Goal: Information Seeking & Learning: Learn about a topic

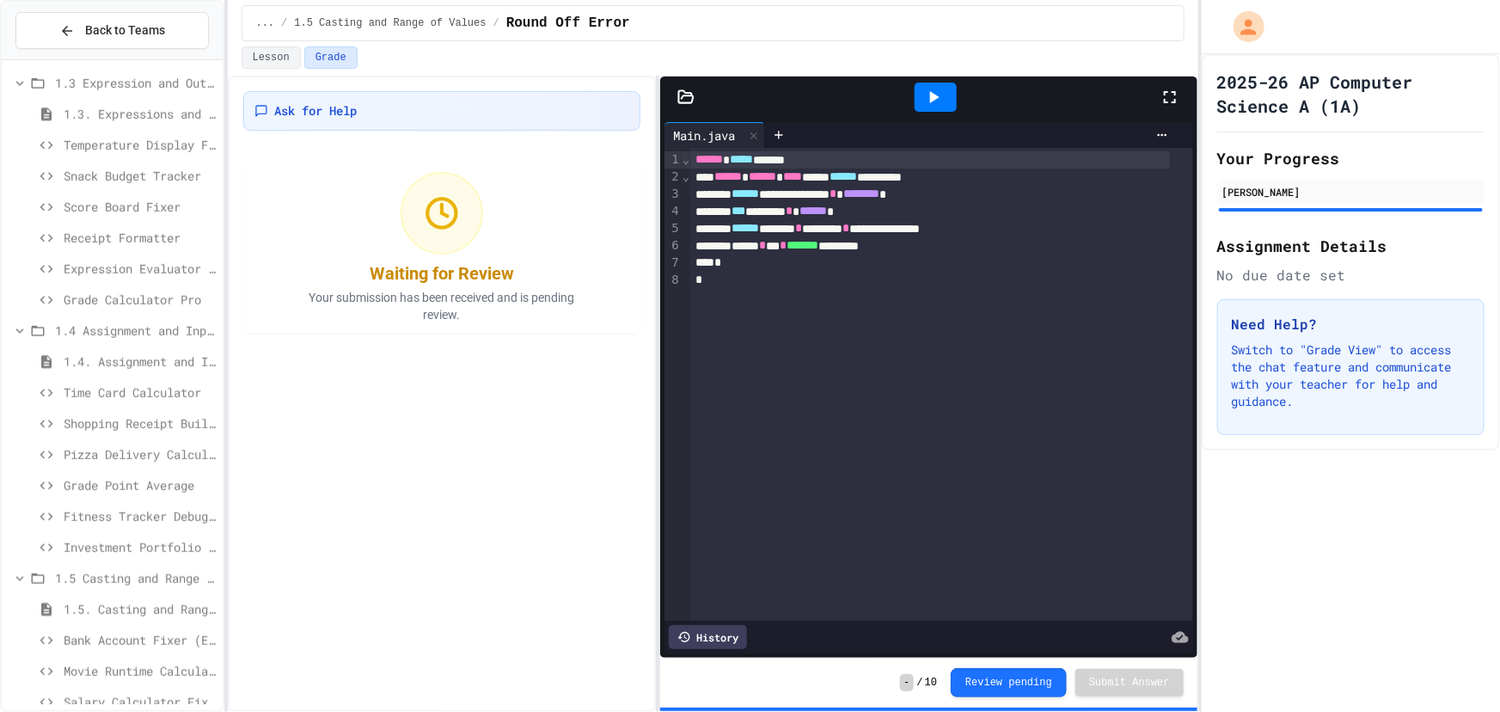
scroll to position [1092, 0]
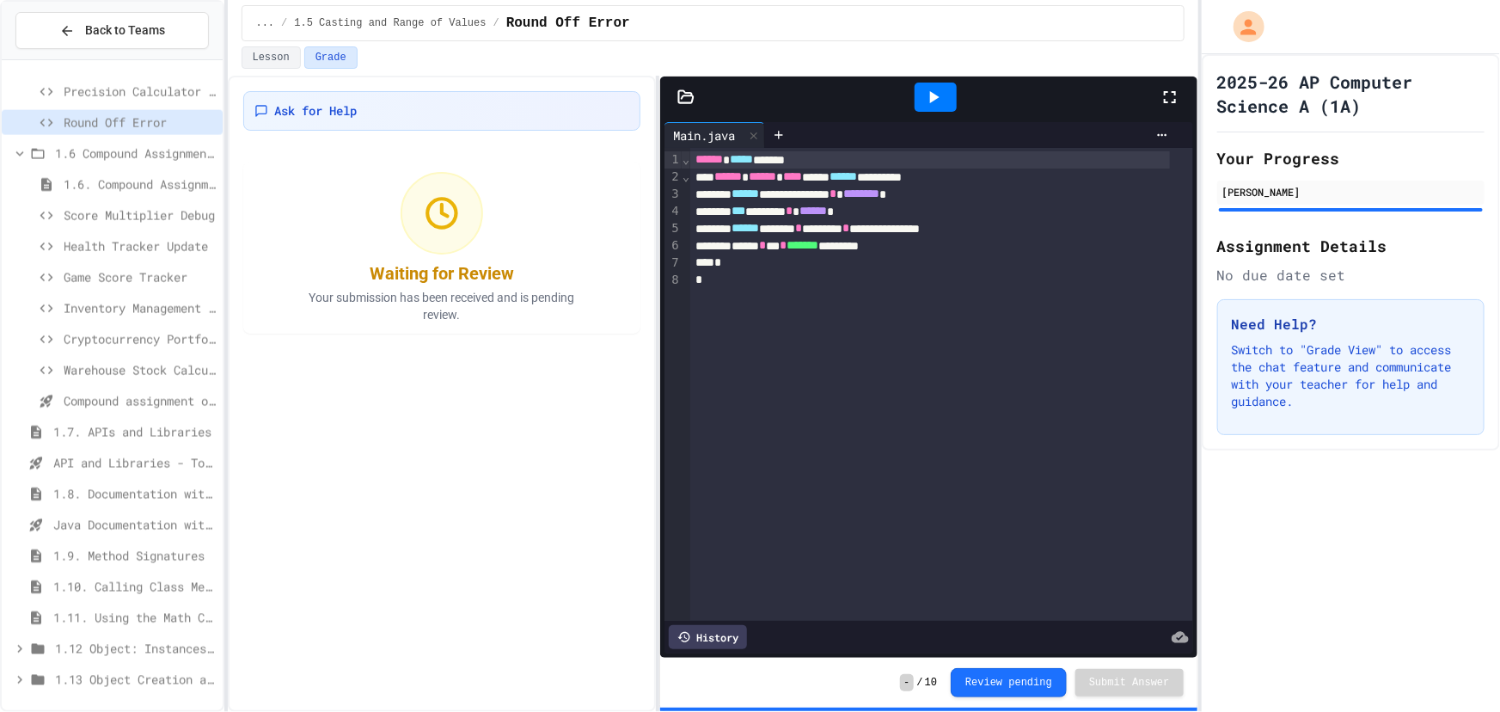
click at [122, 404] on span "Compound assignment operators - Quiz" at bounding box center [140, 401] width 152 height 18
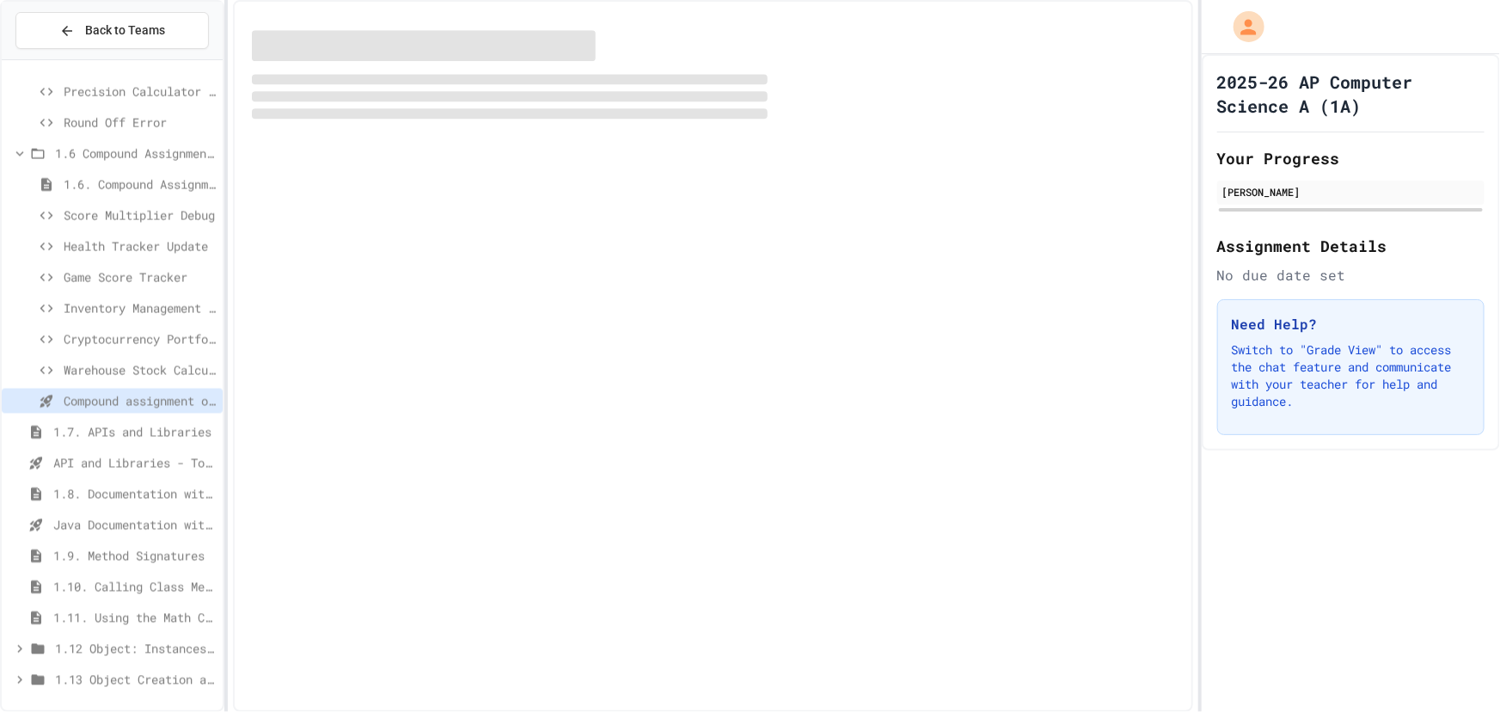
scroll to position [1312, 0]
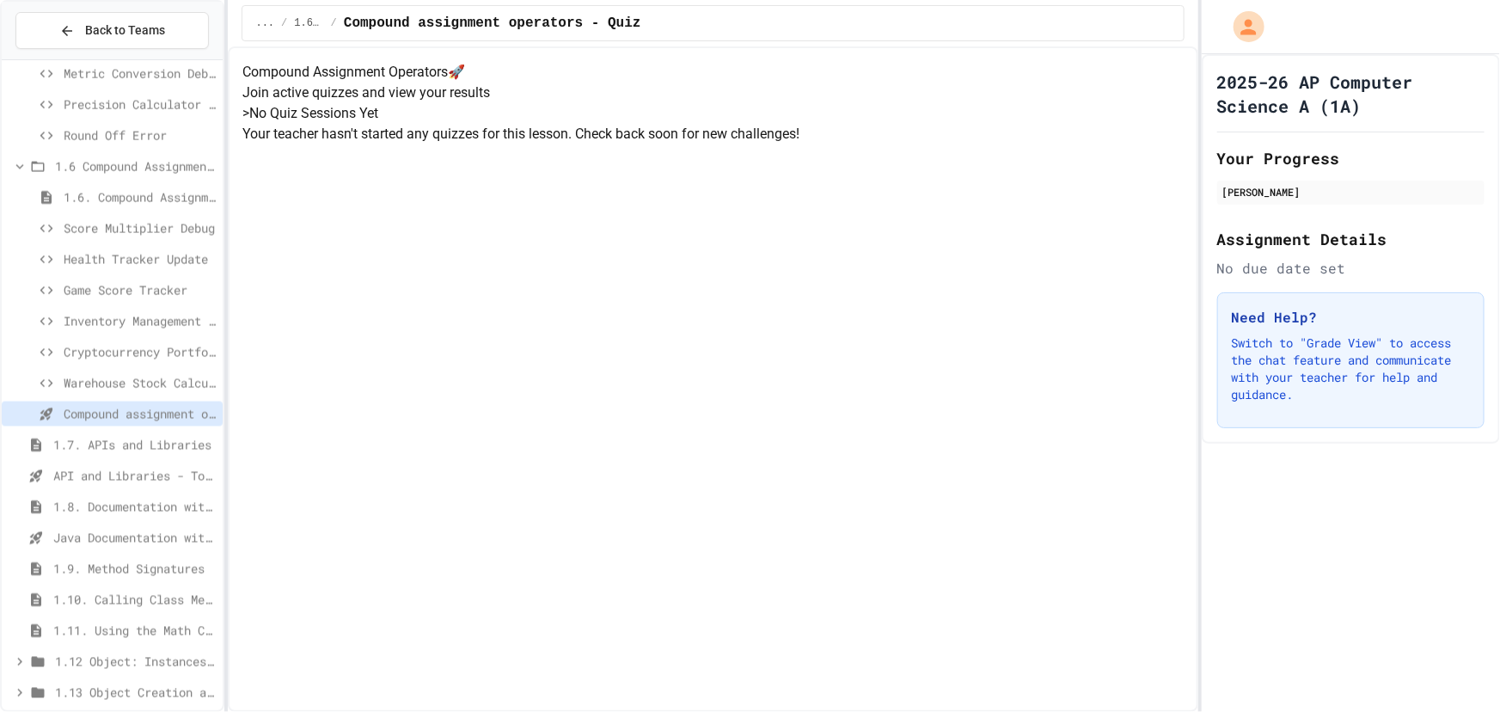
click at [119, 380] on span "Warehouse Stock Calculator" at bounding box center [140, 383] width 152 height 18
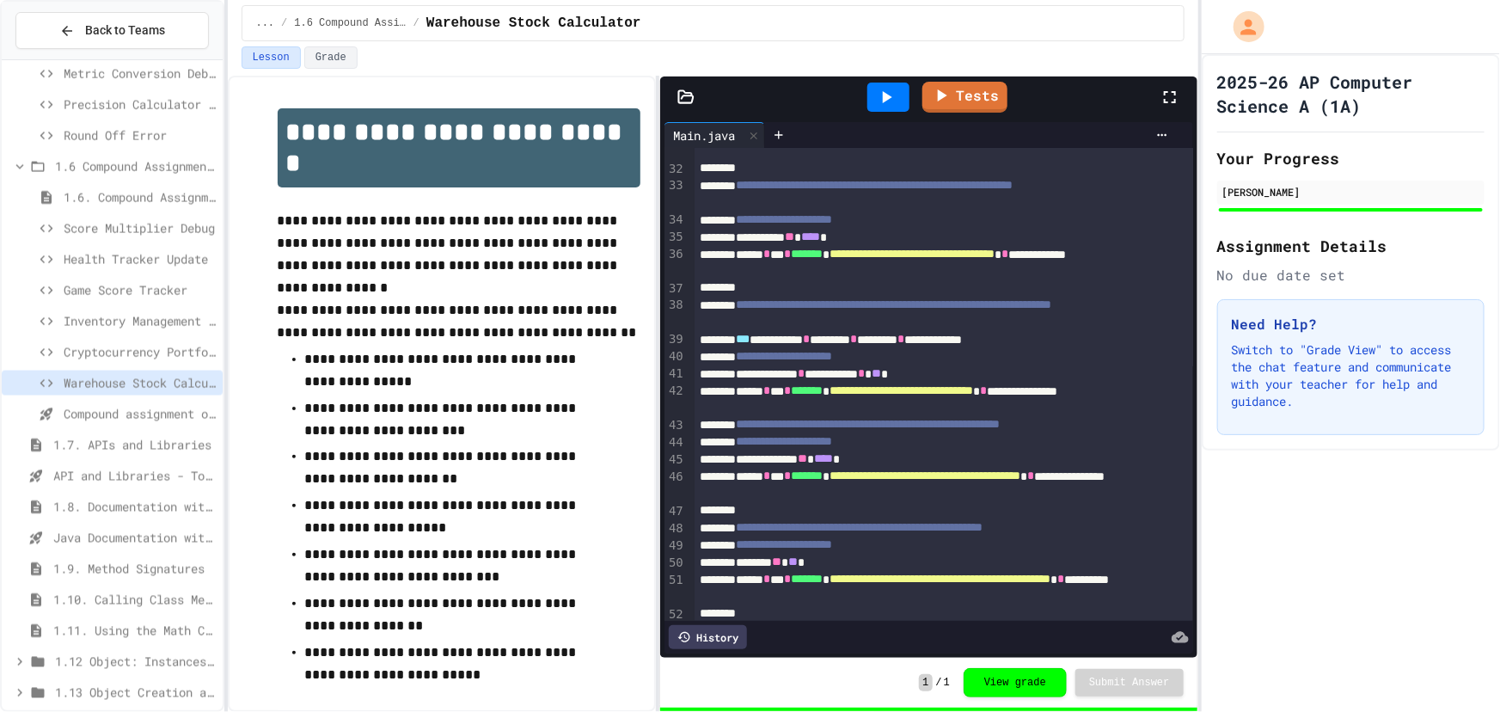
scroll to position [789, 0]
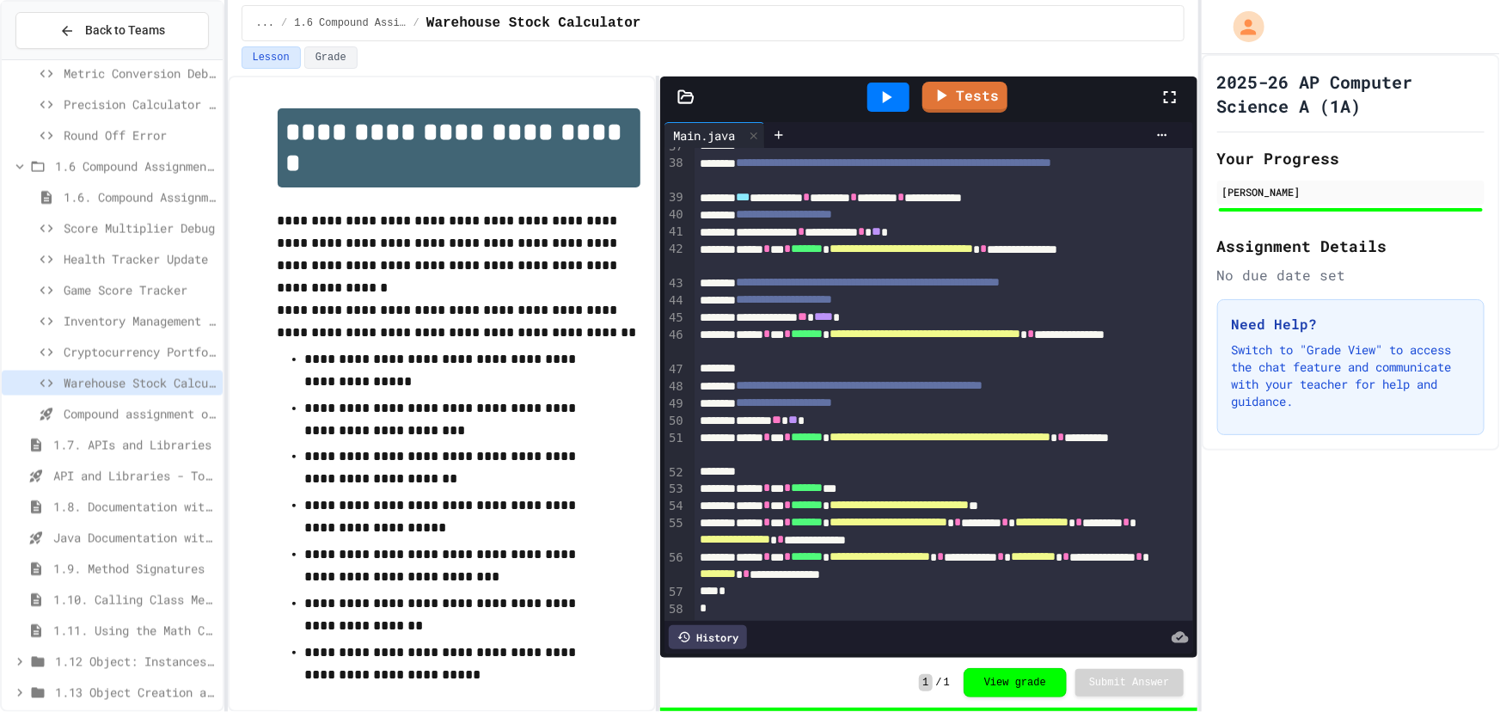
click at [83, 406] on span "Compound assignment operators - Quiz" at bounding box center [140, 414] width 152 height 18
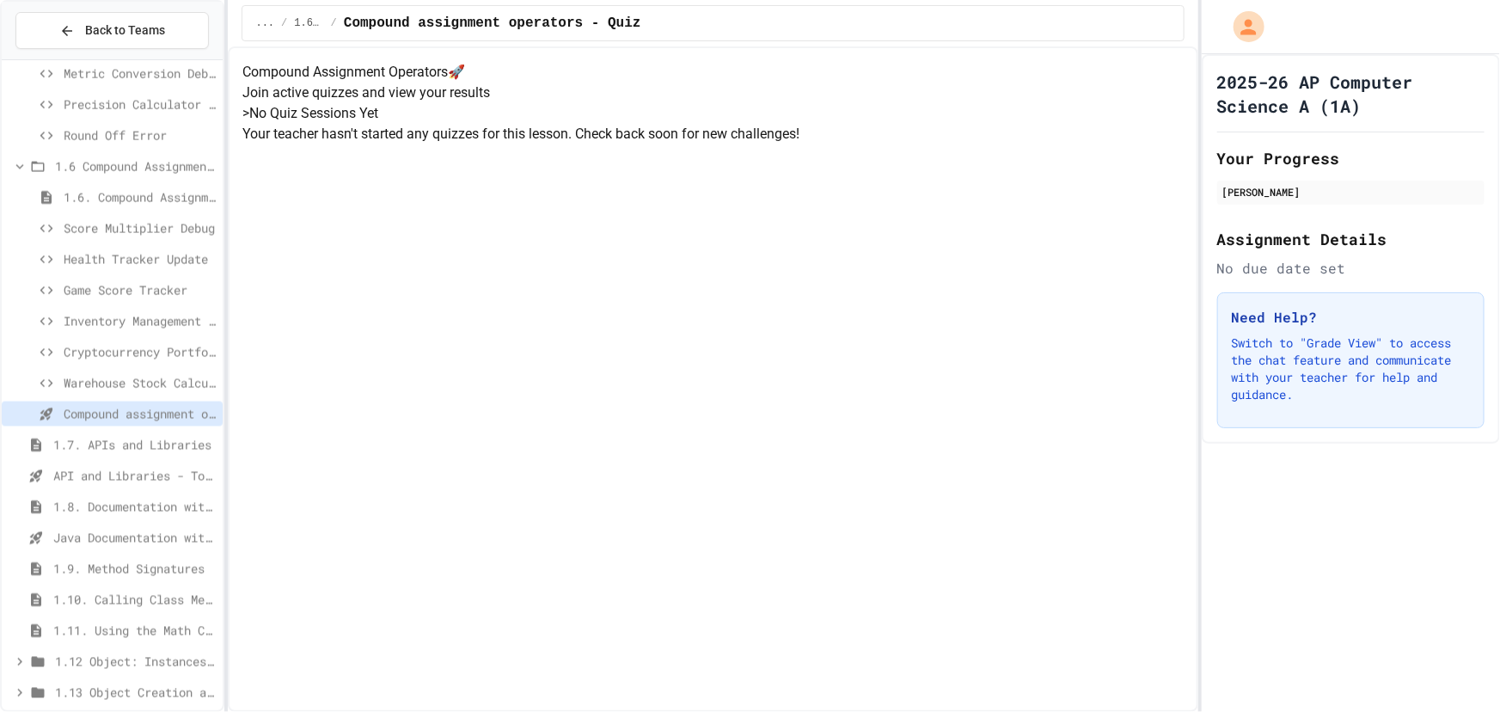
click at [77, 359] on span "Cryptocurrency Portfolio Debugger" at bounding box center [140, 352] width 152 height 18
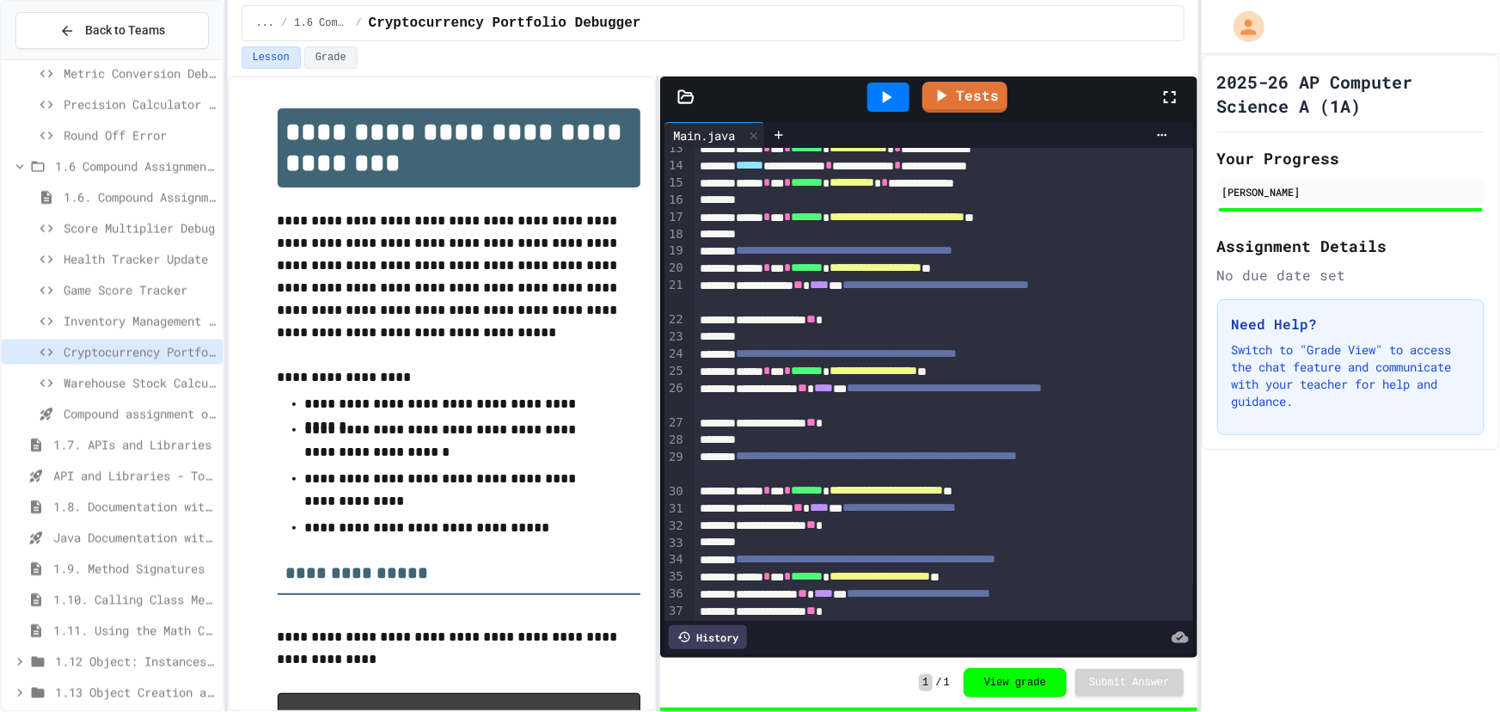
scroll to position [547, 0]
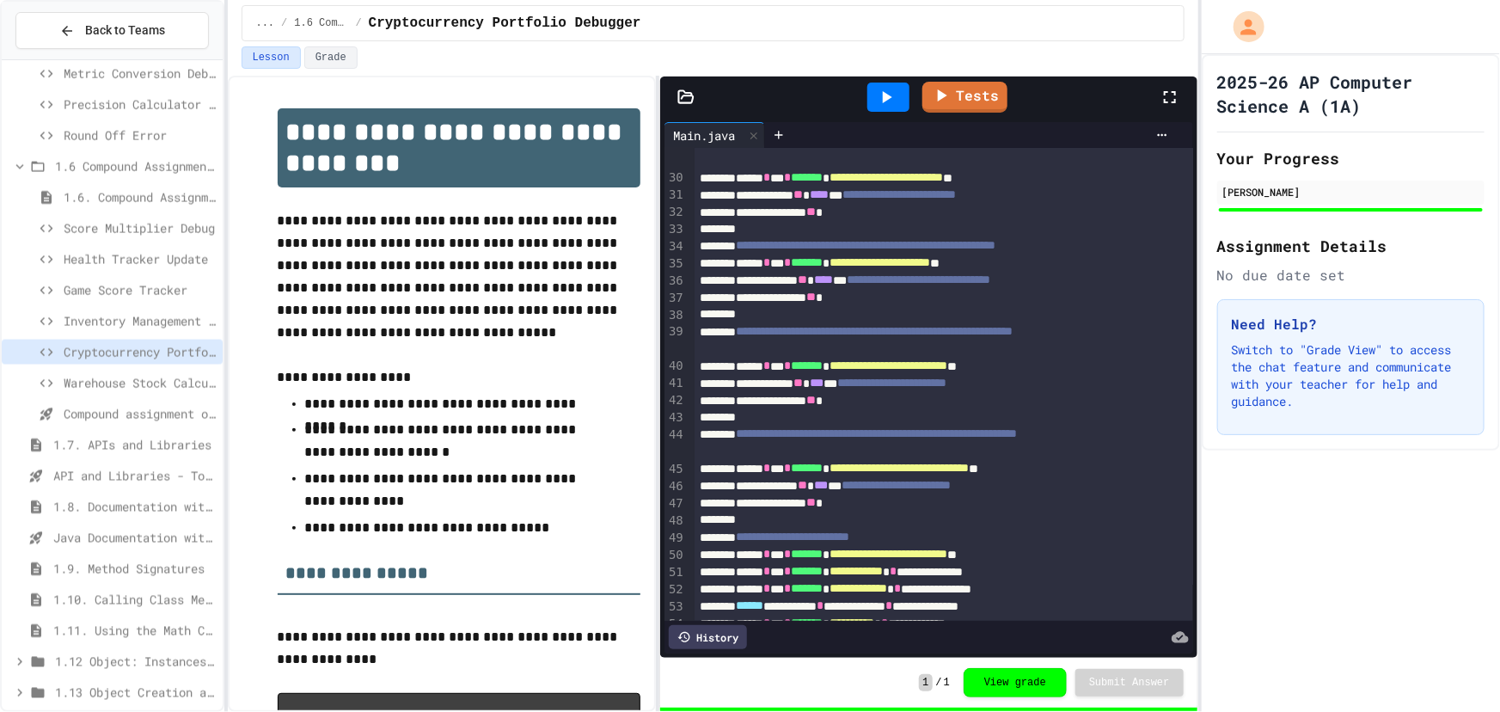
click at [127, 437] on span "1.7. APIs and Libraries" at bounding box center [134, 445] width 162 height 18
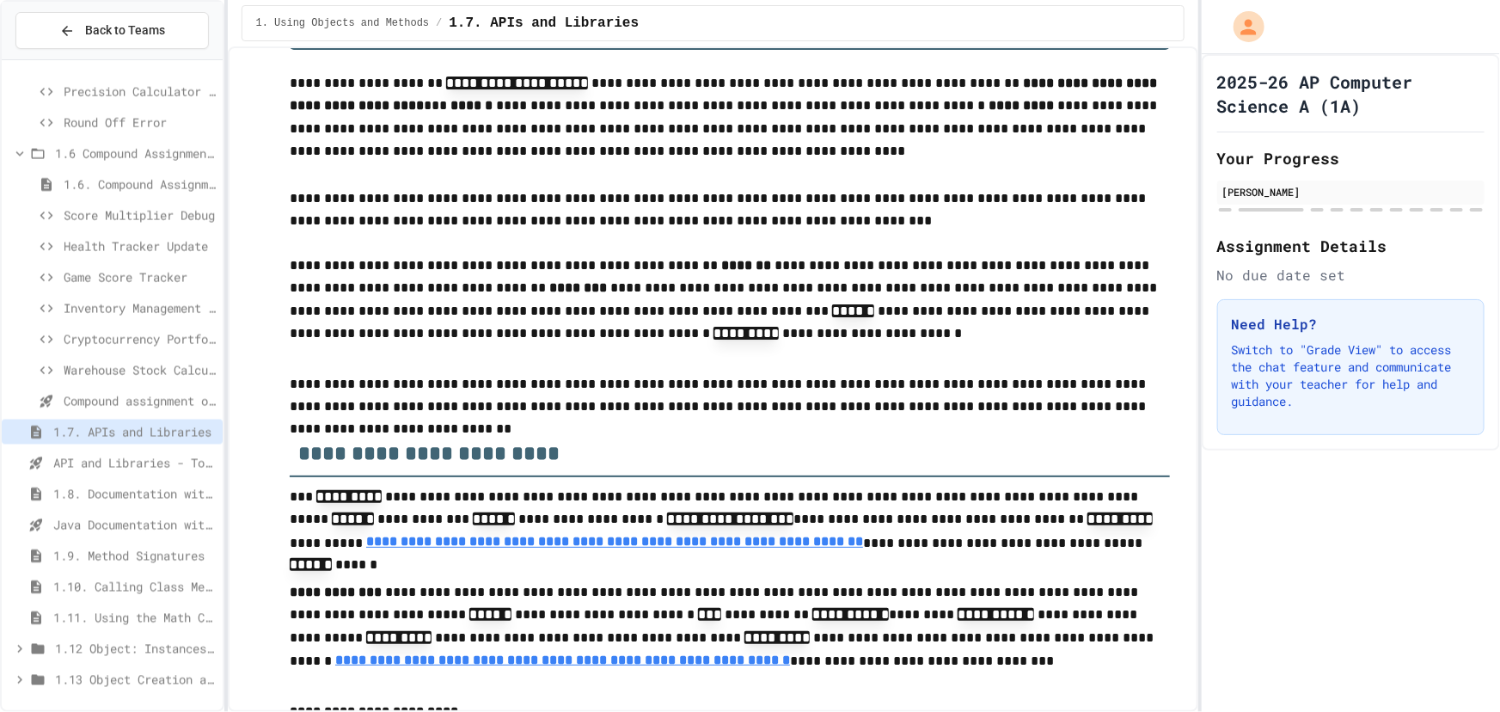
scroll to position [234, 0]
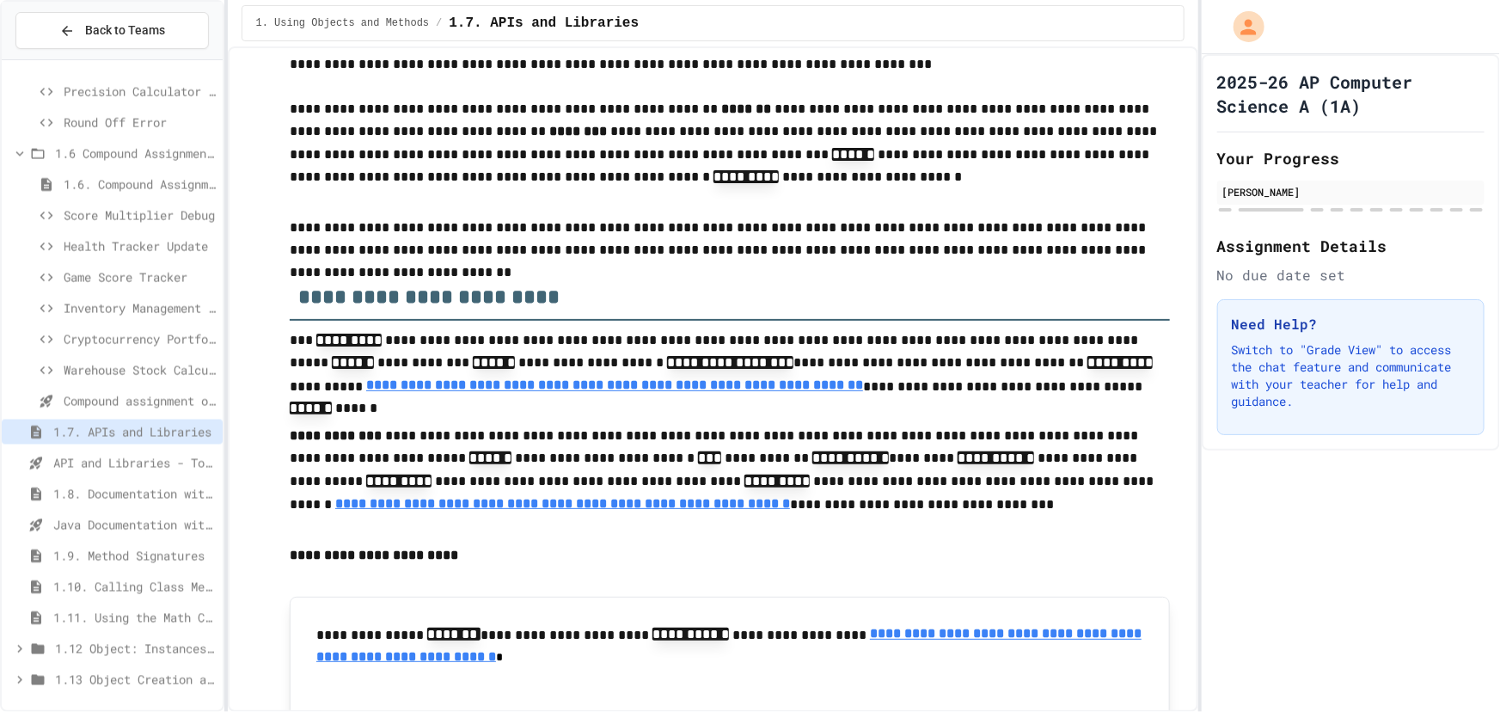
click at [107, 584] on span "1.10. Calling Class Methods" at bounding box center [134, 587] width 162 height 18
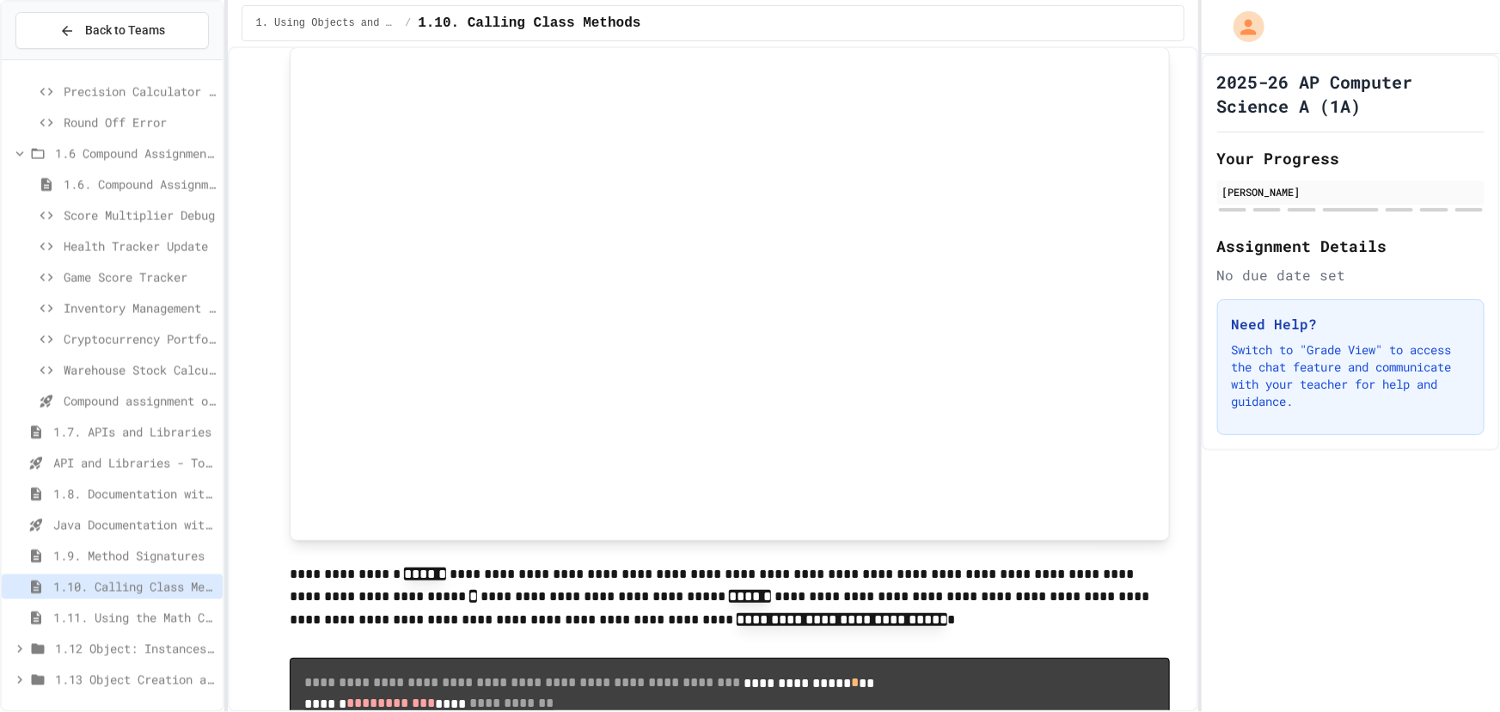
scroll to position [1565, 0]
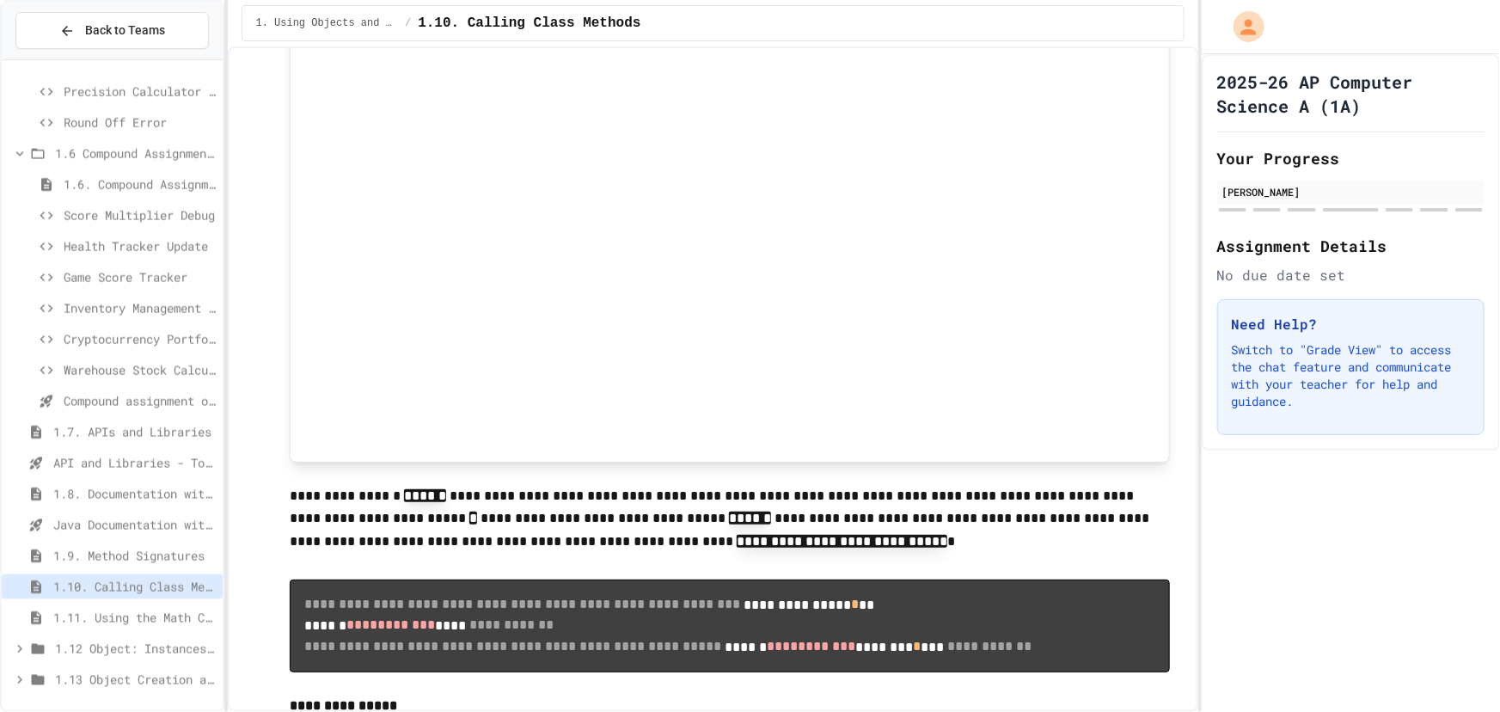
click at [112, 432] on span "1.7. APIs and Libraries" at bounding box center [134, 432] width 162 height 18
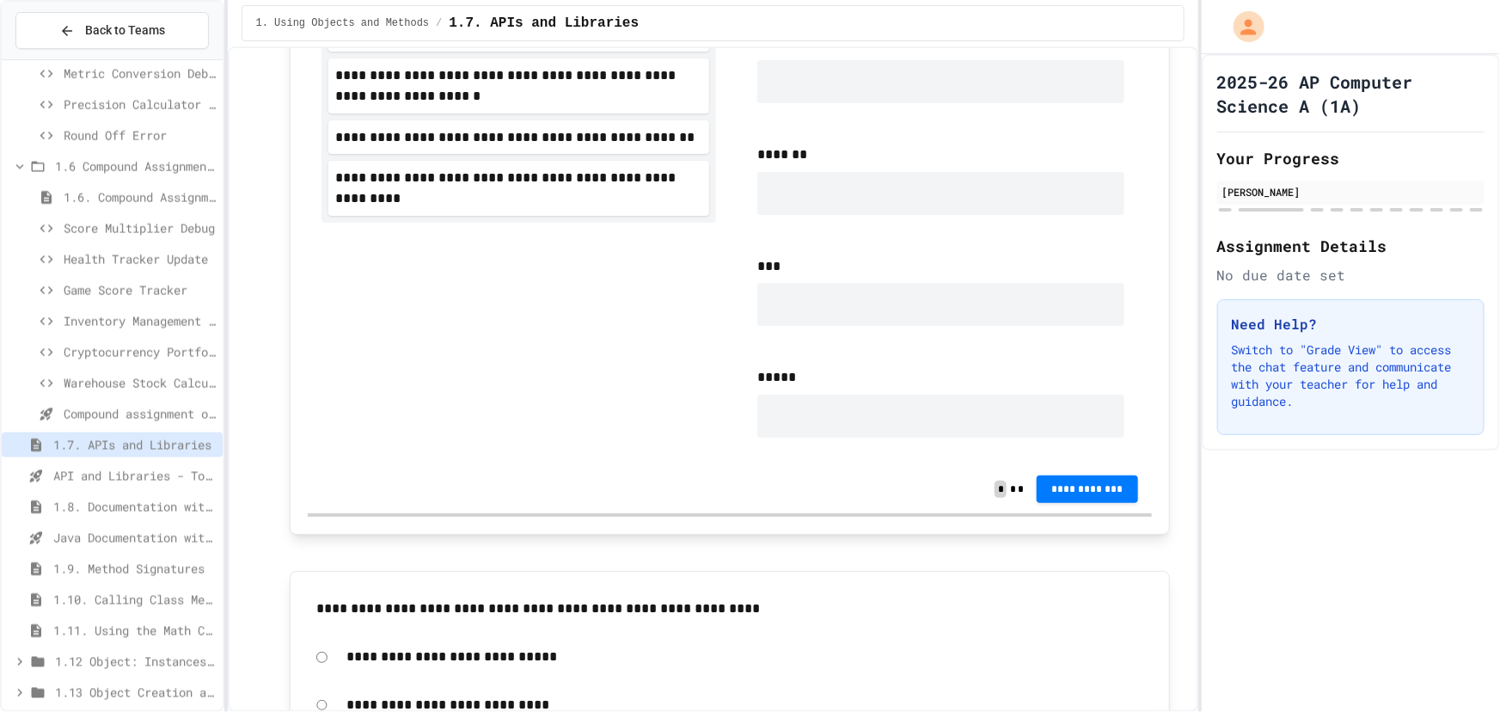
scroll to position [1325, 0]
click at [163, 639] on span "1.12 Object: Instances of Classes" at bounding box center [135, 648] width 161 height 18
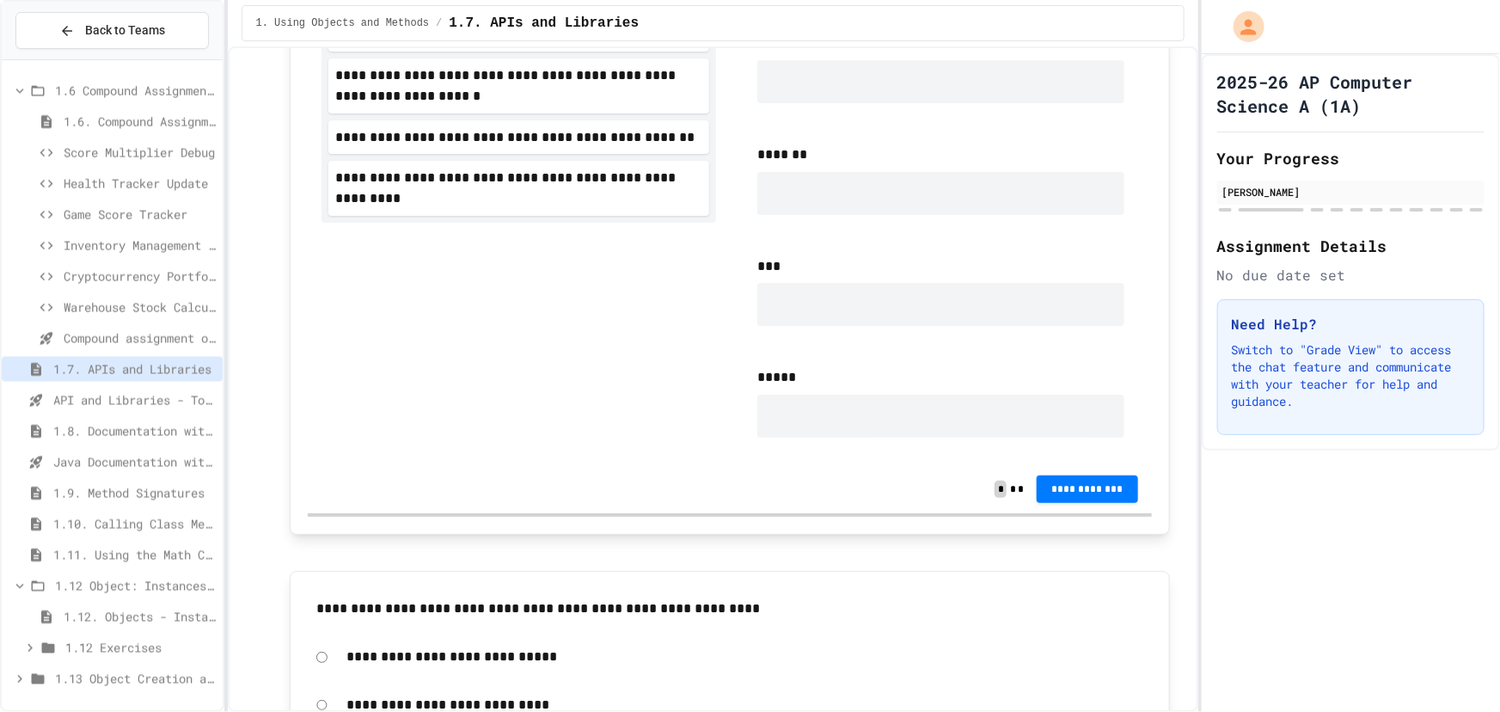
click at [146, 676] on span "1.13 Object Creation and Storage" at bounding box center [135, 679] width 161 height 18
click at [150, 653] on span "1.12 Exercises" at bounding box center [140, 648] width 150 height 18
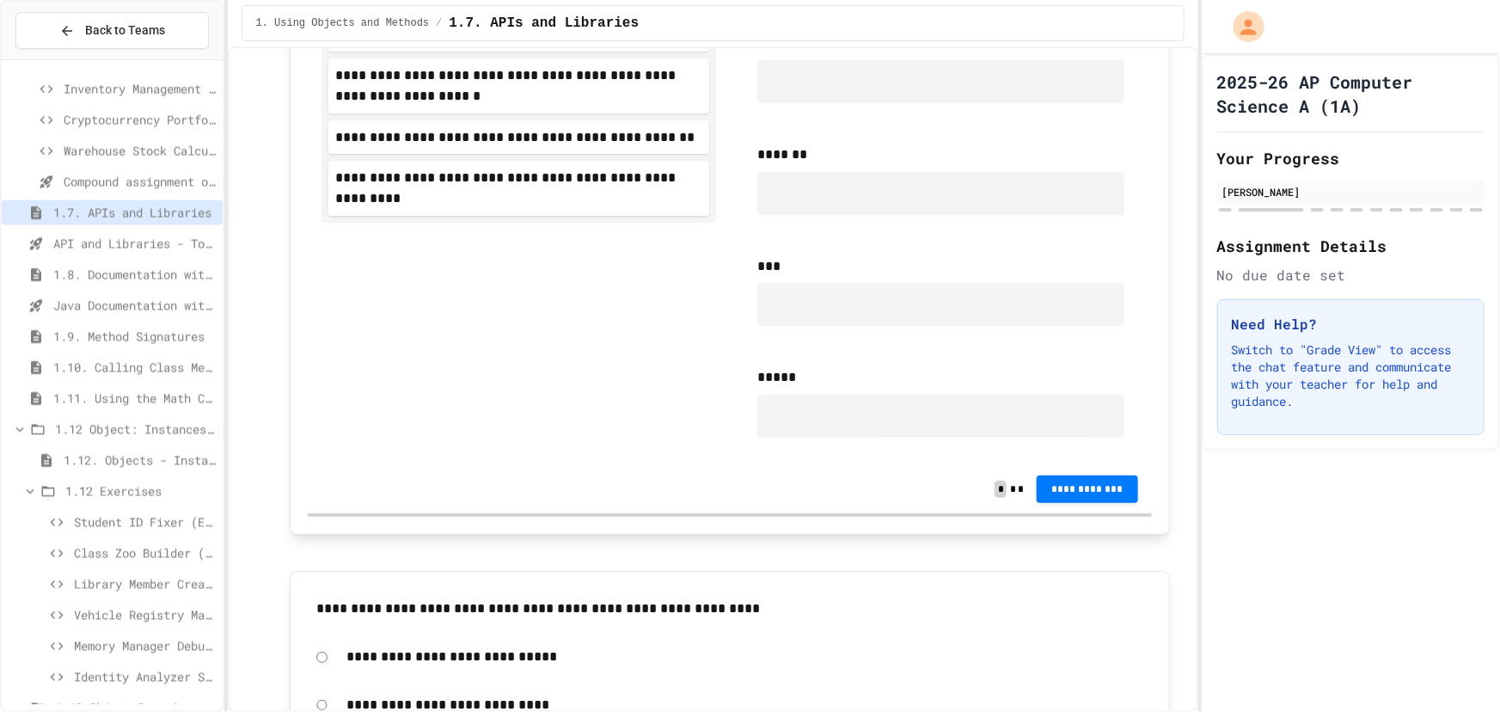
scroll to position [1635, 0]
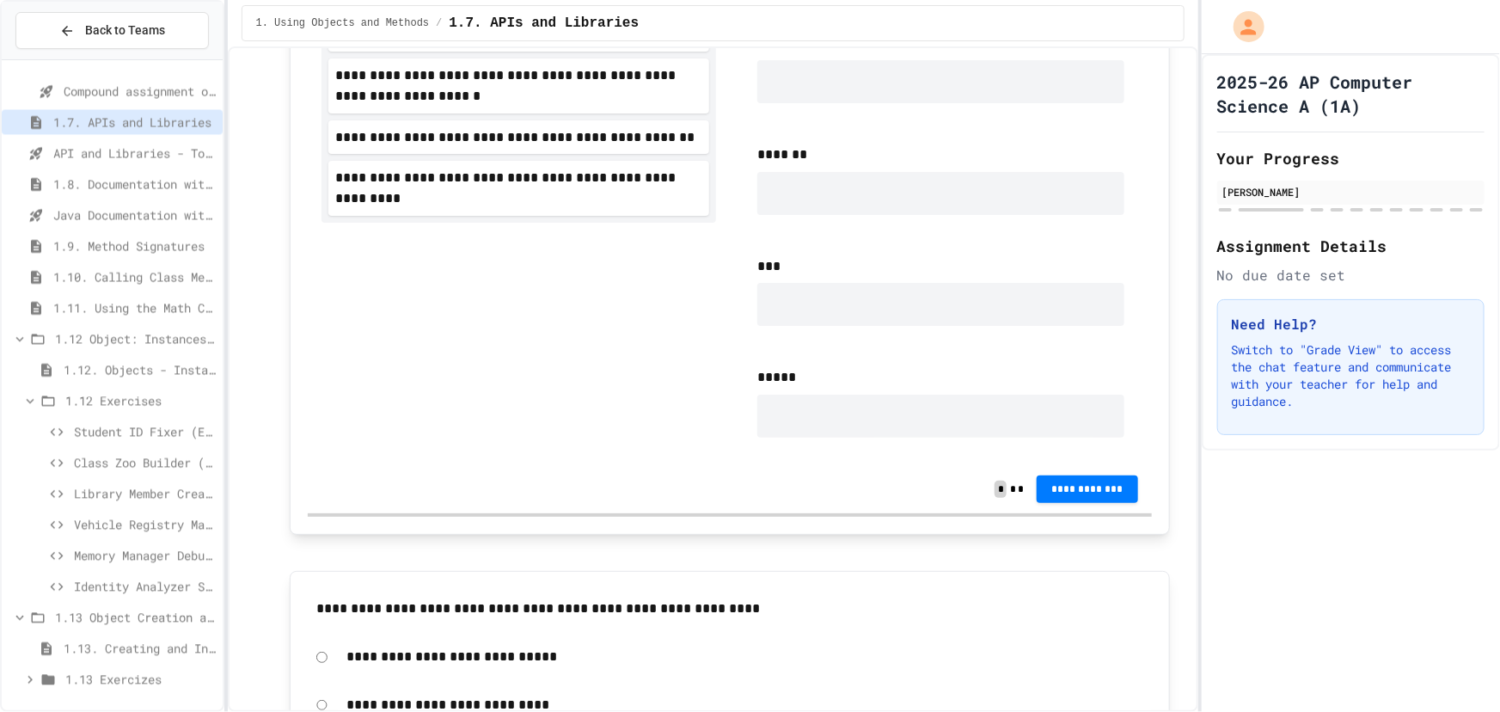
click at [111, 670] on span "1.13 Exercizes" at bounding box center [140, 679] width 150 height 18
click at [86, 562] on div "Music Track Creator (Easy)" at bounding box center [112, 554] width 221 height 25
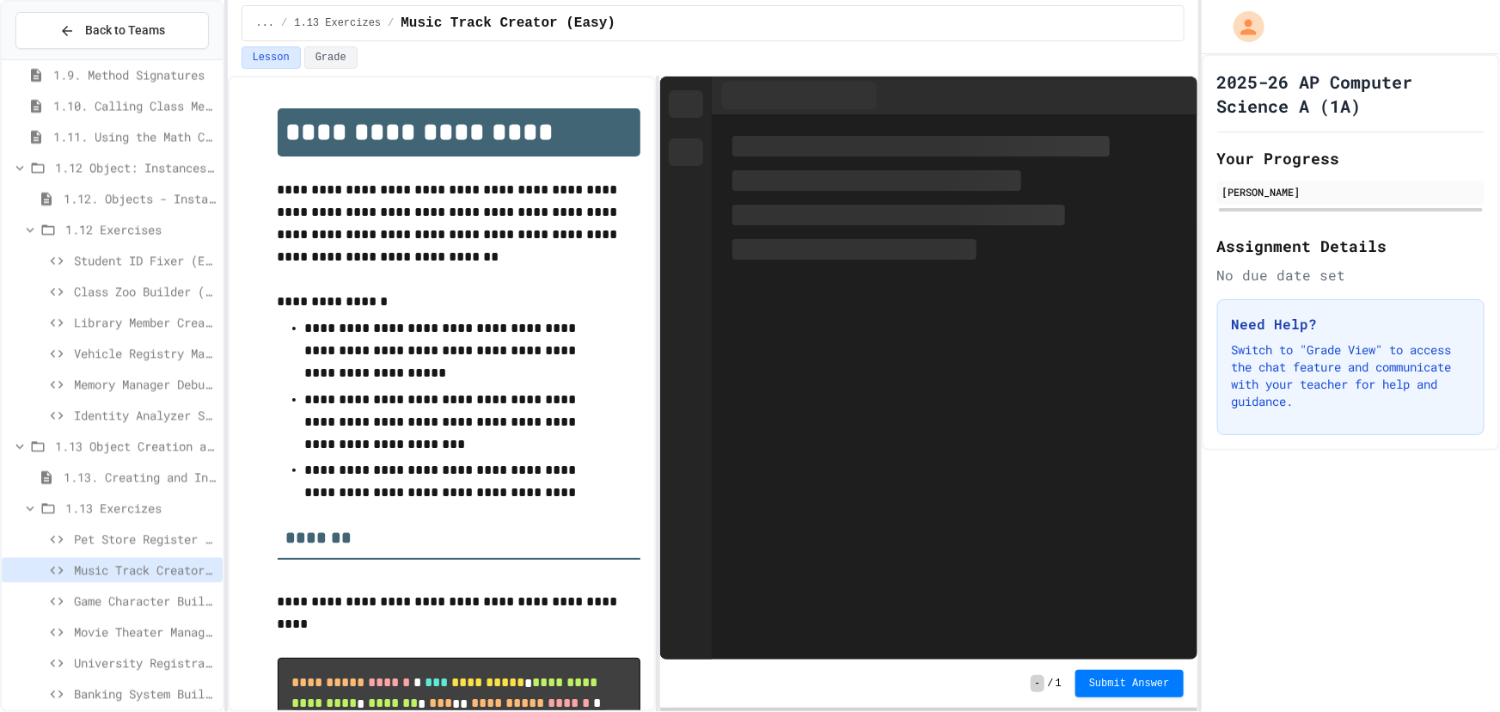
scroll to position [1416, 0]
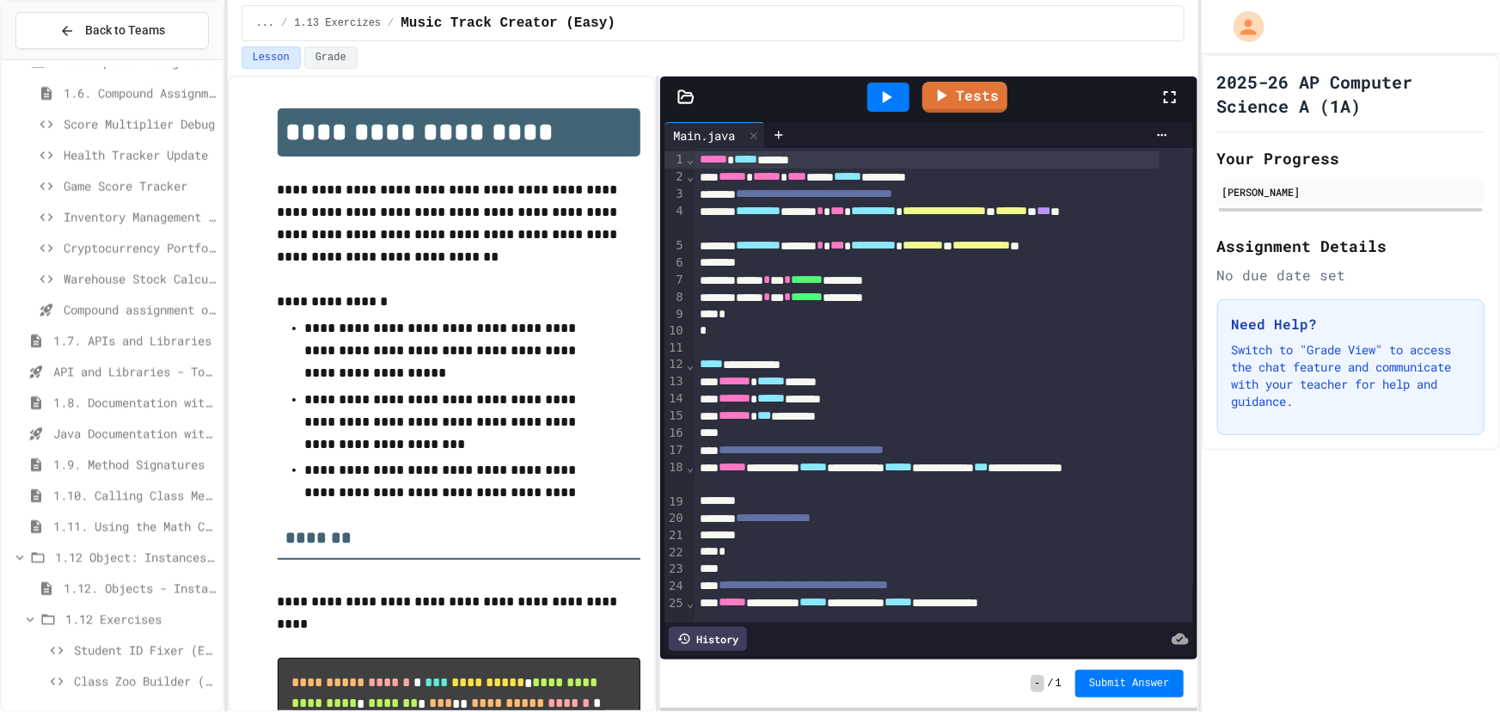
click at [142, 336] on span "1.7. APIs and Libraries" at bounding box center [134, 341] width 162 height 18
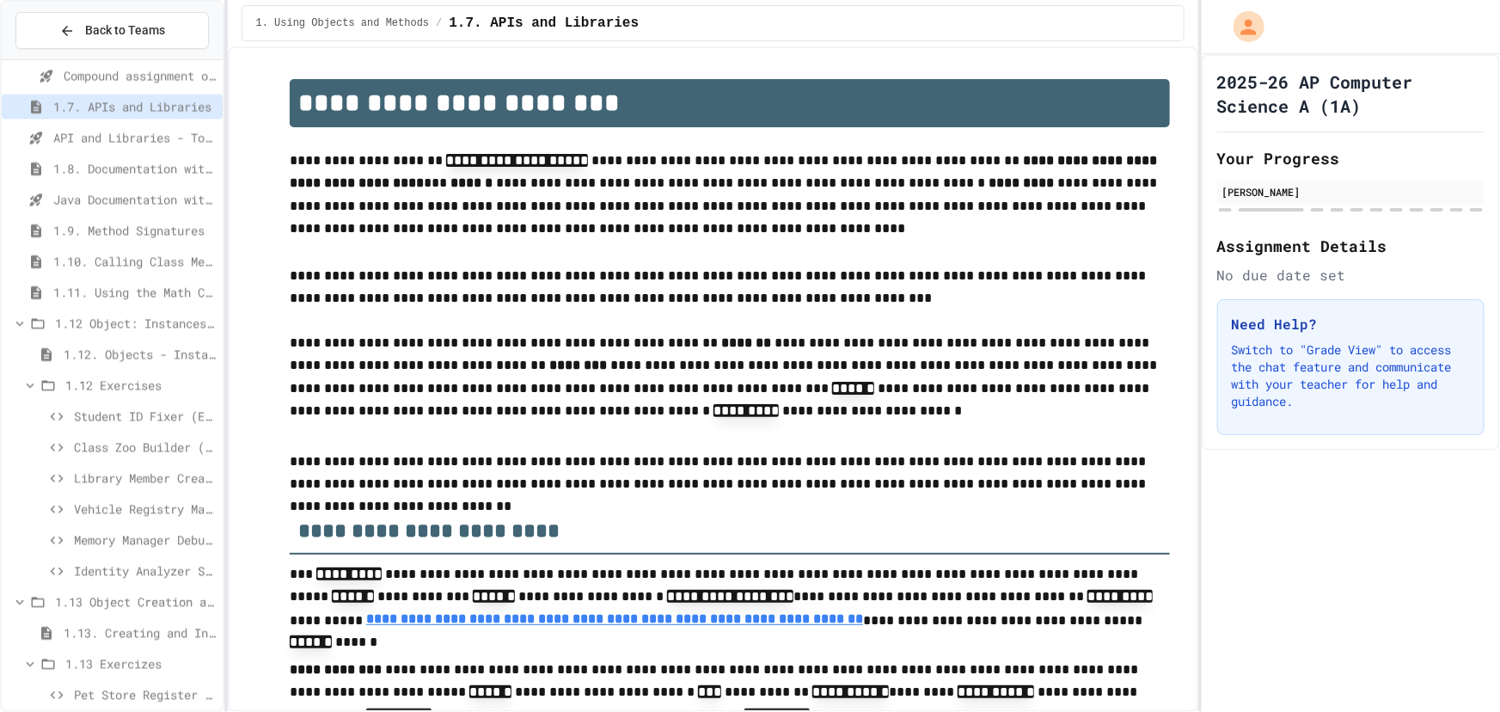
scroll to position [1821, 0]
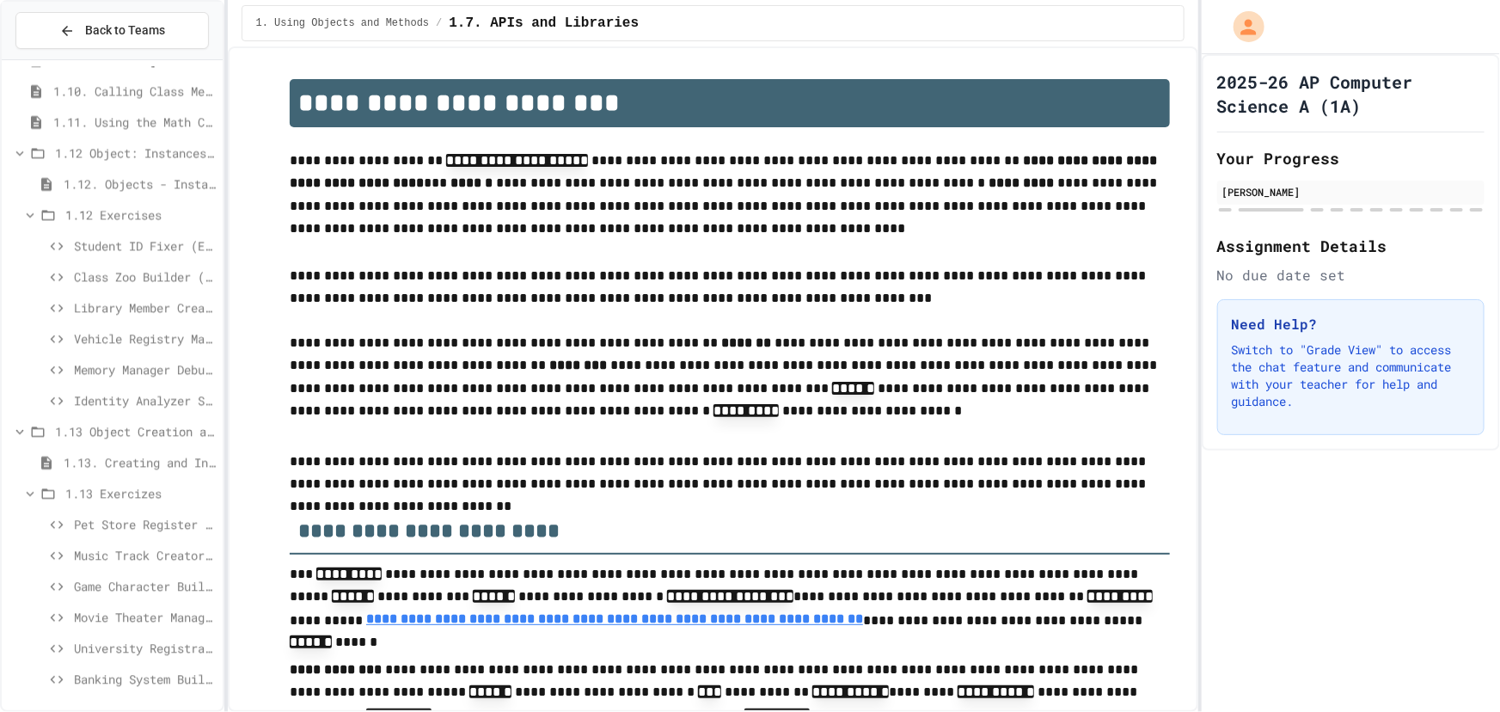
click at [155, 193] on div "1.12. Objects - Instances of Classes" at bounding box center [112, 183] width 221 height 25
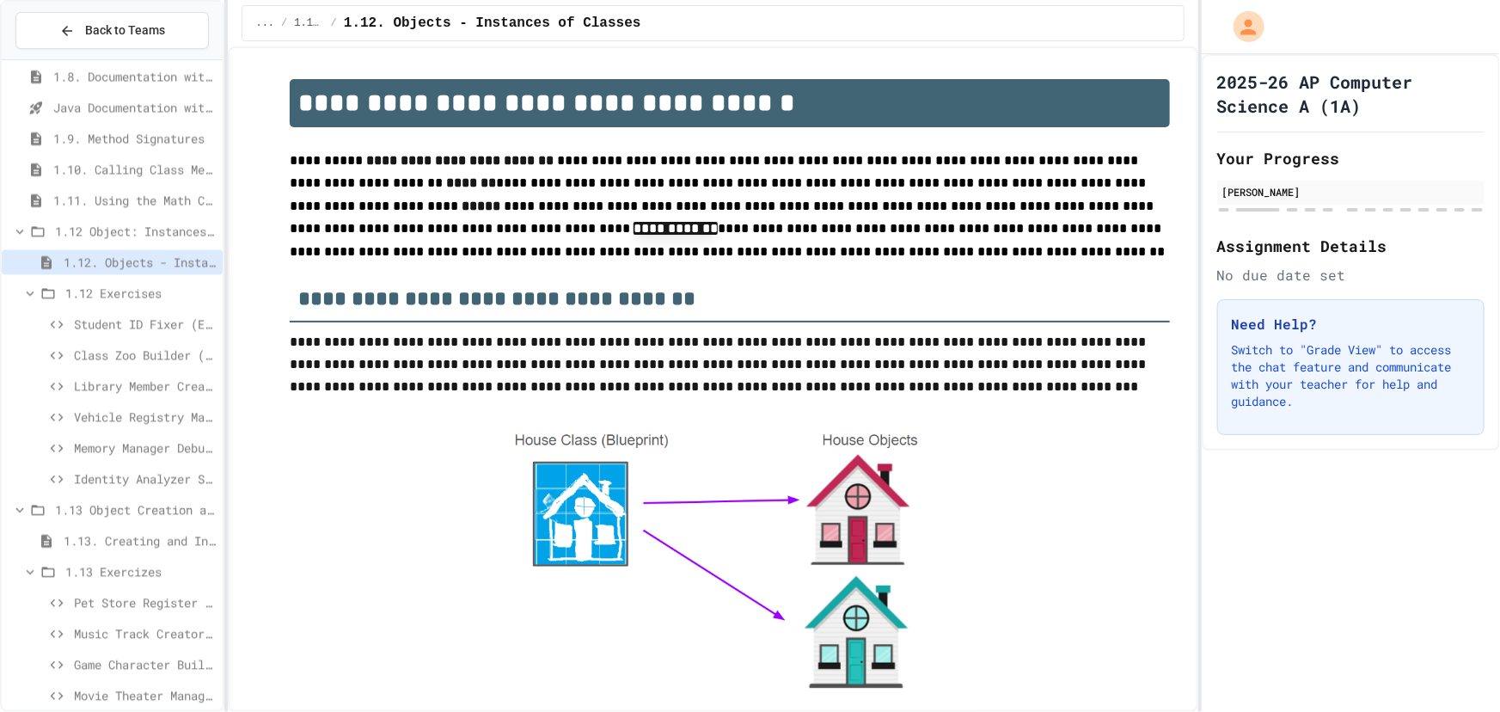
scroll to position [1665, 0]
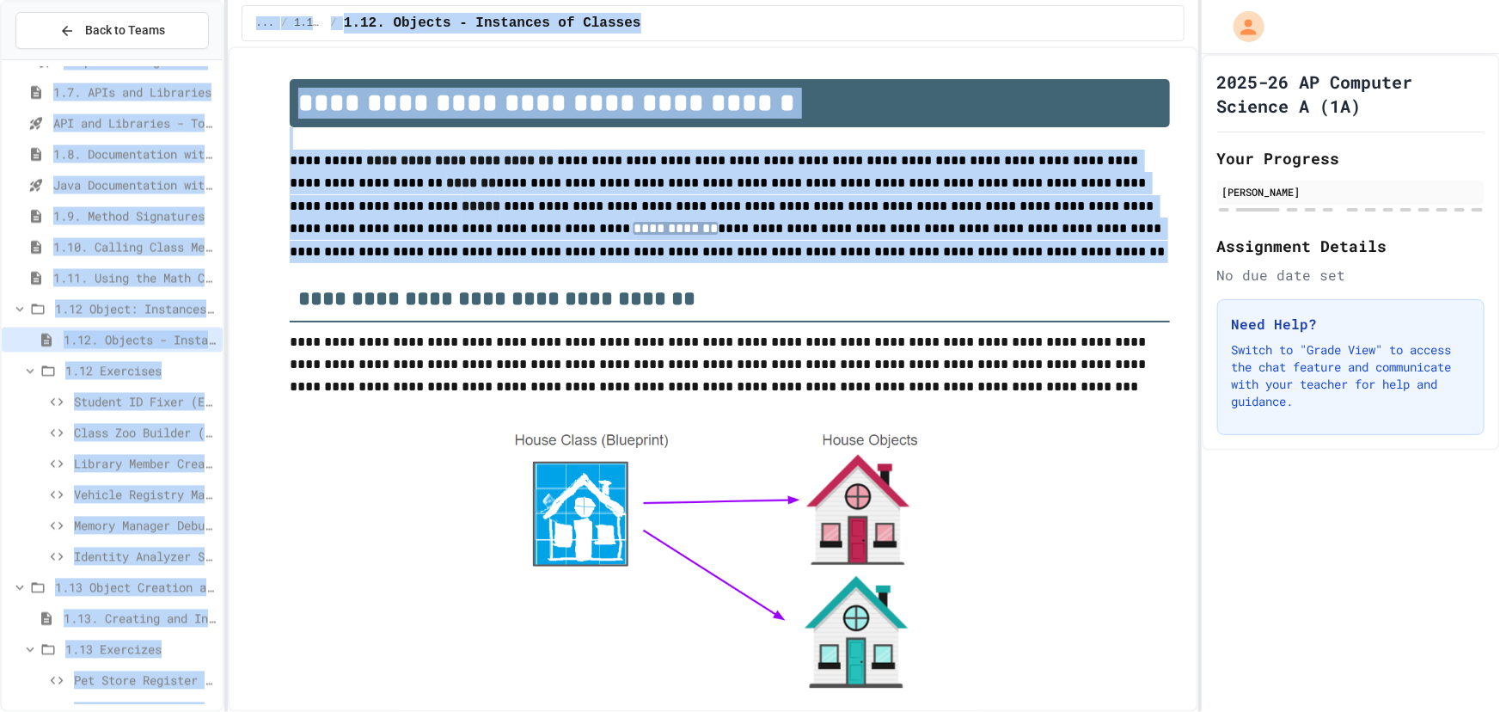
drag, startPoint x: 248, startPoint y: 289, endPoint x: 58, endPoint y: 129, distance: 248.3
click at [18, 89] on div "**********" at bounding box center [750, 356] width 1500 height 712
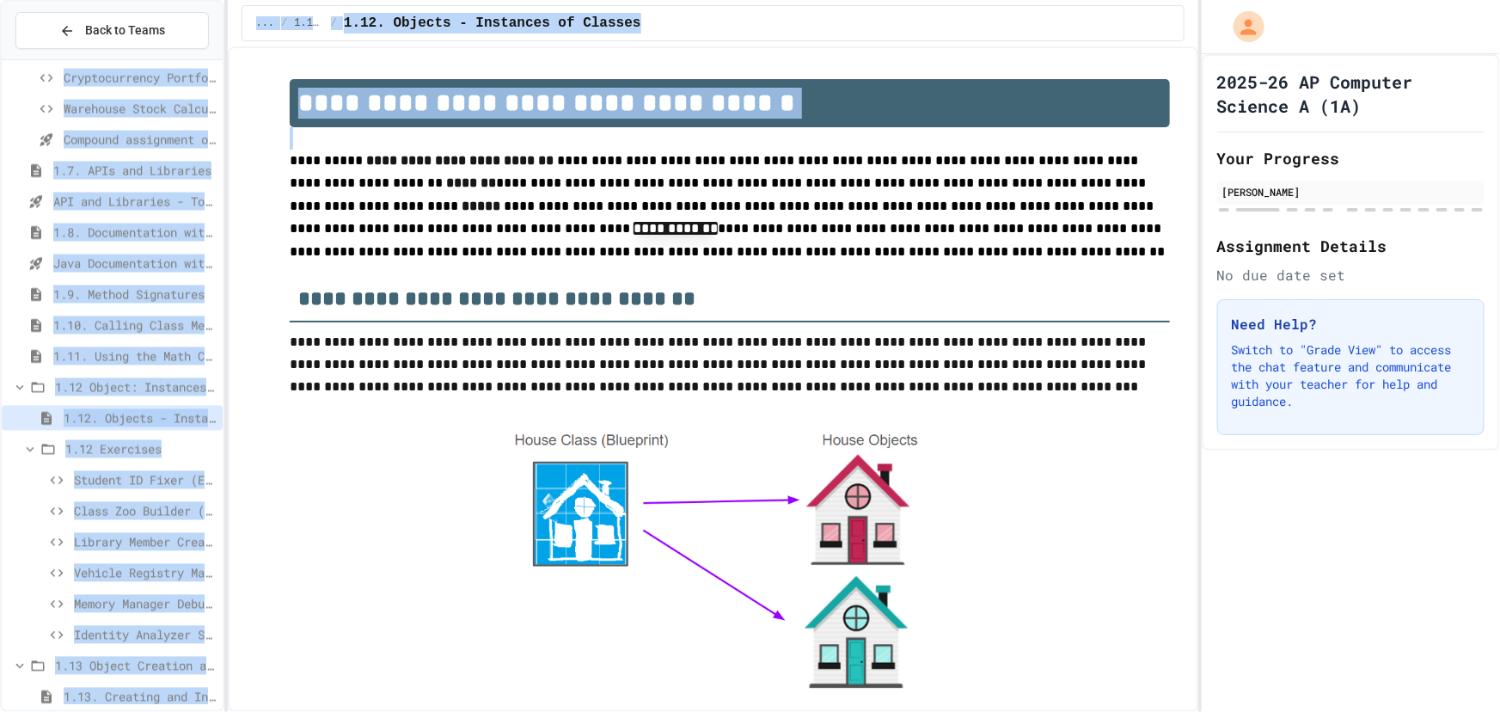
drag, startPoint x: 233, startPoint y: 158, endPoint x: 231, endPoint y: 173, distance: 14.7
click at [231, 173] on div "**********" at bounding box center [713, 378] width 970 height 665
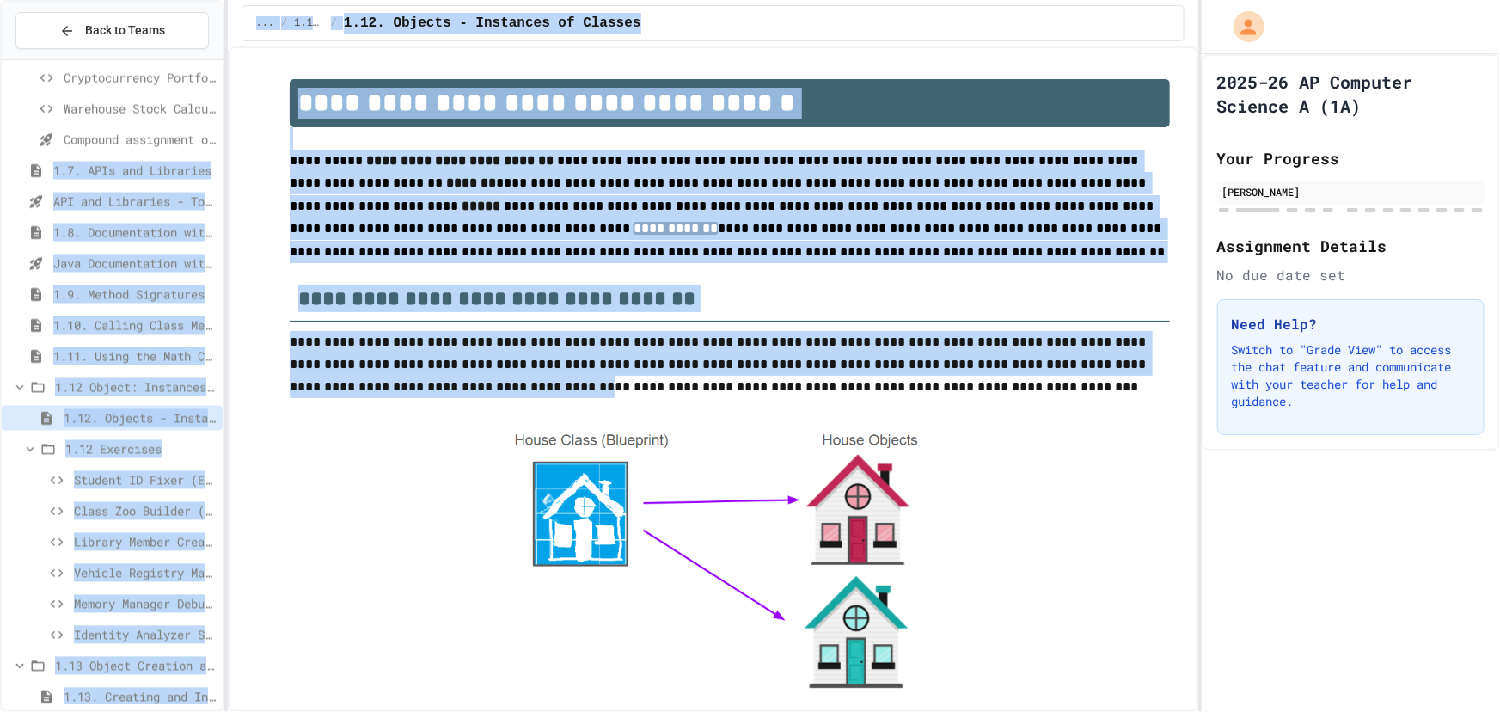
drag, startPoint x: 229, startPoint y: 386, endPoint x: 21, endPoint y: 163, distance: 304.7
click at [26, 163] on div "**********" at bounding box center [750, 356] width 1500 height 712
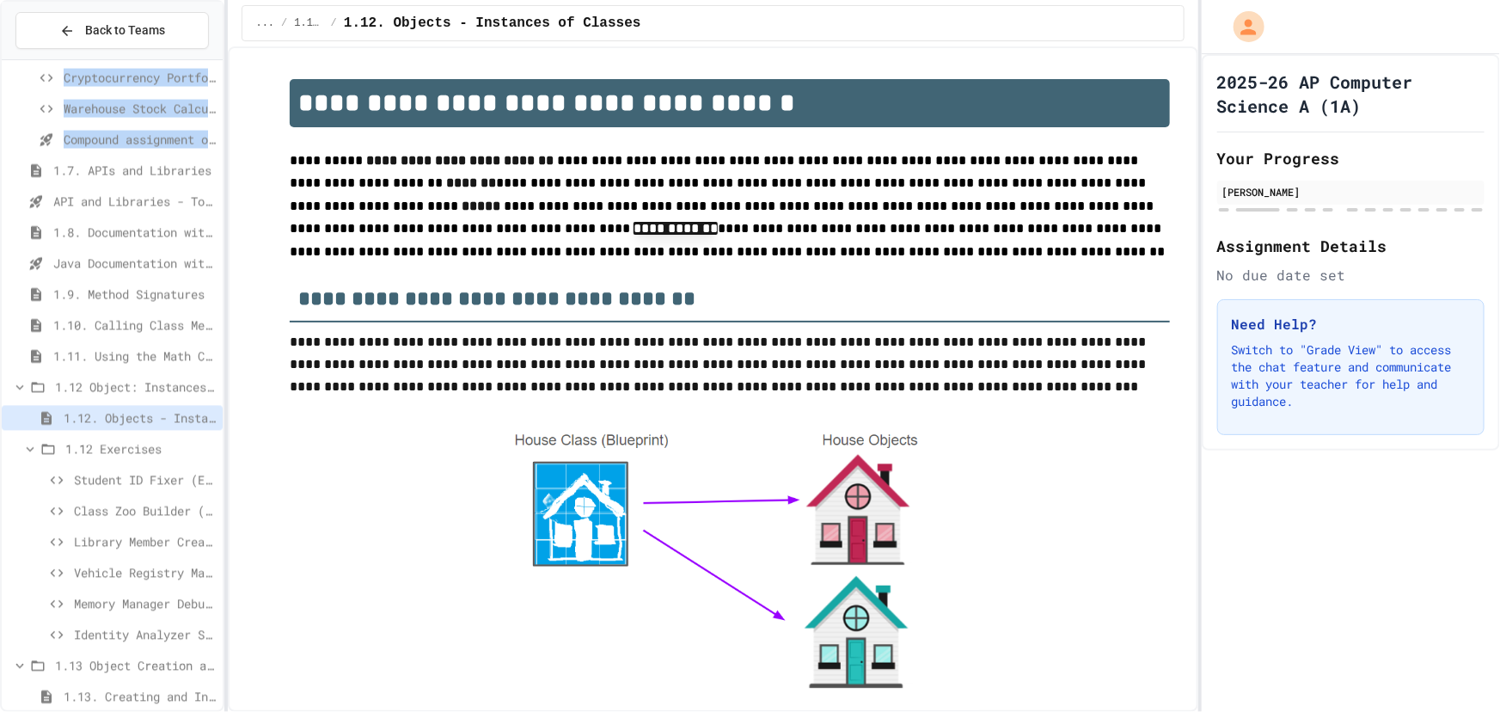
drag, startPoint x: 21, startPoint y: 163, endPoint x: 0, endPoint y: 156, distance: 22.8
click at [0, 156] on div "Back to Teams Inventory Management System Cryptocurrency Portfolio Debugger War…" at bounding box center [112, 356] width 224 height 712
click at [31, 165] on icon at bounding box center [36, 170] width 10 height 13
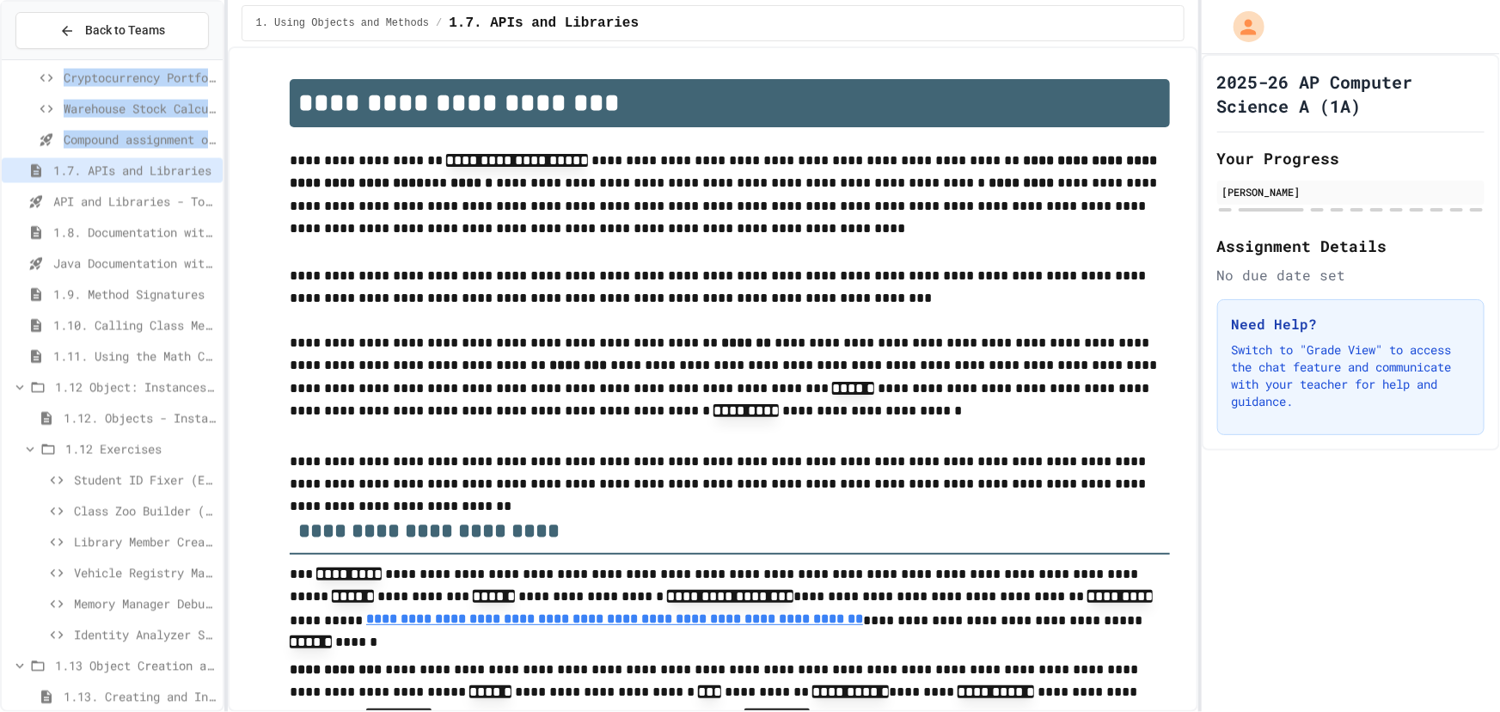
click at [65, 202] on span "API and Libraries - Topic 1.7" at bounding box center [134, 202] width 162 height 18
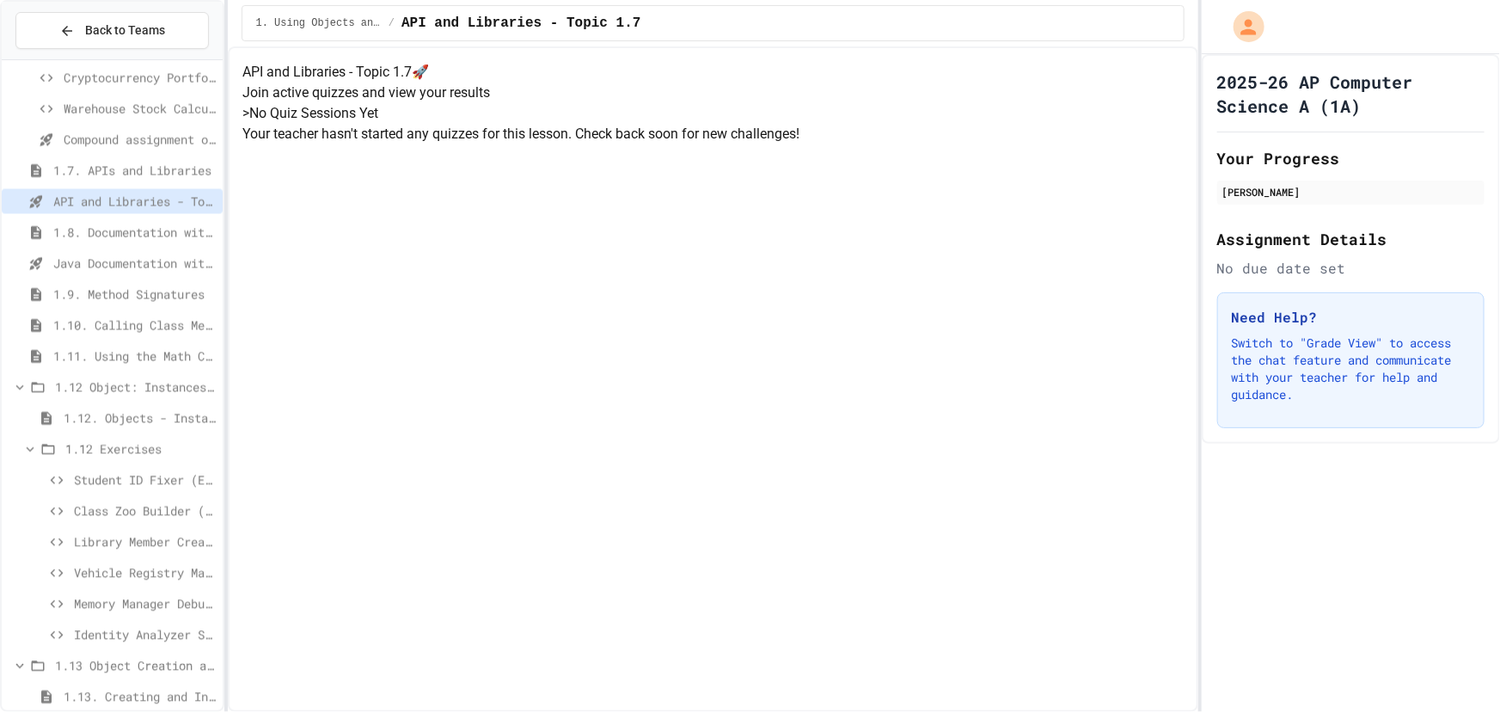
click at [77, 232] on span "1.8. Documentation with Comments and Preconditions" at bounding box center [134, 232] width 162 height 18
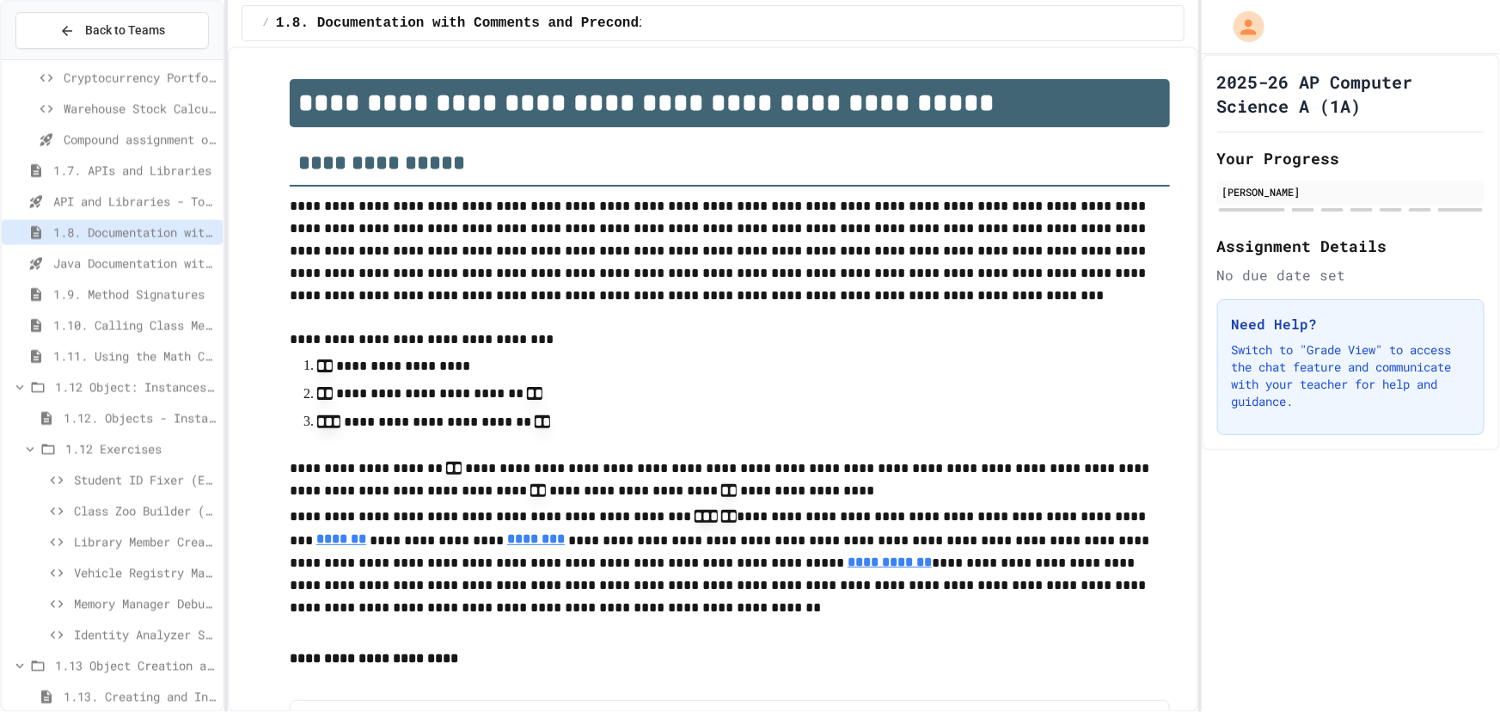
click at [92, 270] on span "Java Documentation with Comments - Topic 1.8" at bounding box center [134, 263] width 162 height 18
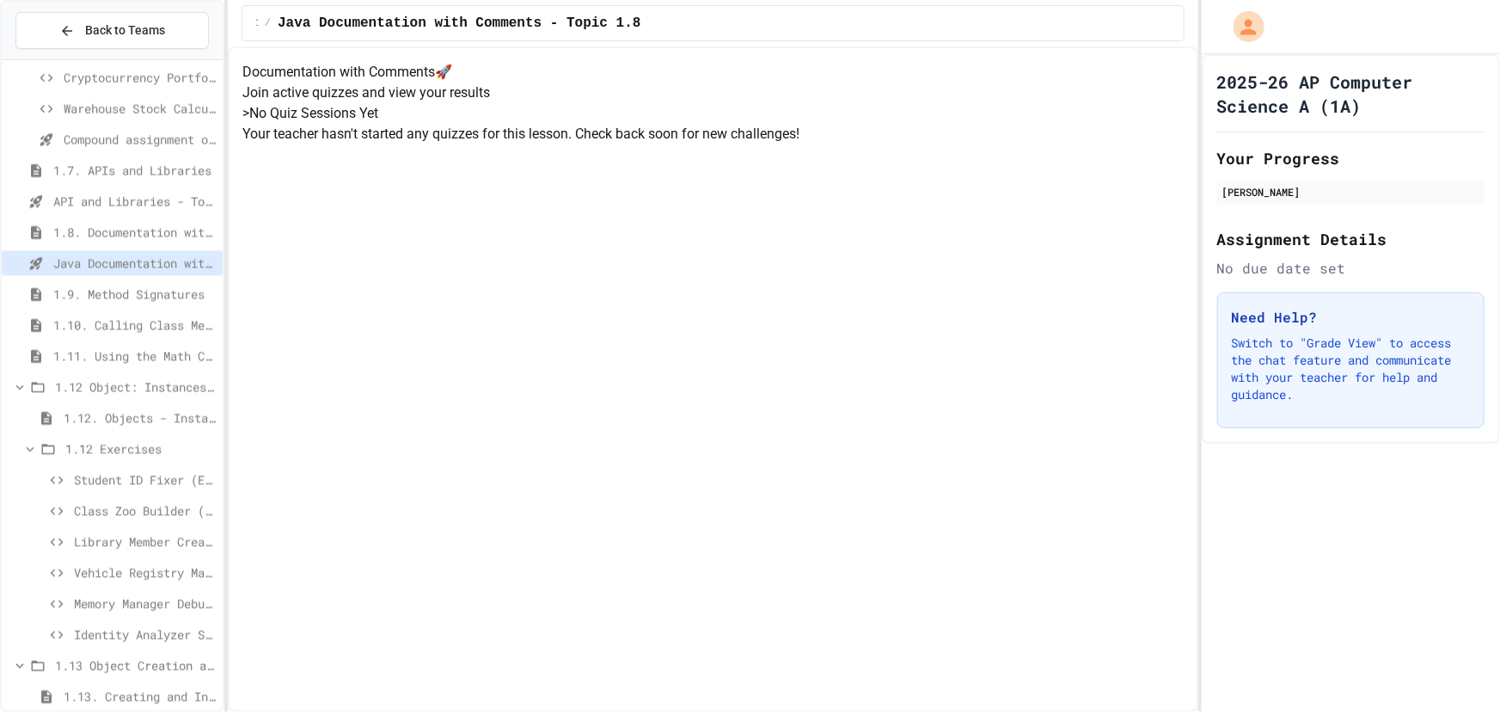
click at [101, 297] on span "1.9. Method Signatures" at bounding box center [134, 294] width 162 height 18
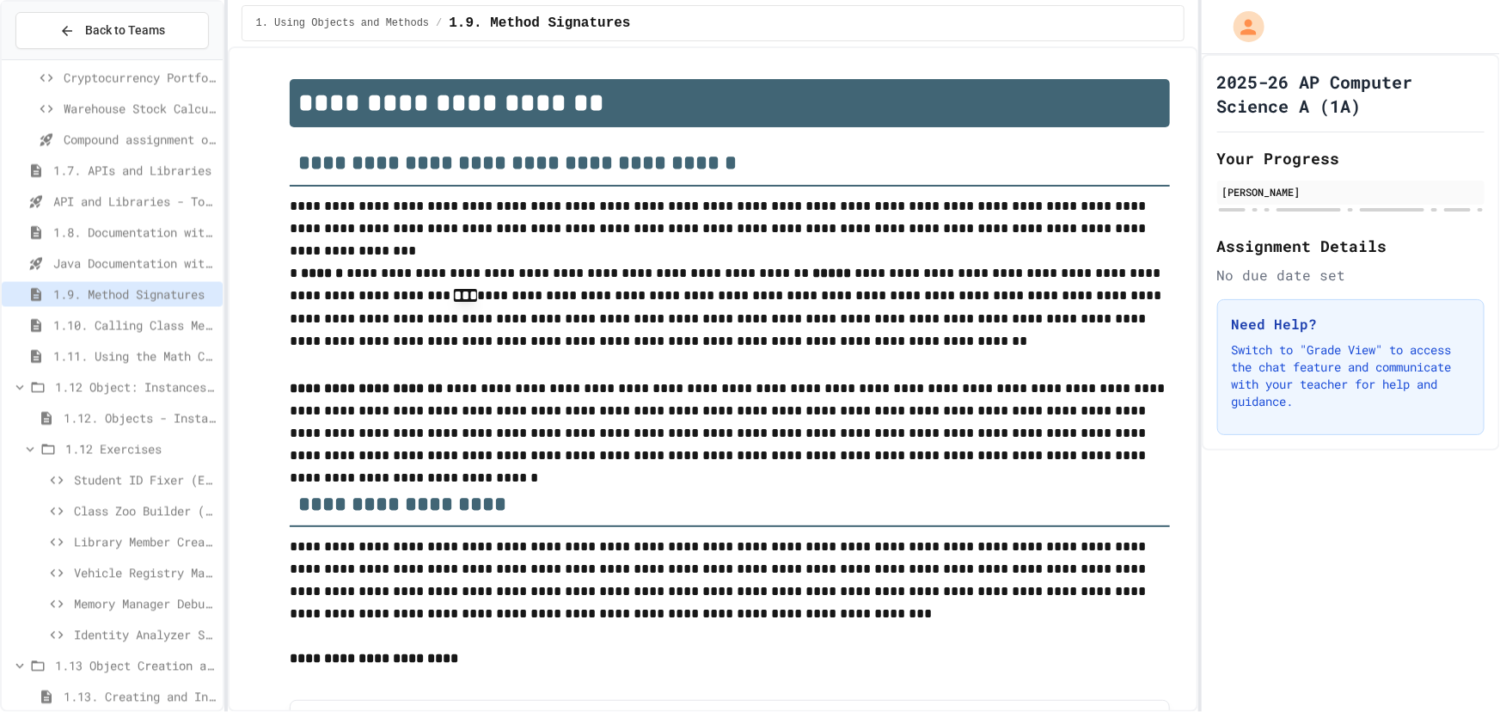
scroll to position [6534, 0]
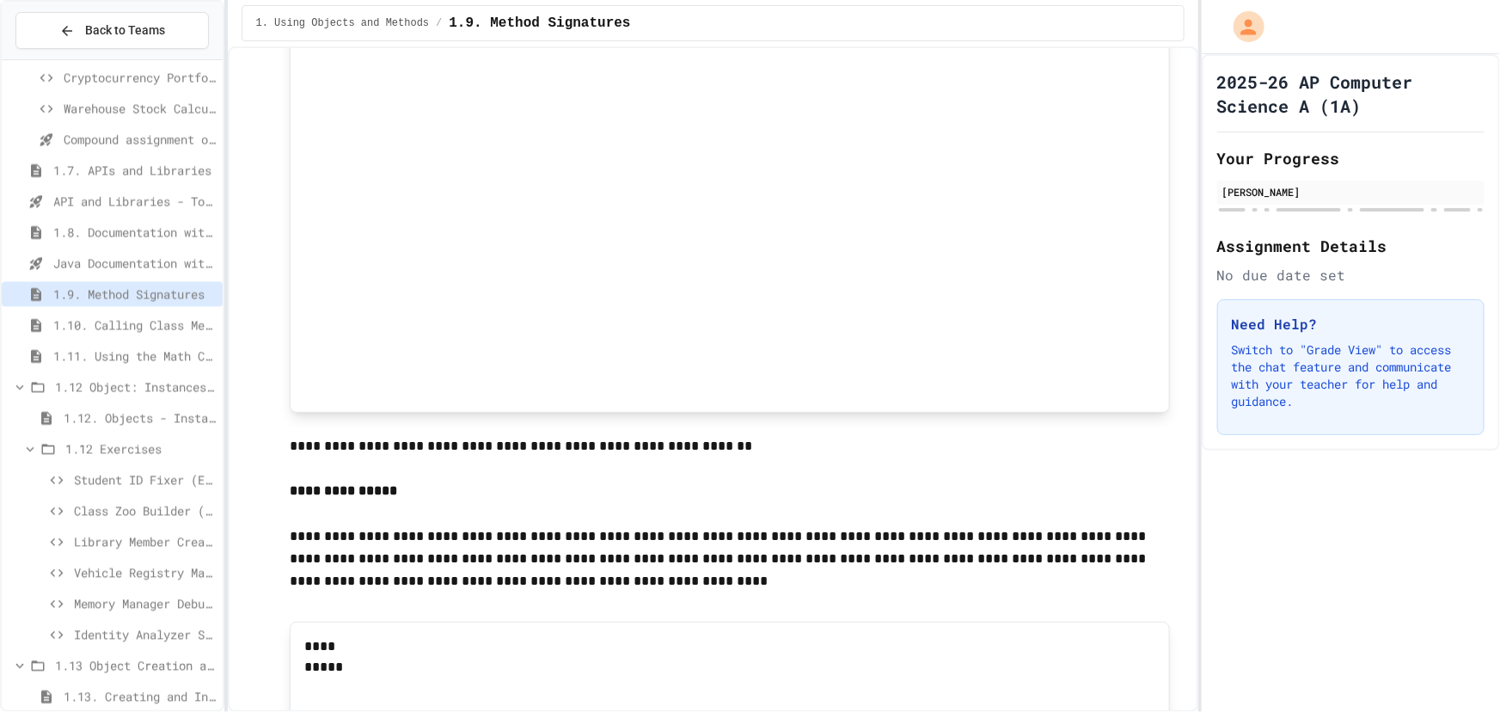
click at [80, 326] on span "1.10. Calling Class Methods" at bounding box center [134, 325] width 162 height 18
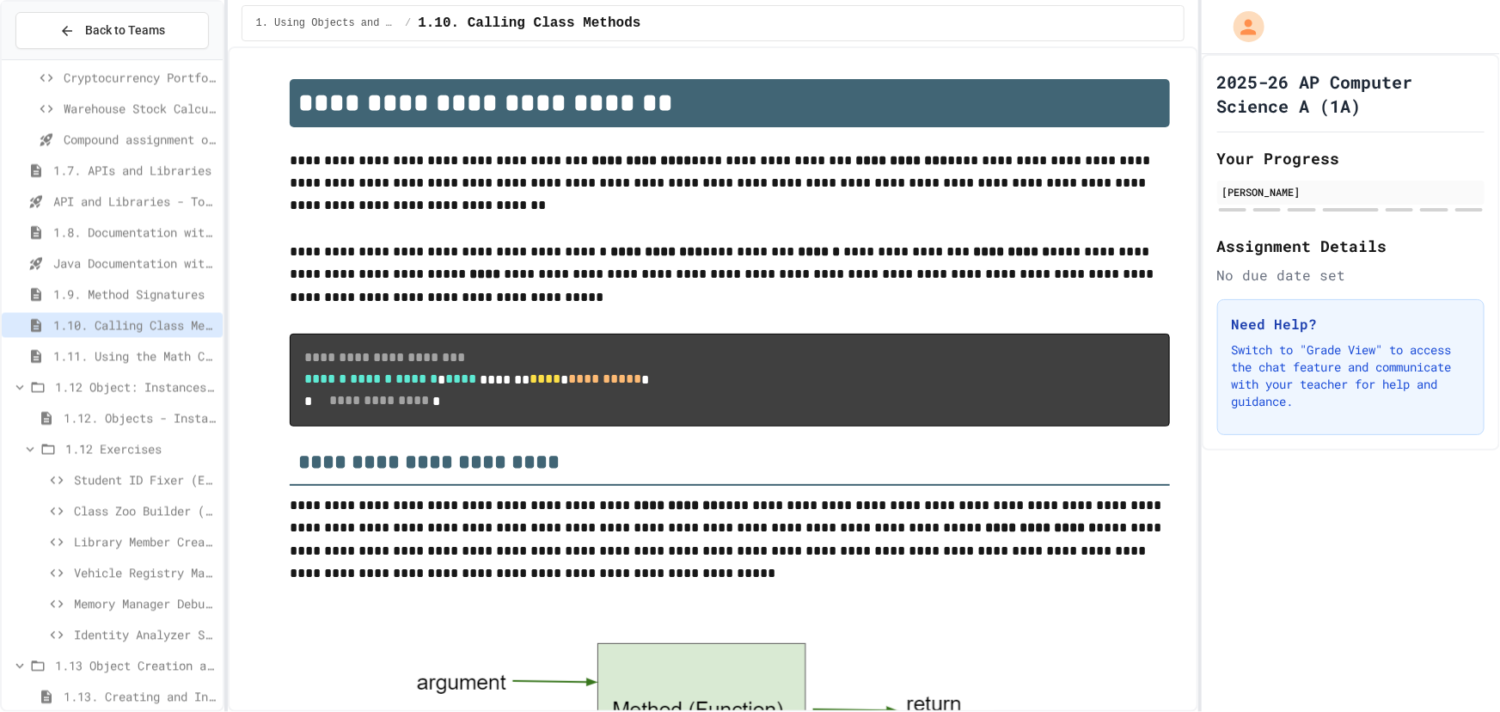
scroll to position [1253, 0]
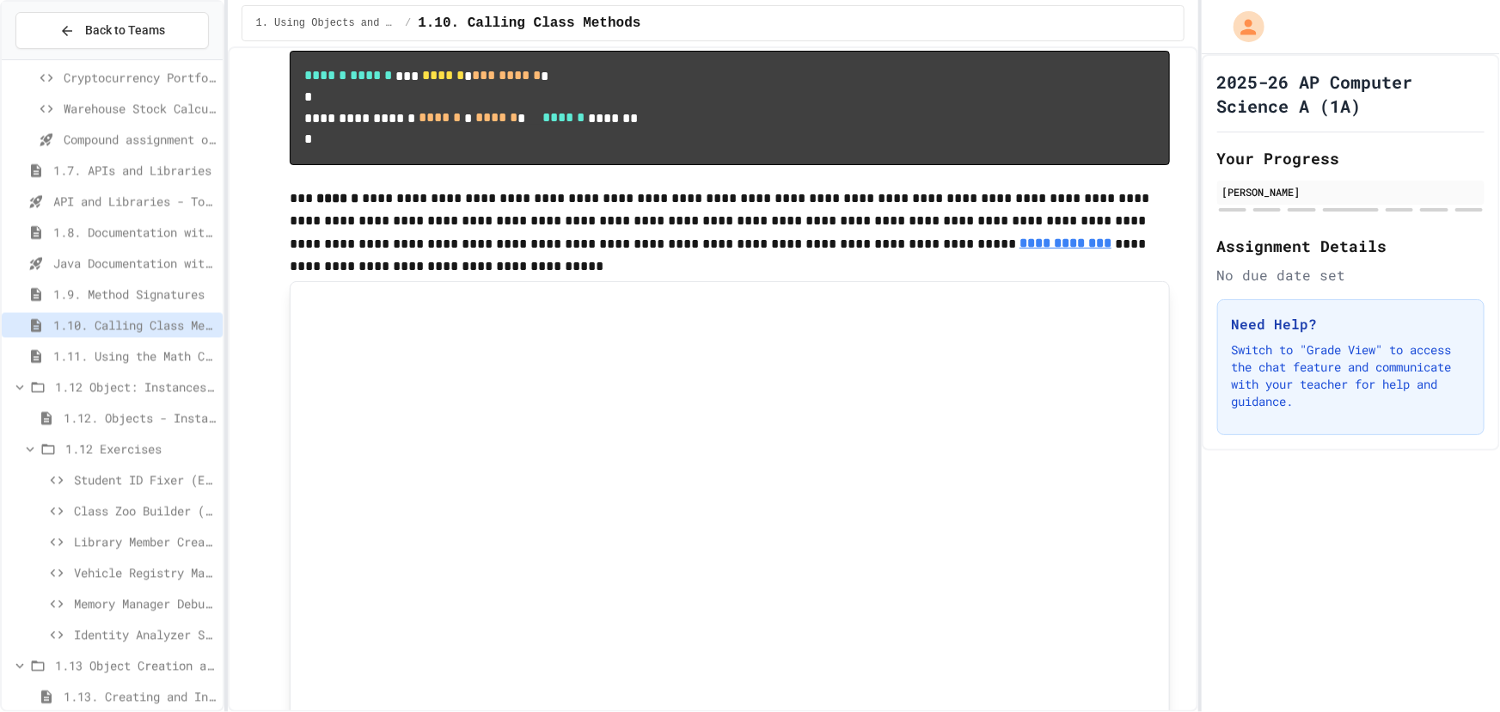
click at [89, 351] on span "1.11. Using the Math Class" at bounding box center [134, 356] width 162 height 18
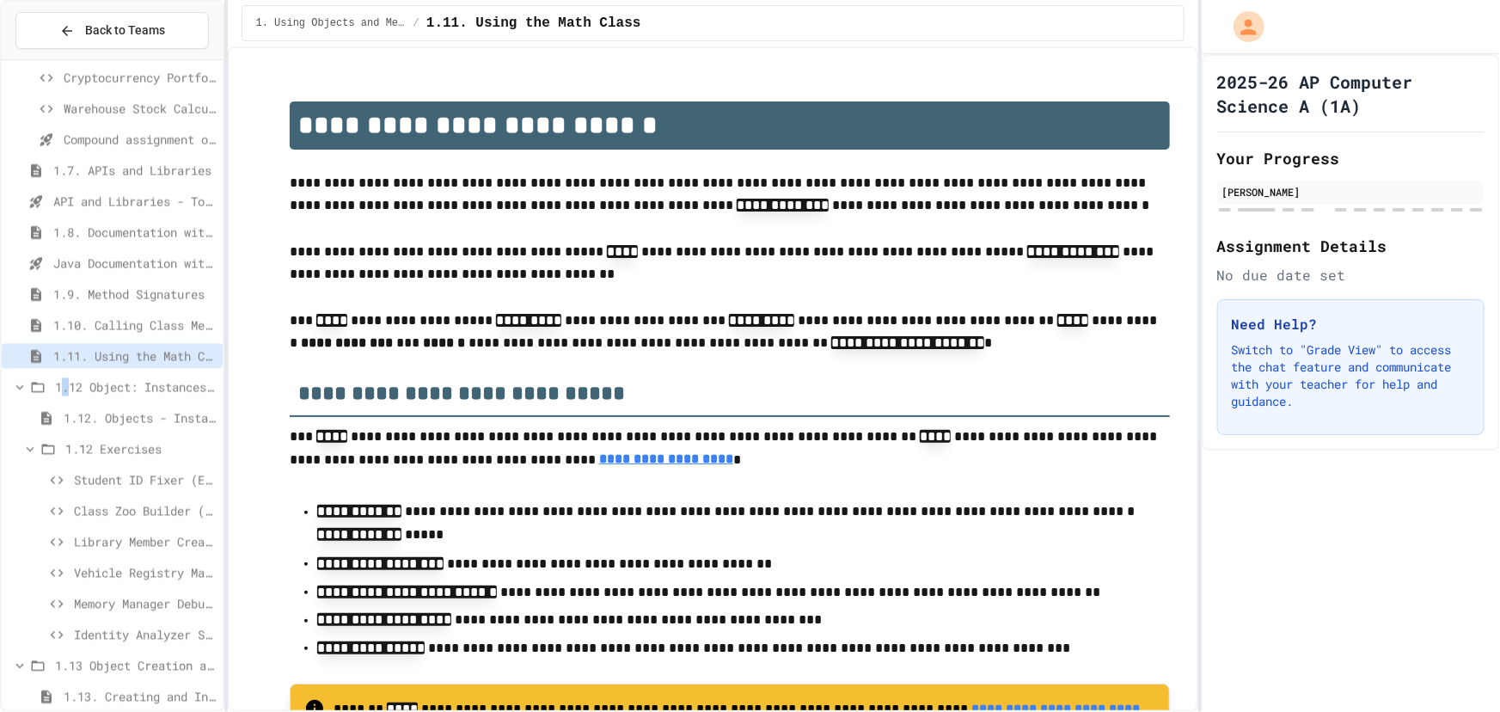
drag, startPoint x: 54, startPoint y: 352, endPoint x: 64, endPoint y: 386, distance: 35.9
click at [64, 386] on span "1.12 Object: Instances of Classes" at bounding box center [135, 387] width 161 height 18
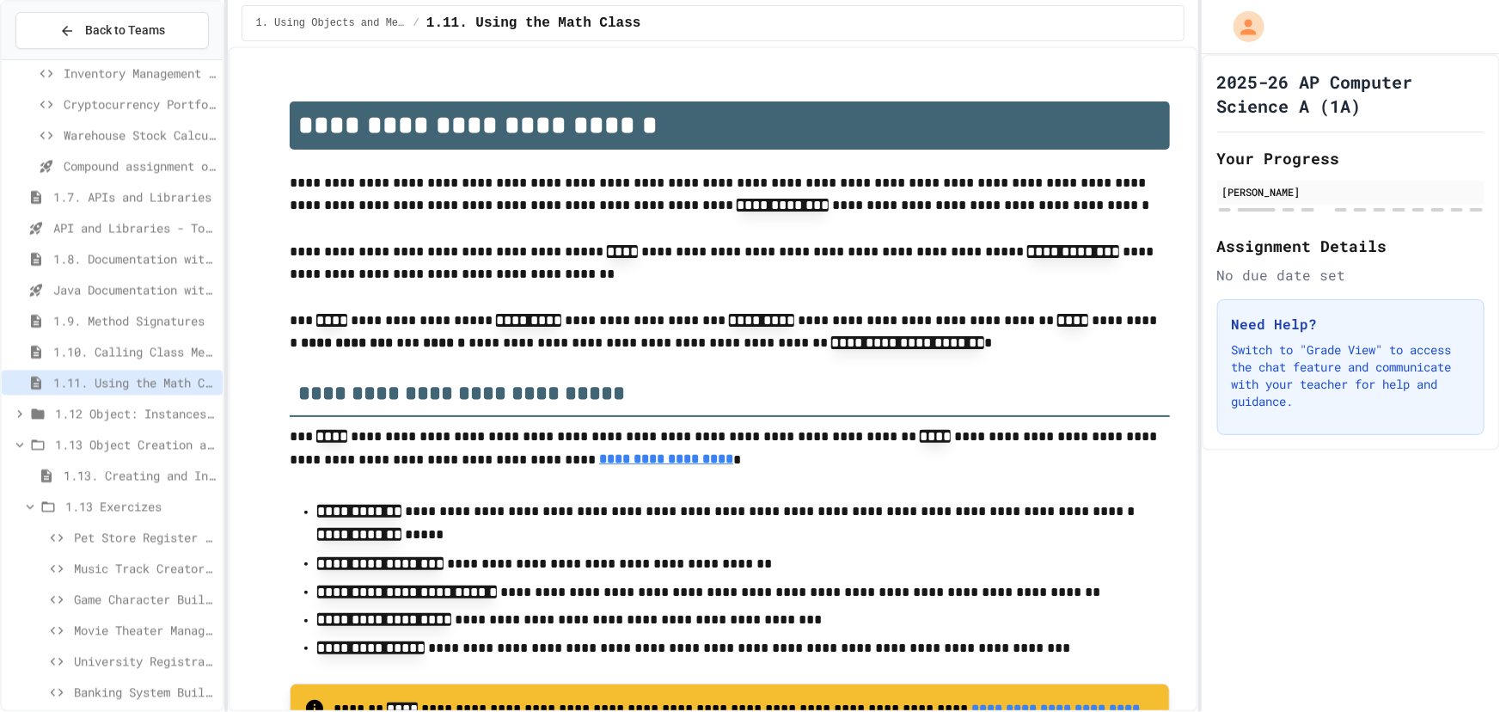
click at [95, 422] on div "1.12 Object: Instances of Classes" at bounding box center [112, 413] width 221 height 25
click at [93, 420] on span "1.12 Object: Instances of Classes" at bounding box center [135, 414] width 161 height 18
drag, startPoint x: 95, startPoint y: 420, endPoint x: 111, endPoint y: 413, distance: 17.3
click at [111, 413] on span "1.12 Object: Instances of Classes" at bounding box center [135, 414] width 161 height 18
click at [146, 437] on span "1.12. Objects - Instances of Classes" at bounding box center [140, 445] width 152 height 18
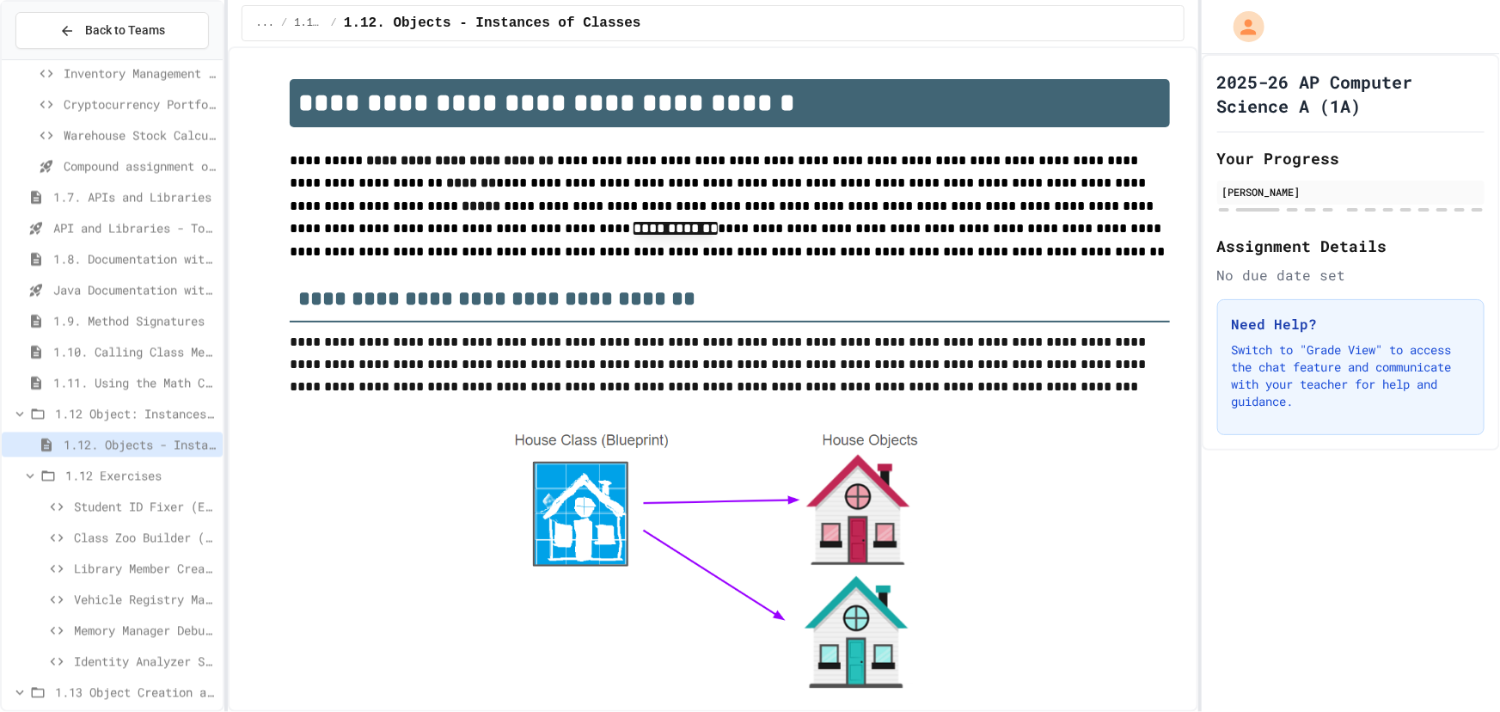
drag, startPoint x: 824, startPoint y: 460, endPoint x: 788, endPoint y: -95, distance: 555.5
drag, startPoint x: 735, startPoint y: 397, endPoint x: 753, endPoint y: -85, distance: 482.5
click at [691, 161] on p "**********" at bounding box center [730, 206] width 880 height 113
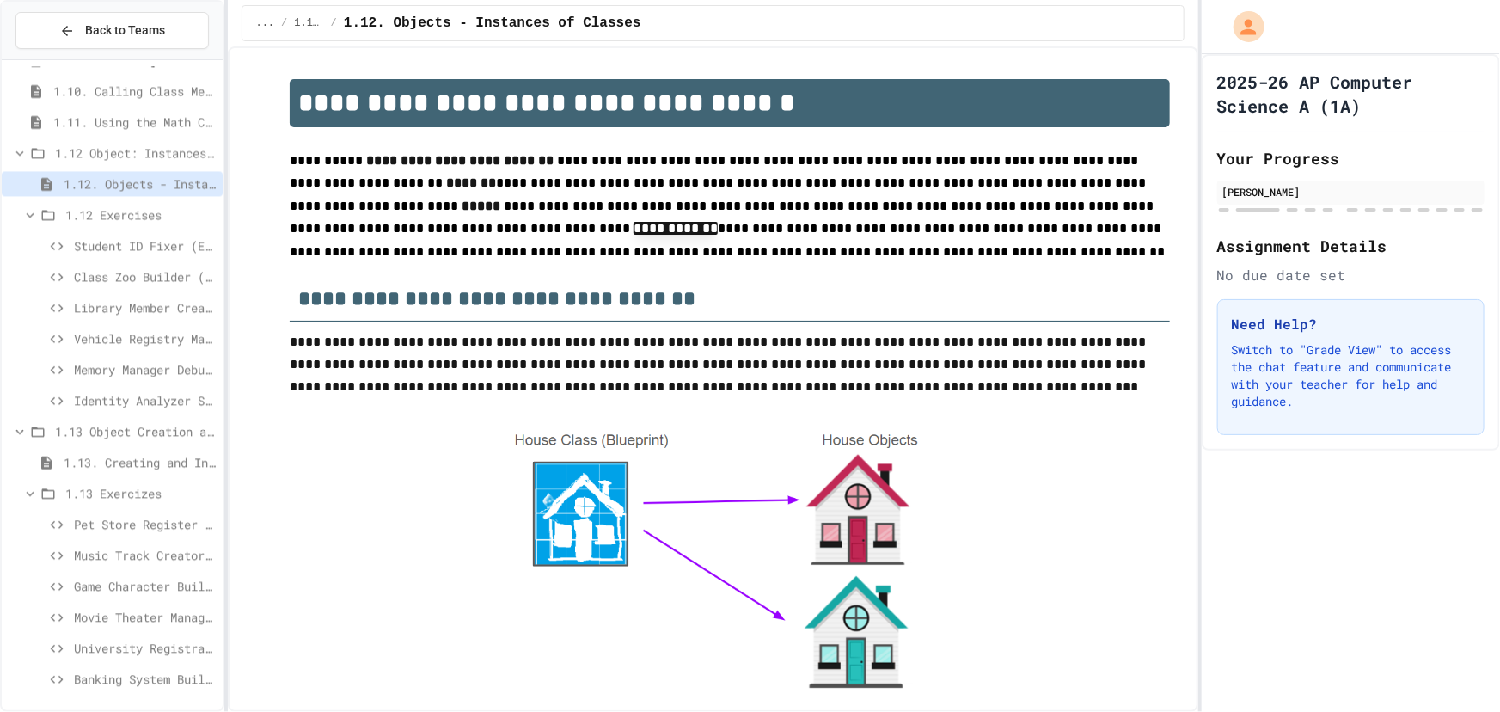
click at [117, 456] on span "1.13. Creating and Initializing Objects: Constructors" at bounding box center [140, 462] width 152 height 18
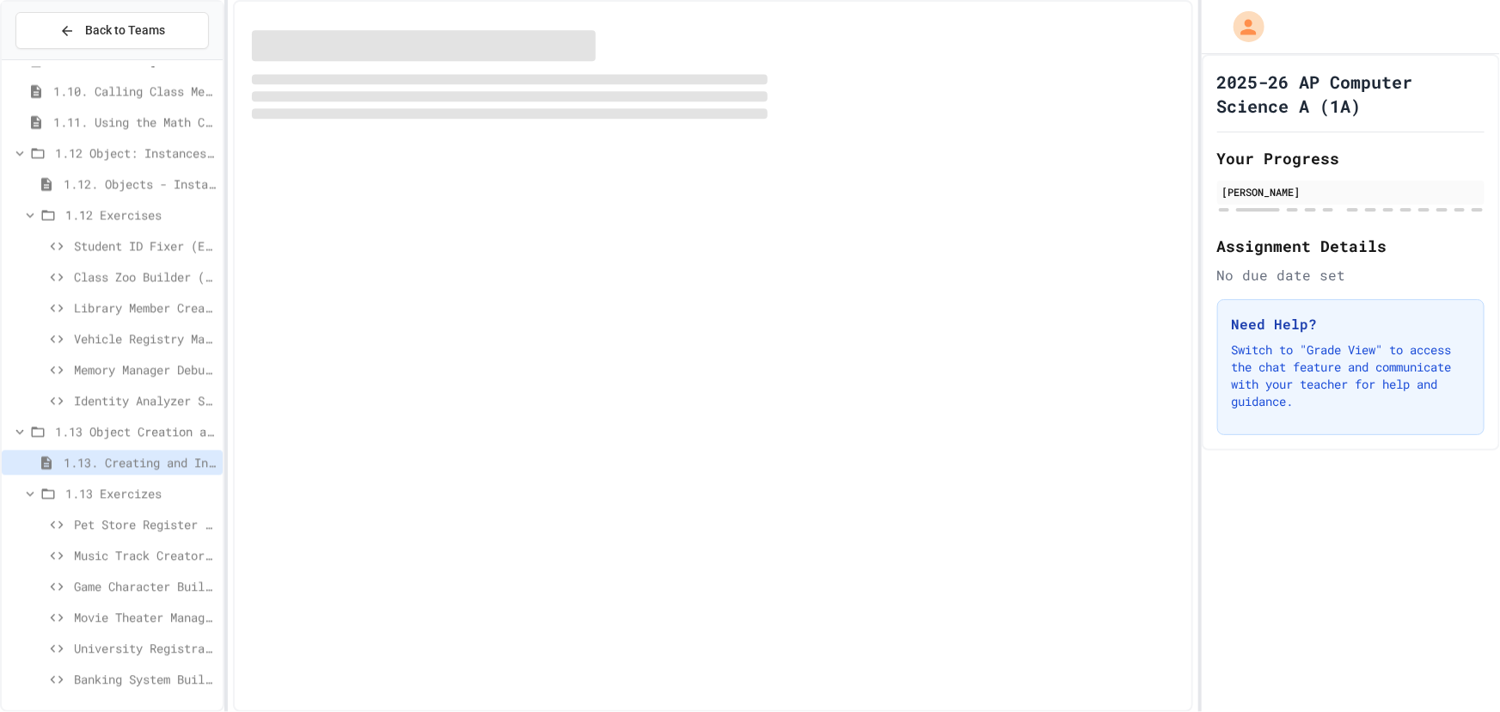
scroll to position [1807, 0]
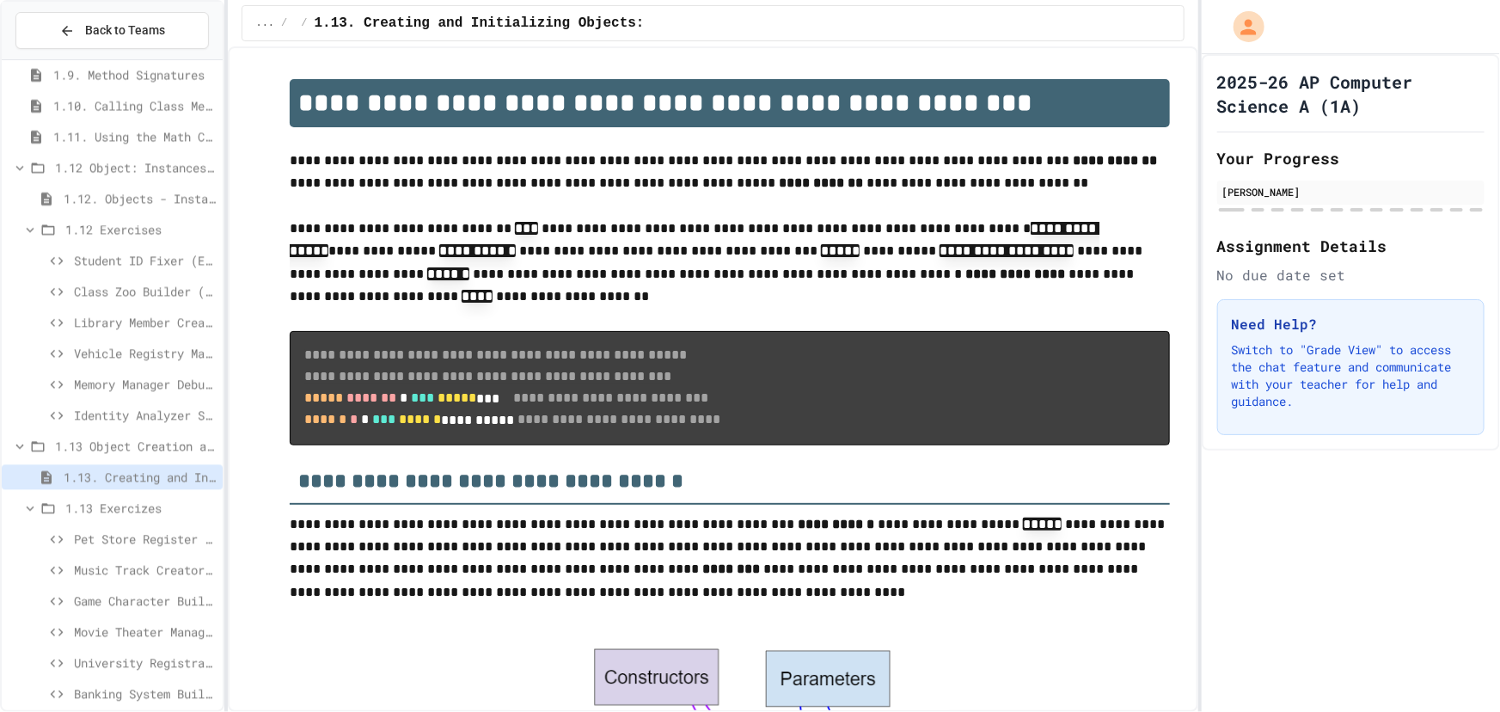
click at [101, 536] on span "Pet Store Register (Easy)" at bounding box center [145, 538] width 142 height 18
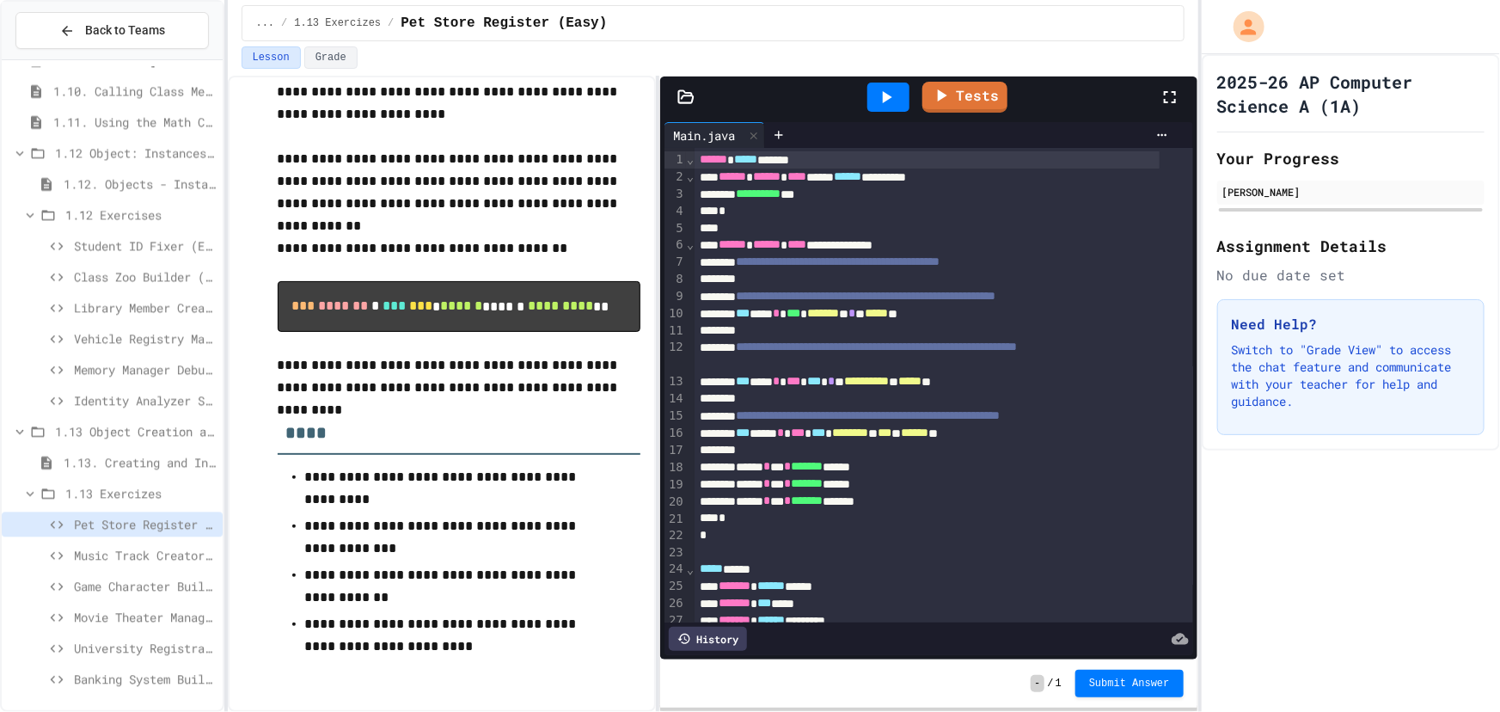
scroll to position [237, 0]
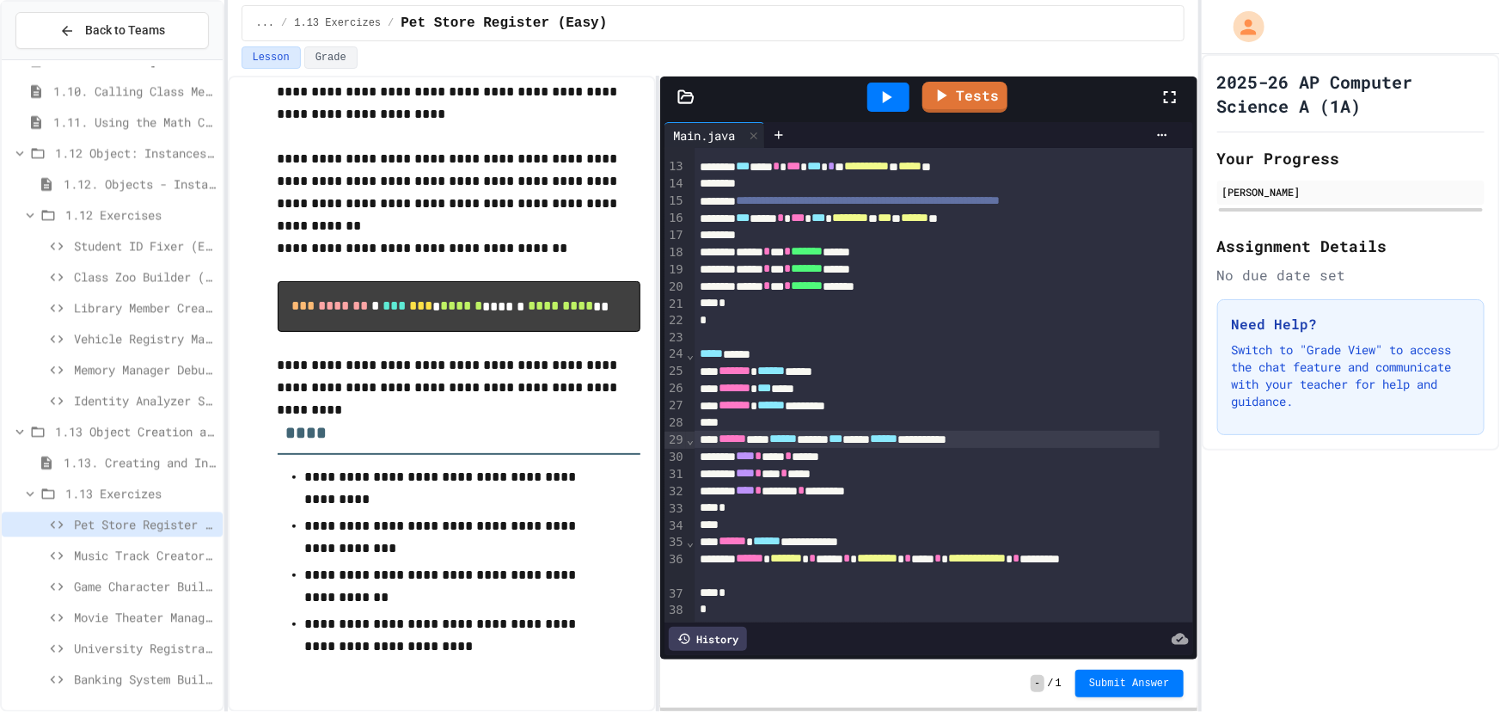
click at [841, 431] on div "**********" at bounding box center [926, 439] width 465 height 17
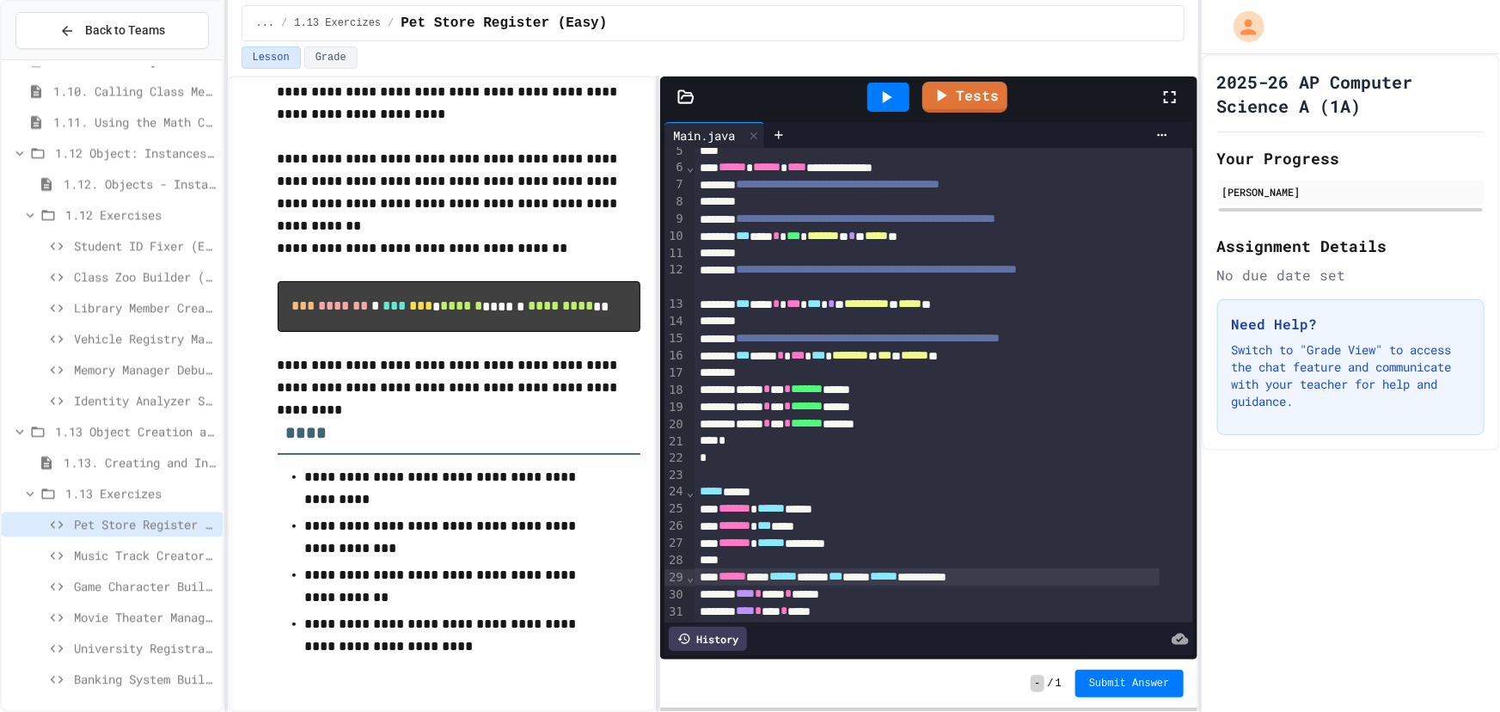
scroll to position [234, 0]
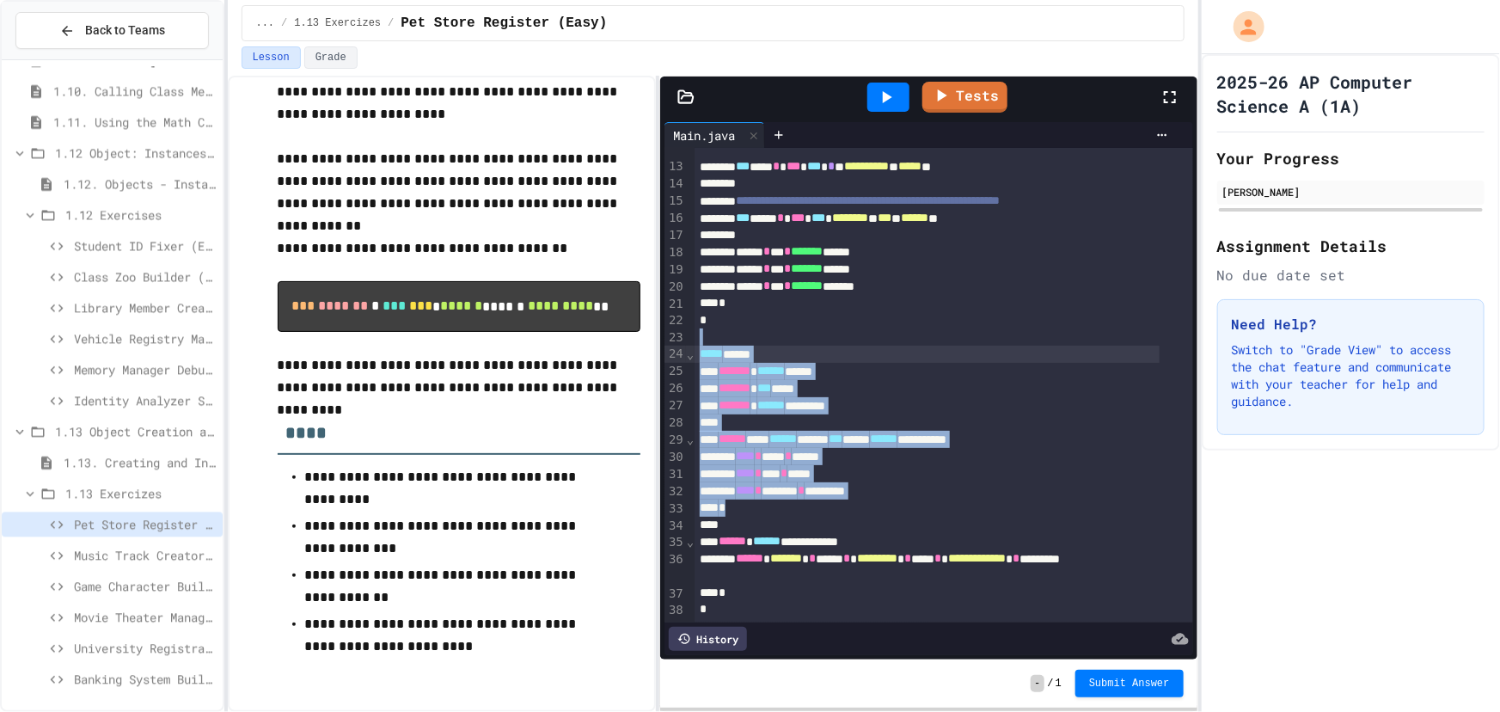
drag, startPoint x: 1016, startPoint y: 490, endPoint x: 801, endPoint y: 321, distance: 273.6
click at [801, 321] on div "**********" at bounding box center [943, 277] width 498 height 688
click at [807, 465] on div "**** * *** * ****" at bounding box center [926, 473] width 465 height 17
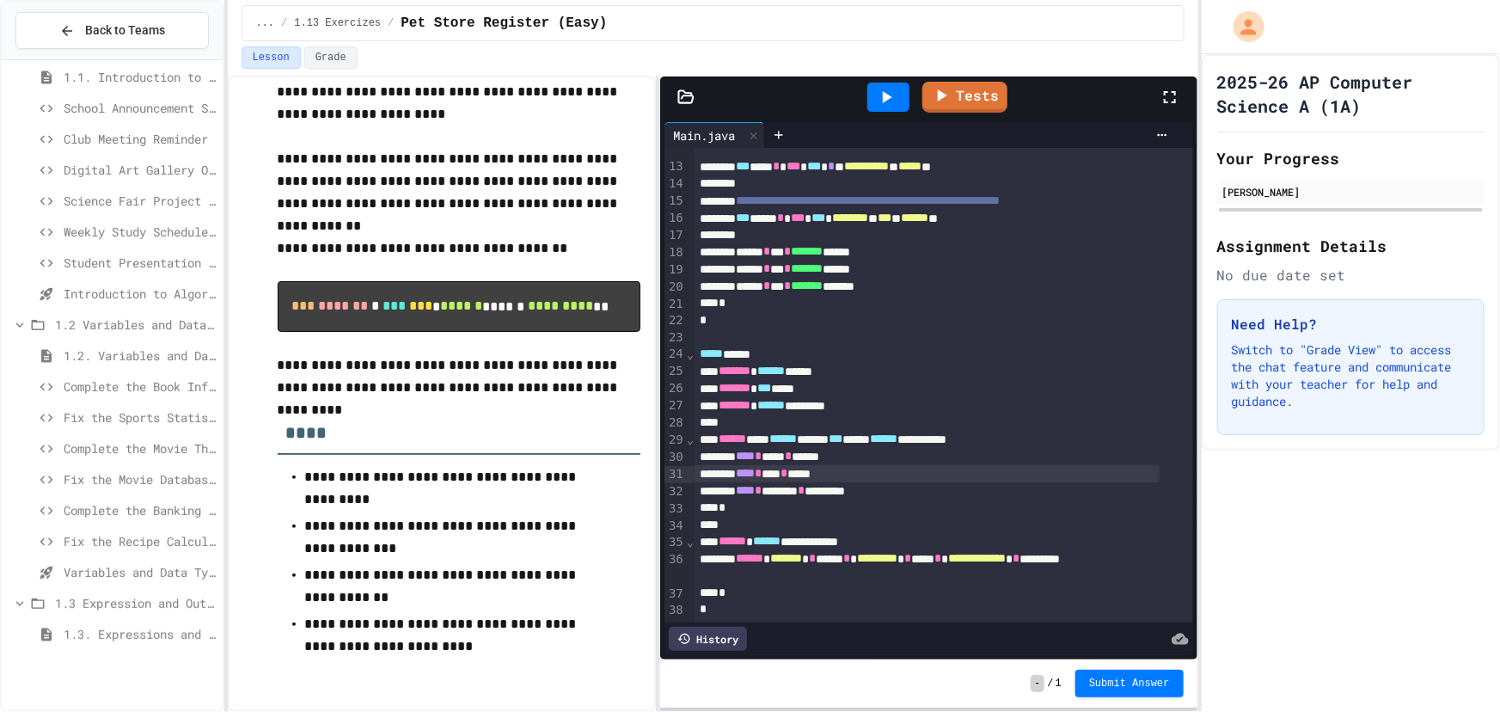
scroll to position [0, 0]
click at [147, 188] on div "1.1. Introduction to Algorithms, Programming, and Compilers" at bounding box center [112, 179] width 221 height 25
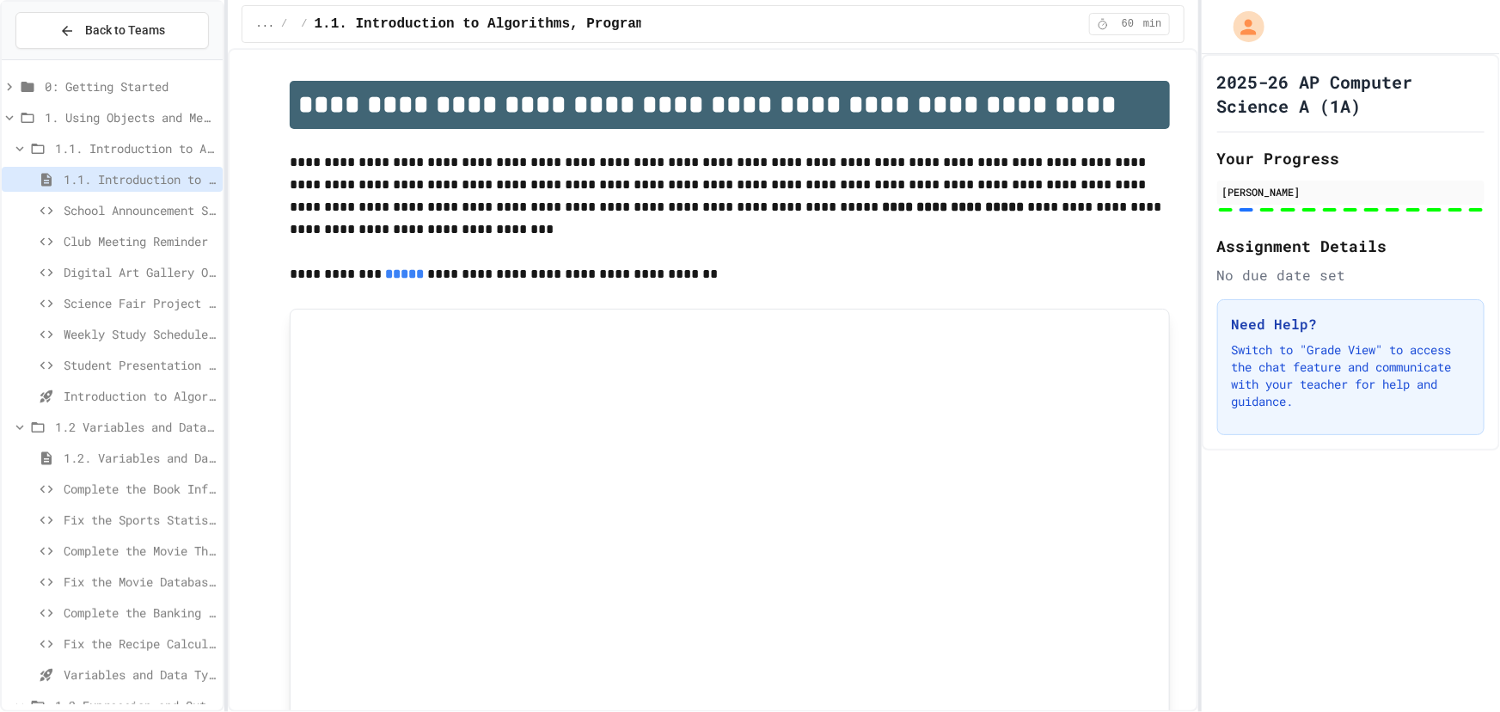
click at [152, 534] on div "Fix the Sports Statistics Program" at bounding box center [112, 522] width 221 height 31
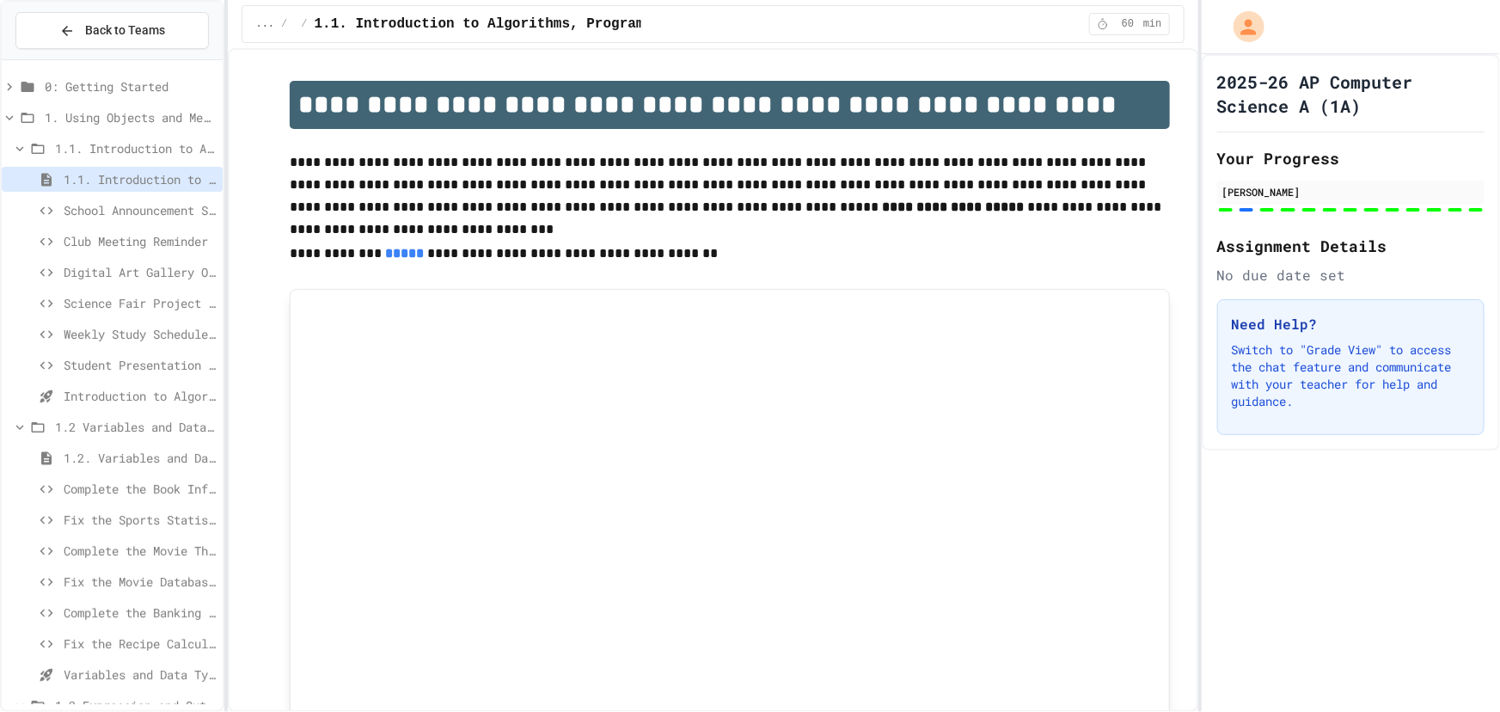
click at [144, 483] on span "Complete the Book Information Program" at bounding box center [140, 489] width 152 height 18
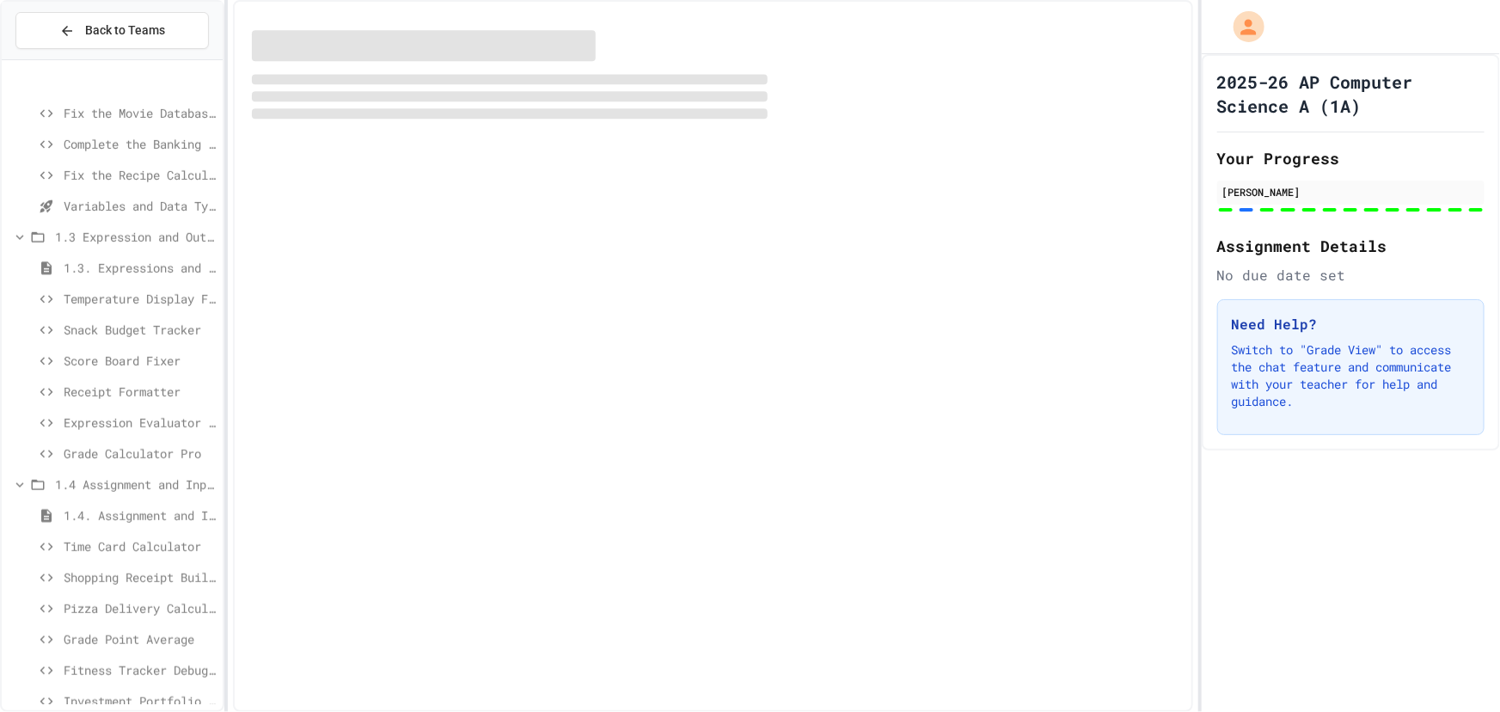
scroll to position [547, 0]
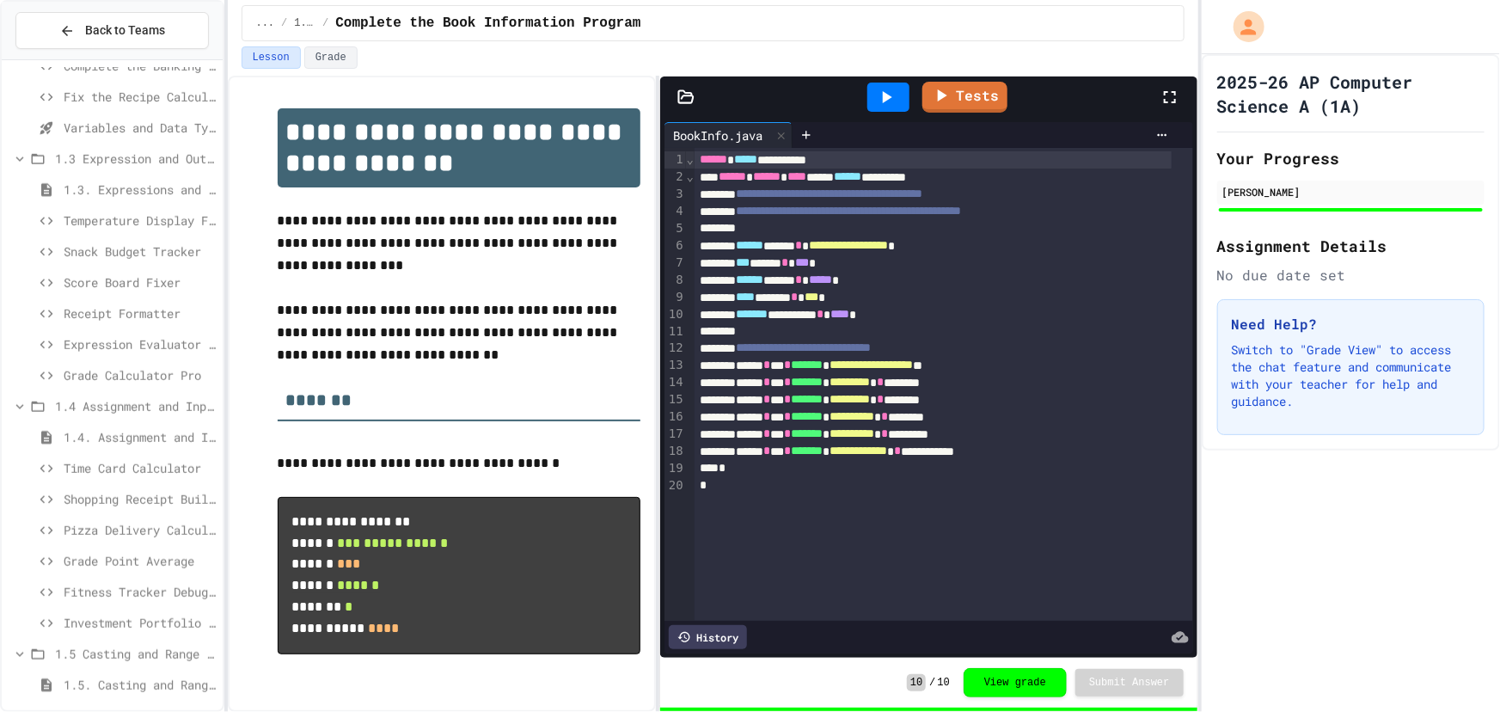
click at [142, 248] on span "Snack Budget Tracker" at bounding box center [140, 251] width 152 height 18
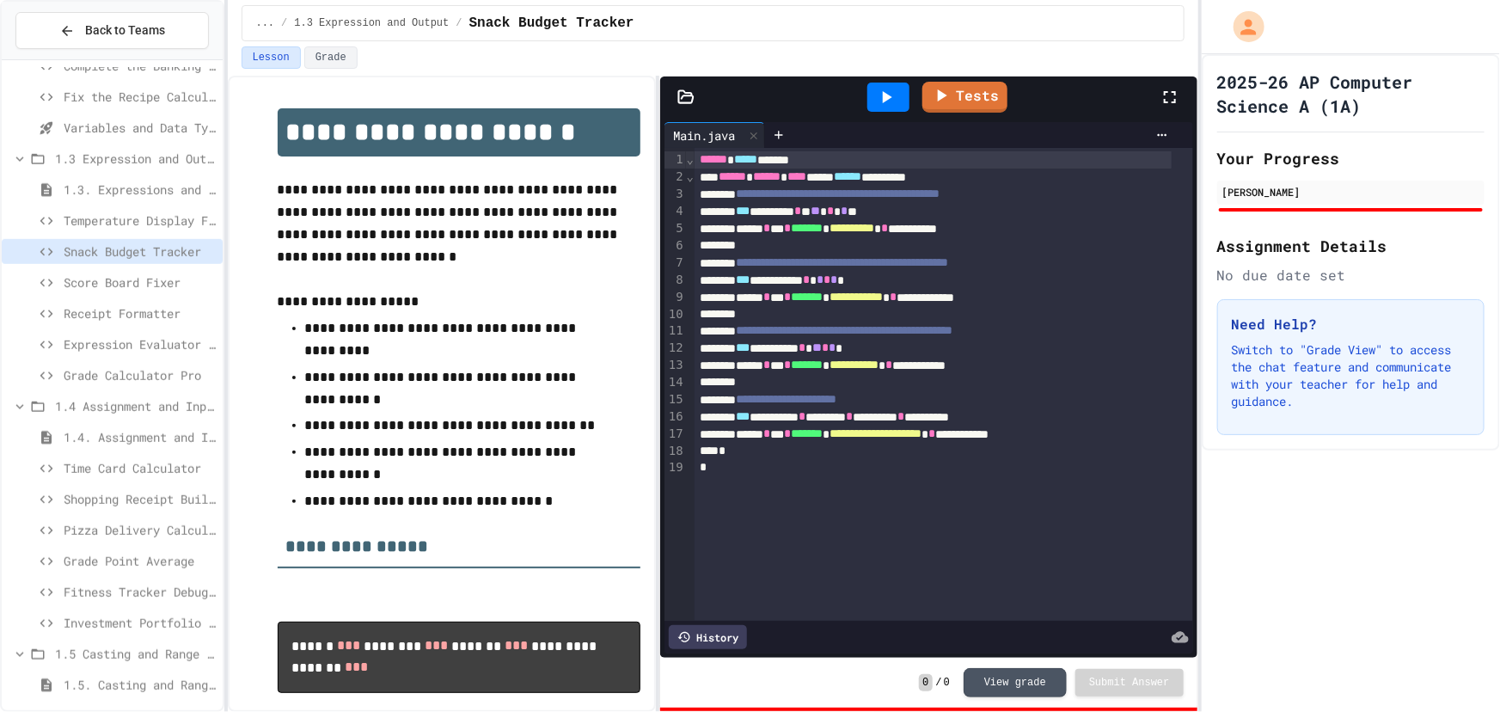
click at [146, 583] on span "Fitness Tracker Debugger" at bounding box center [140, 592] width 152 height 18
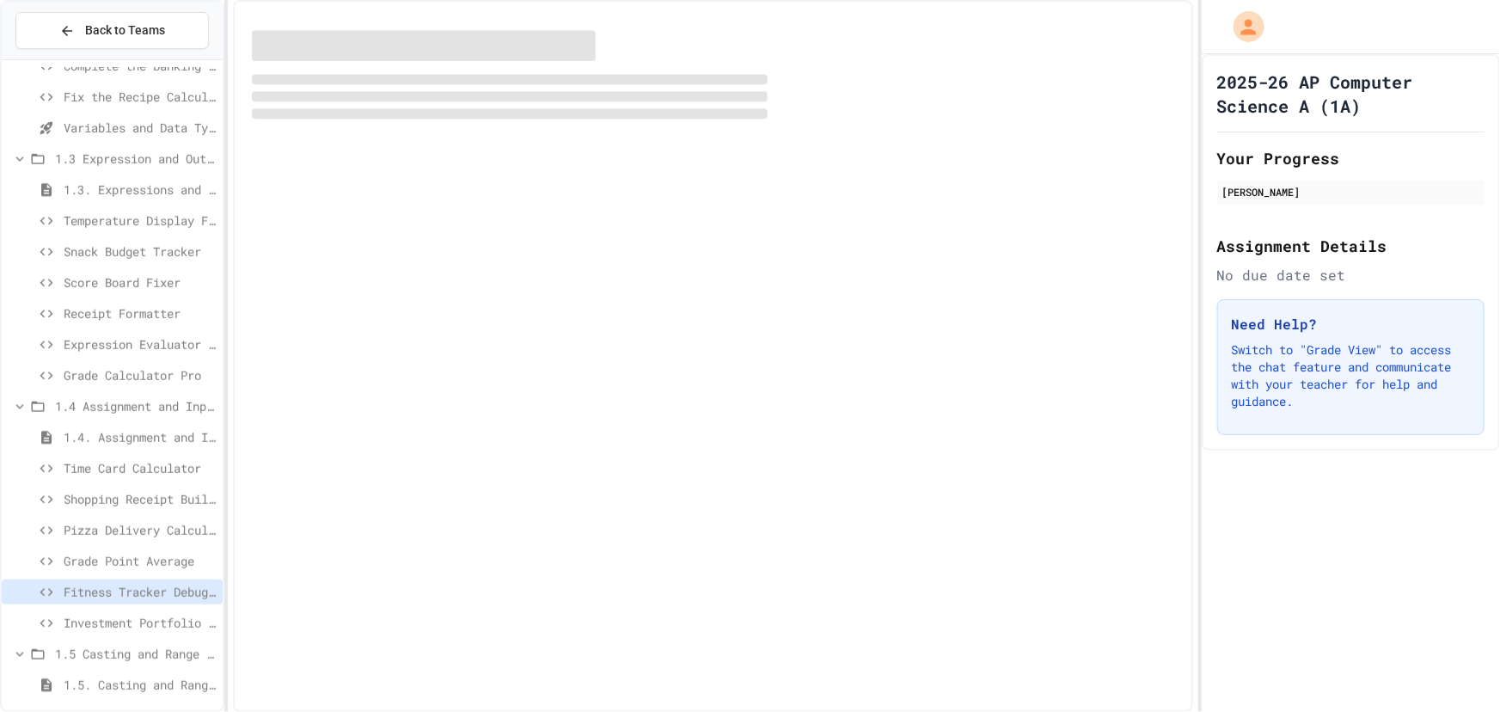
scroll to position [937, 0]
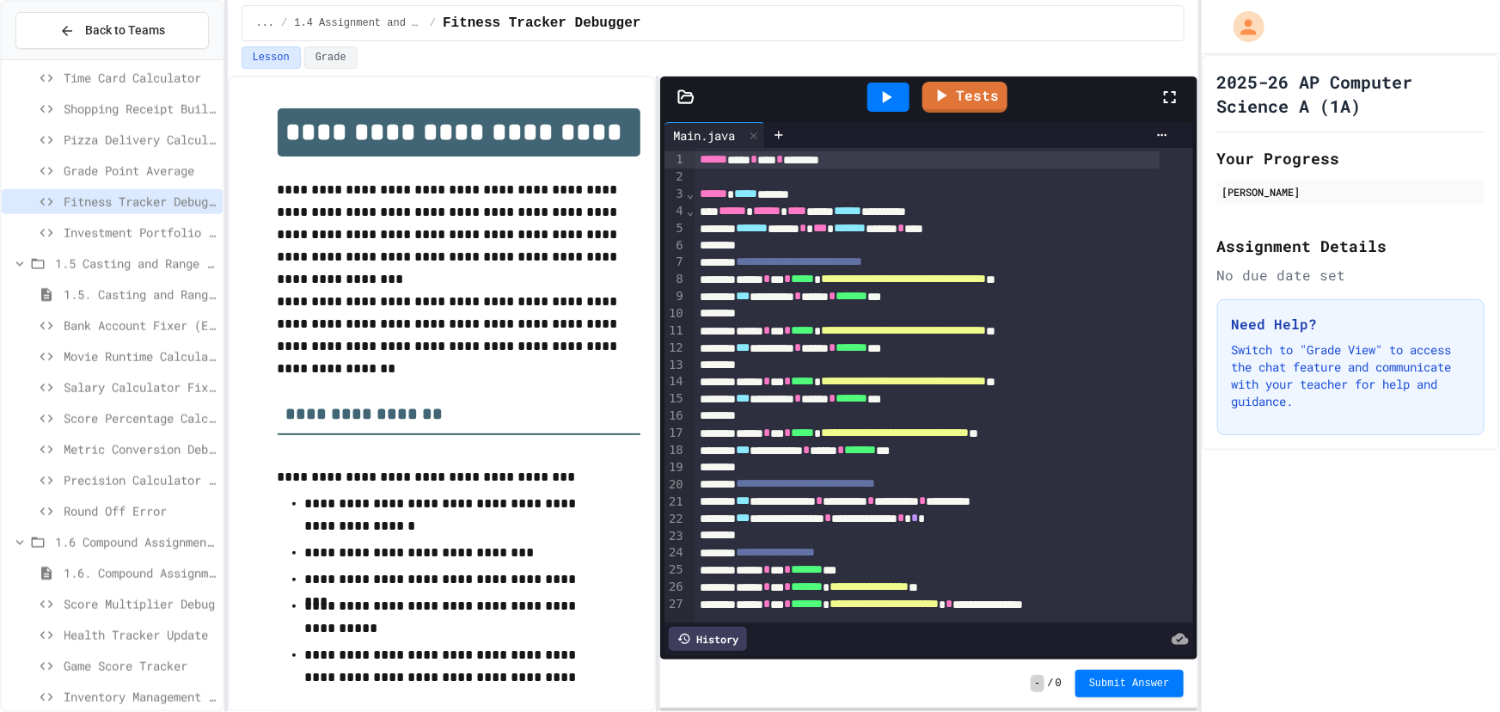
click at [155, 490] on div "Precision Calculator System (Hard)" at bounding box center [112, 480] width 221 height 25
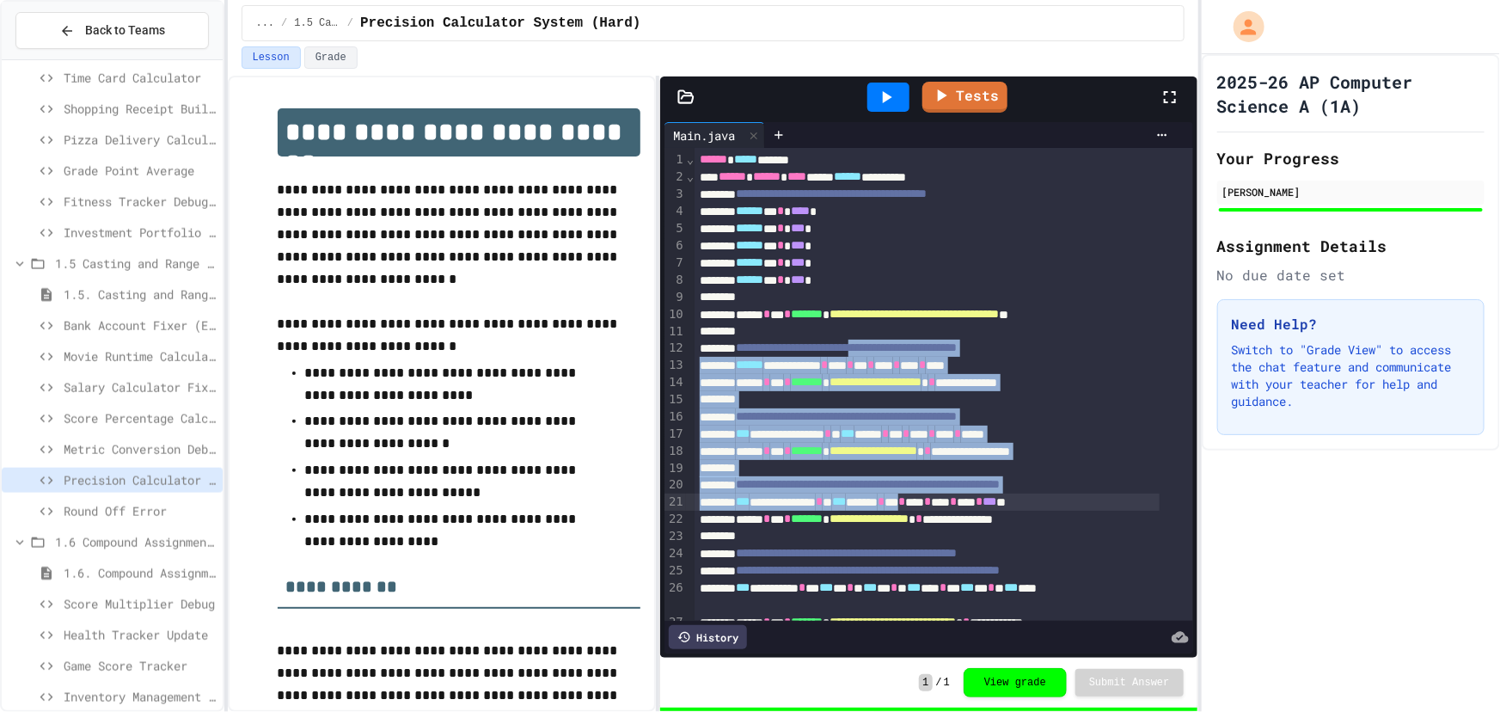
drag, startPoint x: 937, startPoint y: 372, endPoint x: 829, endPoint y: 431, distance: 123.5
click at [979, 505] on div "**********" at bounding box center [943, 476] width 498 height 657
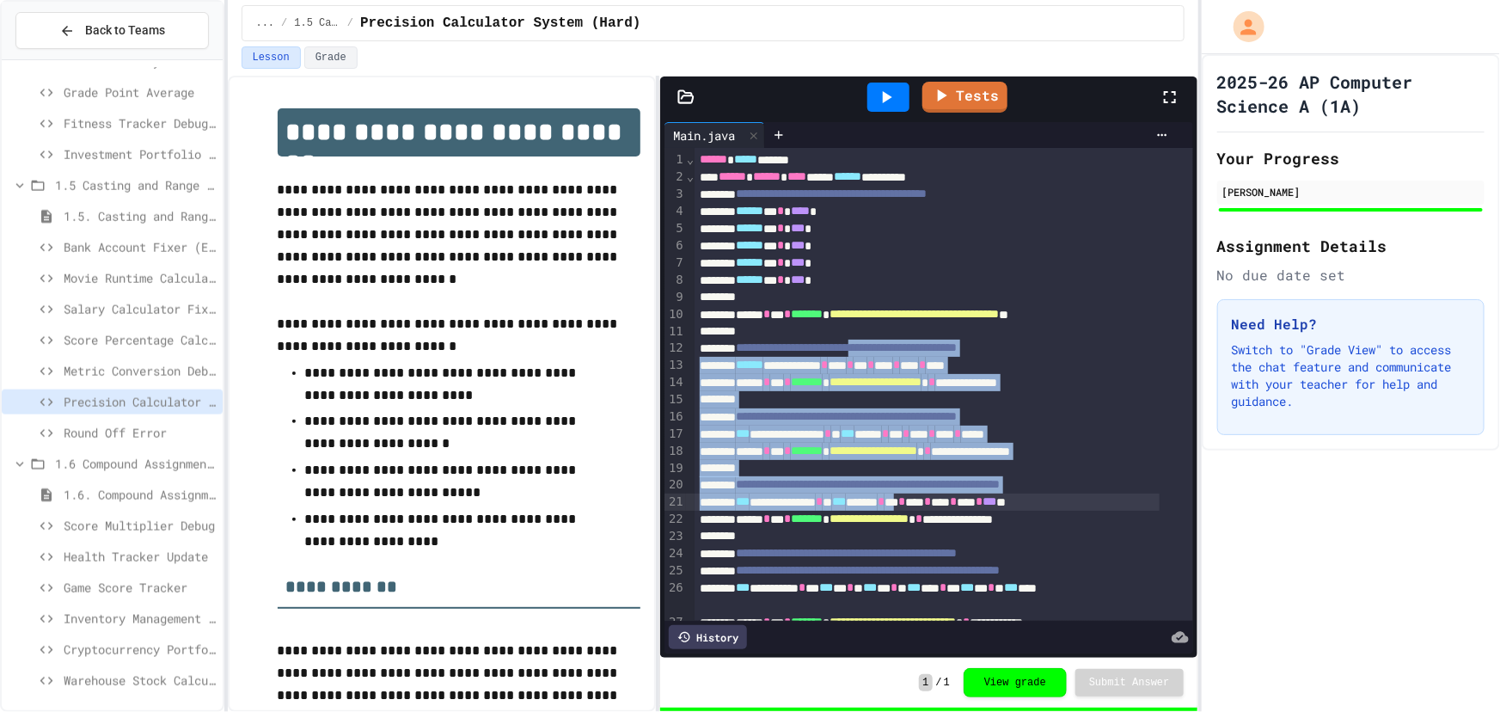
scroll to position [1093, 0]
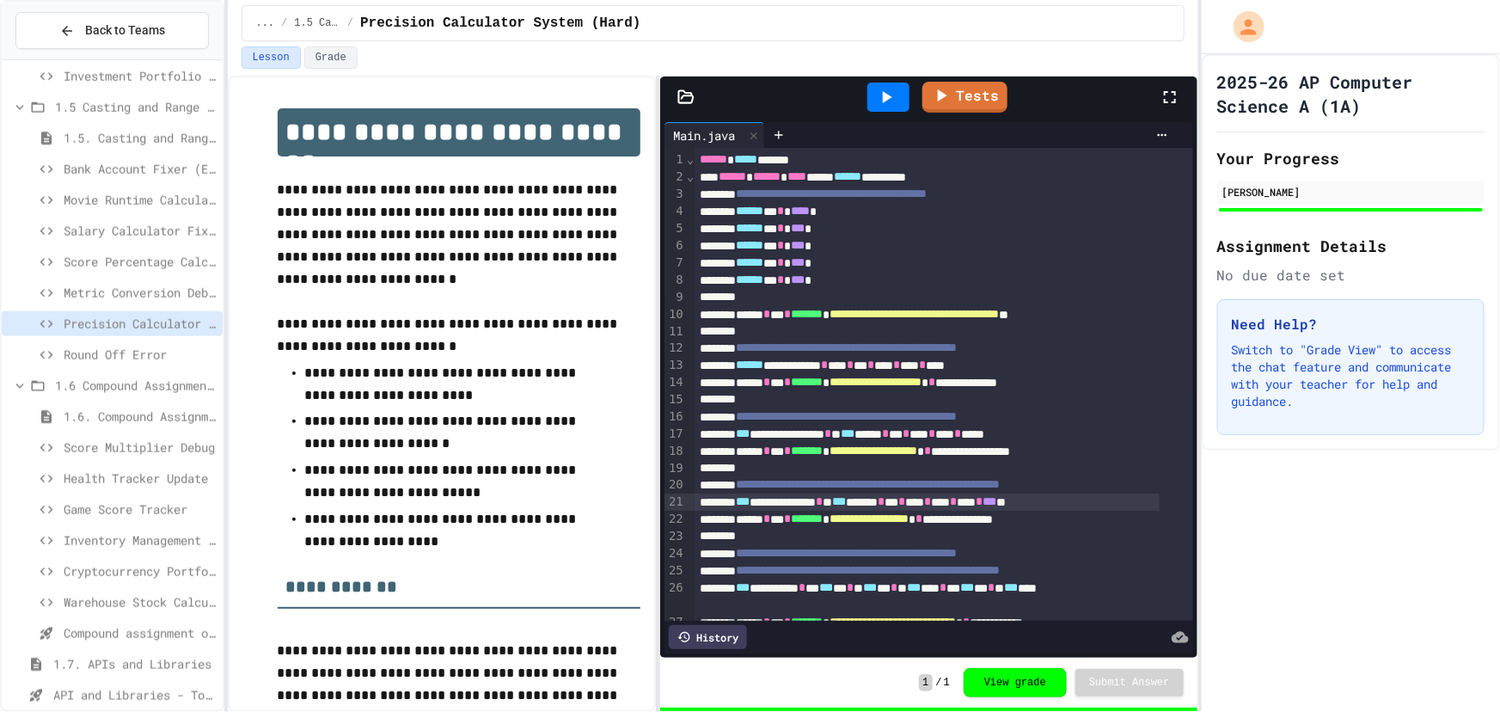
click at [117, 455] on span "Score Multiplier Debug" at bounding box center [140, 447] width 152 height 18
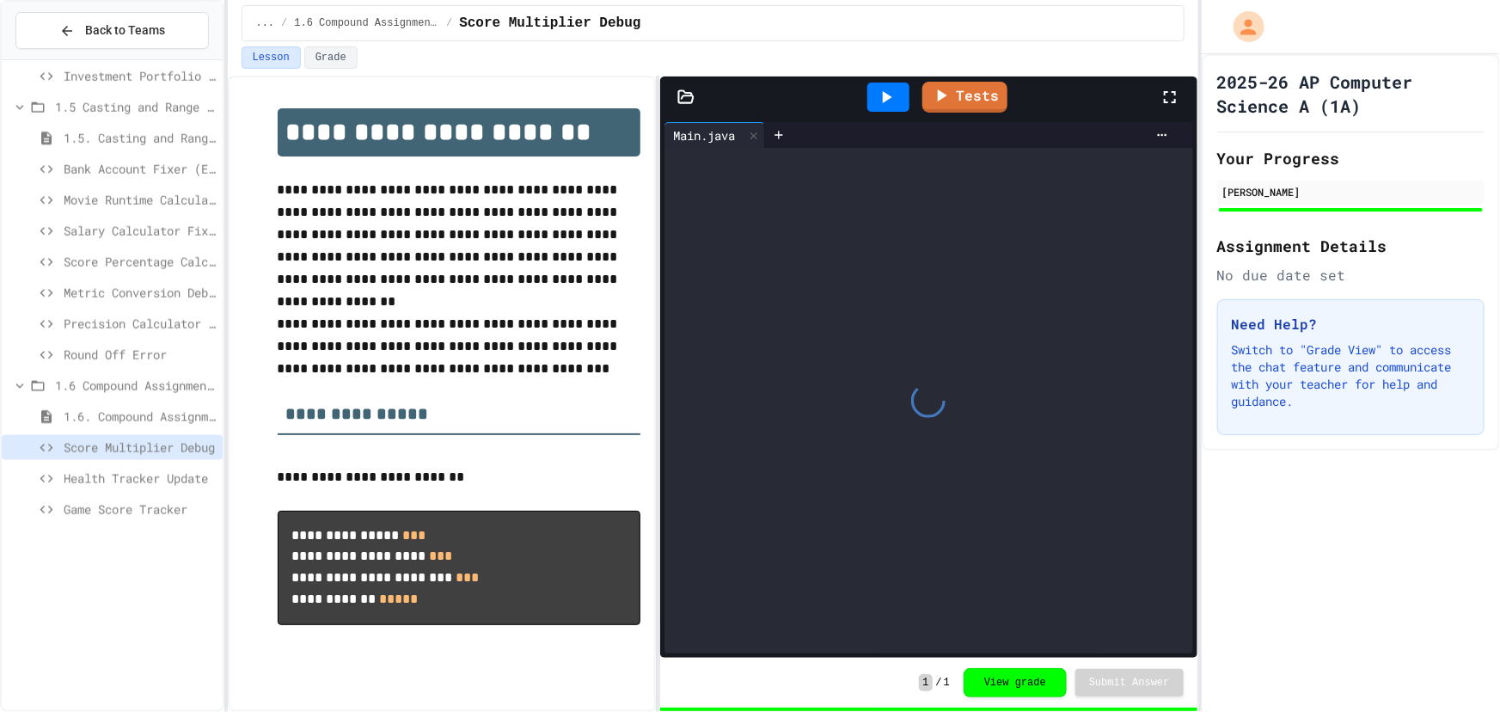
scroll to position [781, 0]
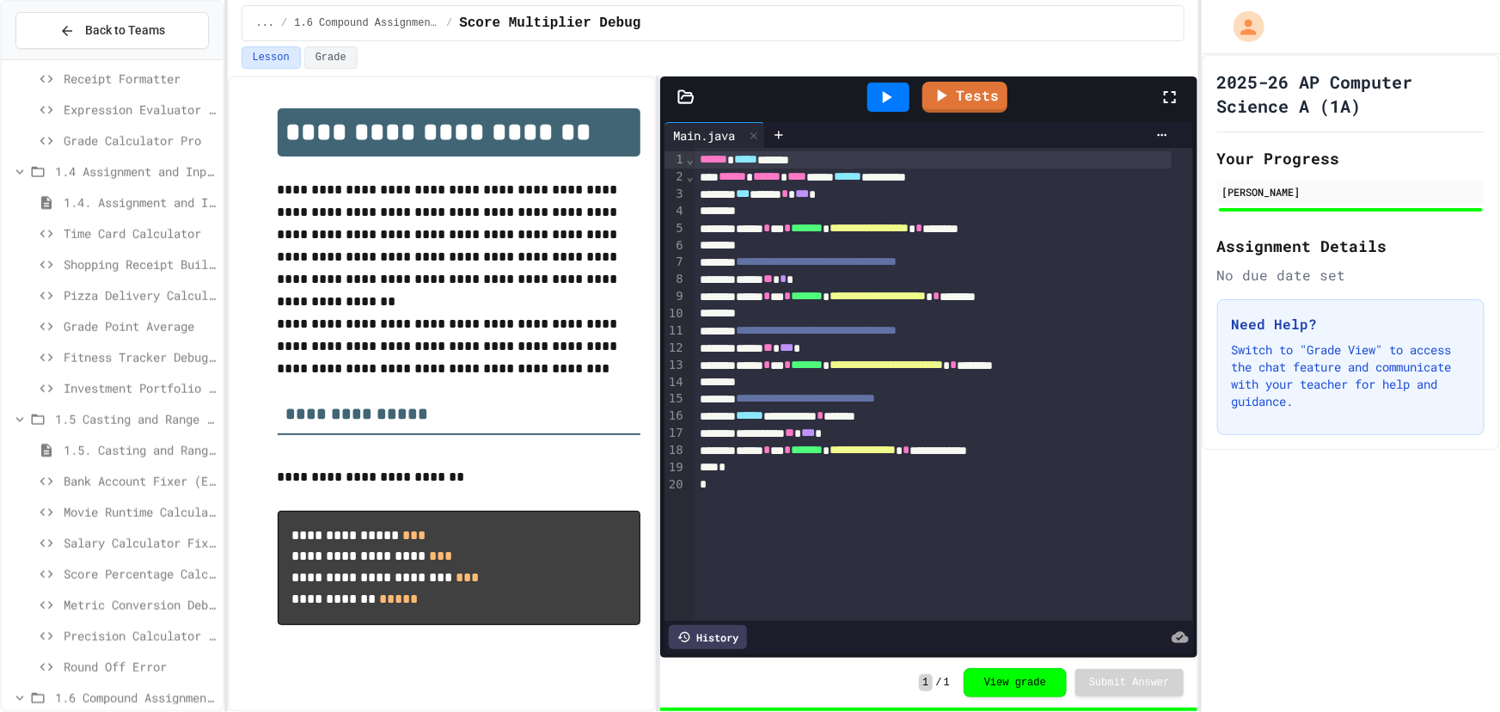
click at [144, 271] on div "Shopping Receipt Builder" at bounding box center [112, 264] width 221 height 25
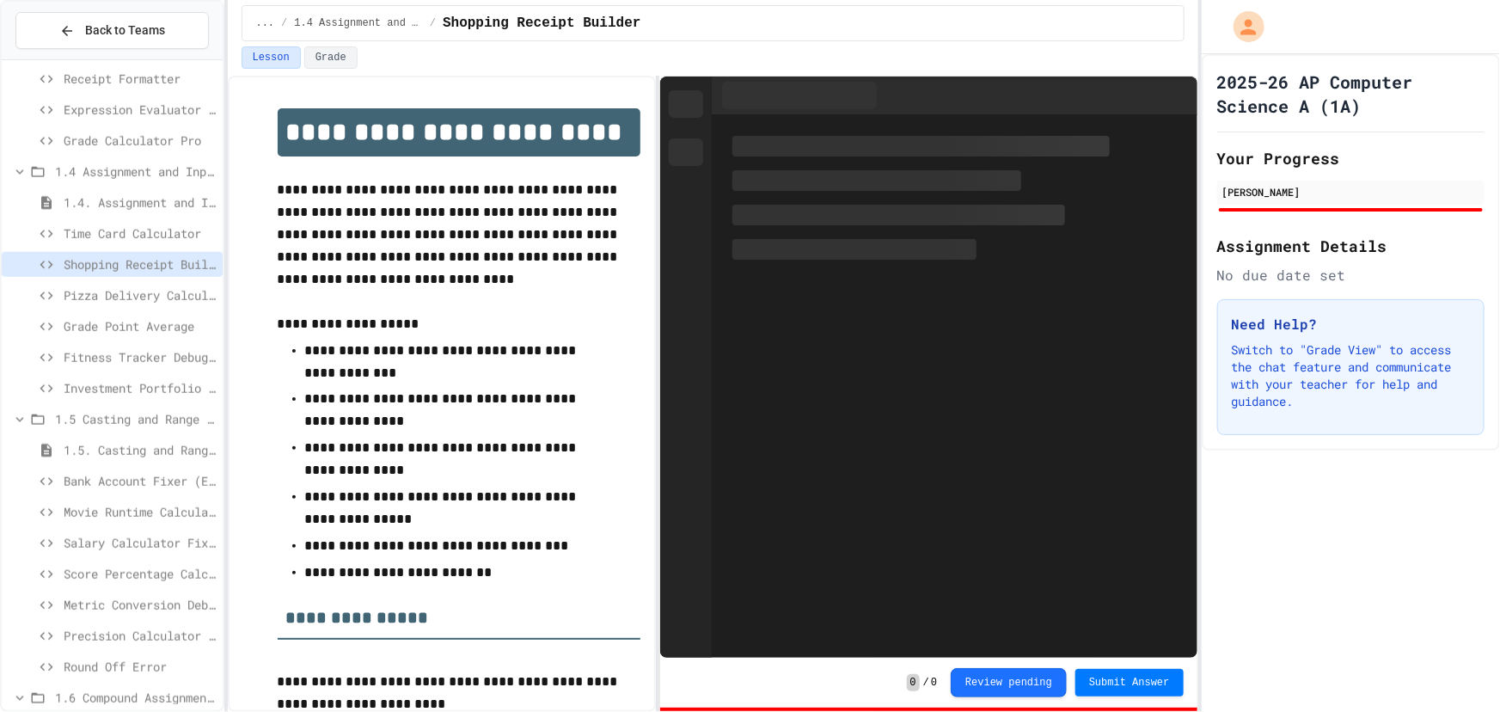
click at [205, 535] on div "Salary Calculator Fixer (Medium)" at bounding box center [112, 542] width 221 height 25
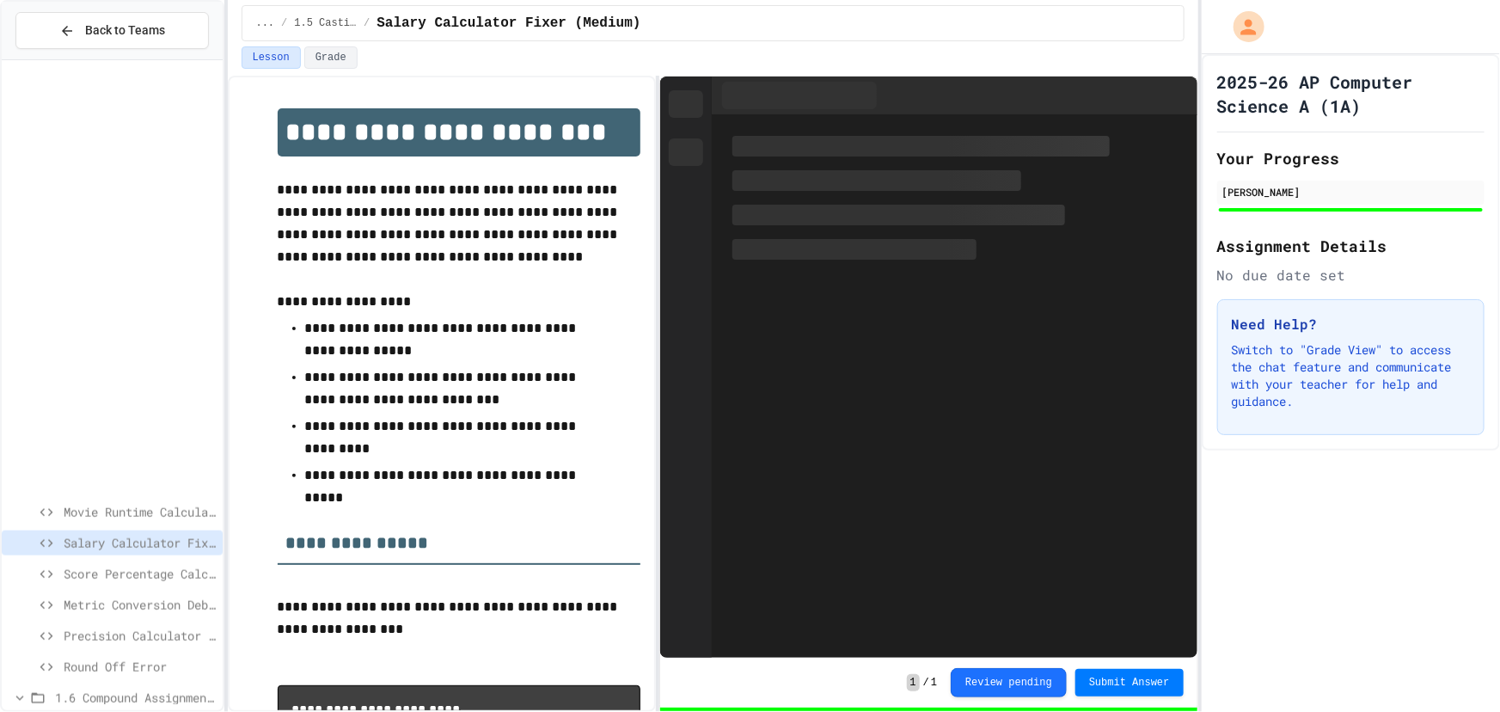
scroll to position [1328, 0]
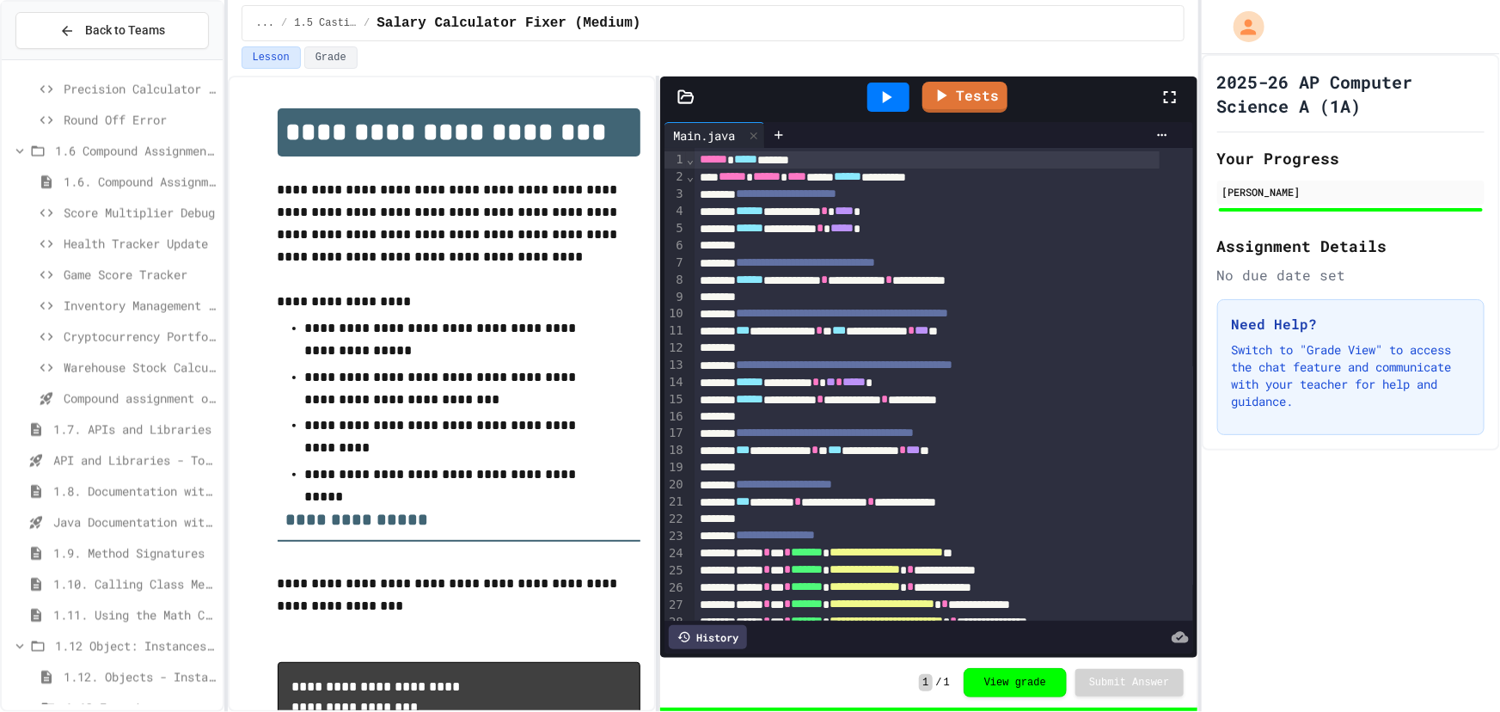
click at [178, 397] on span "Compound assignment operators - Quiz" at bounding box center [140, 398] width 152 height 18
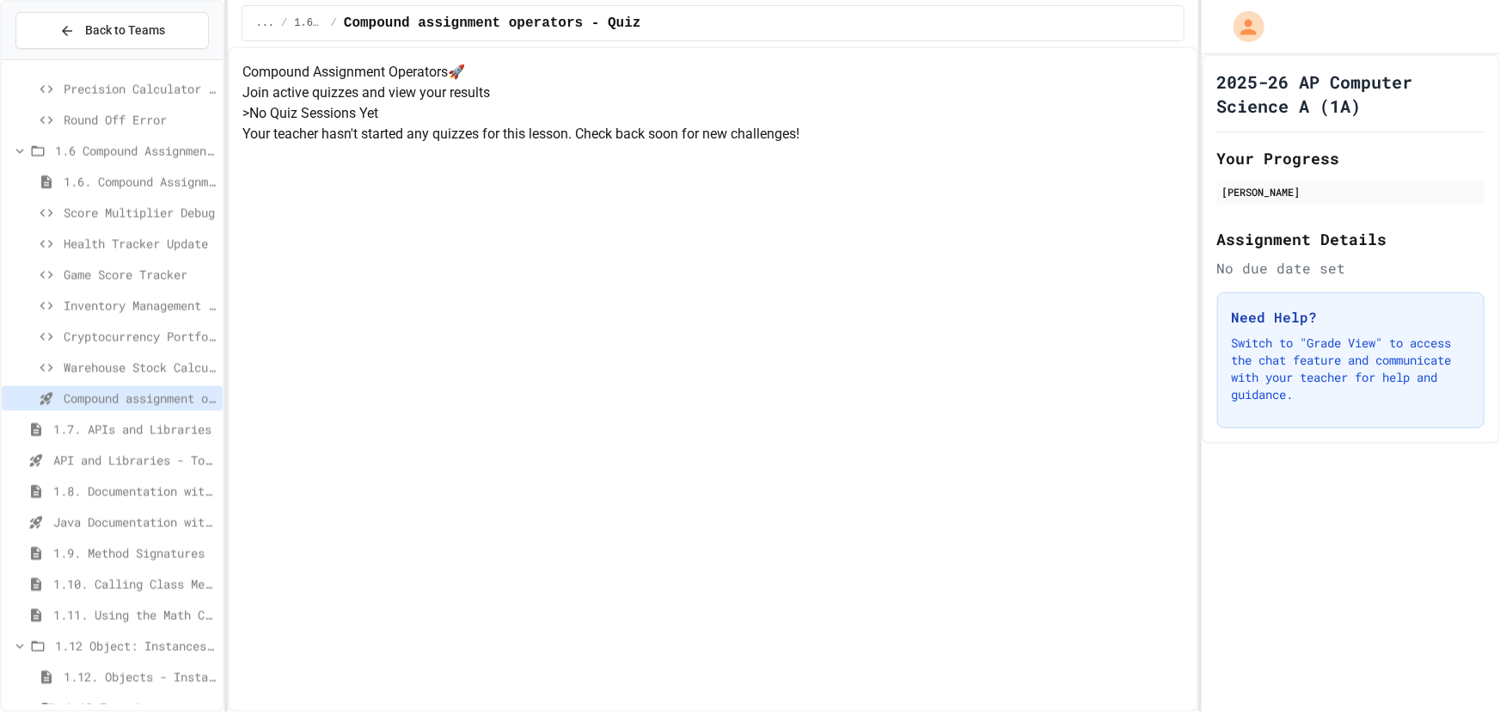
click at [184, 368] on span "Warehouse Stock Calculator" at bounding box center [140, 367] width 152 height 18
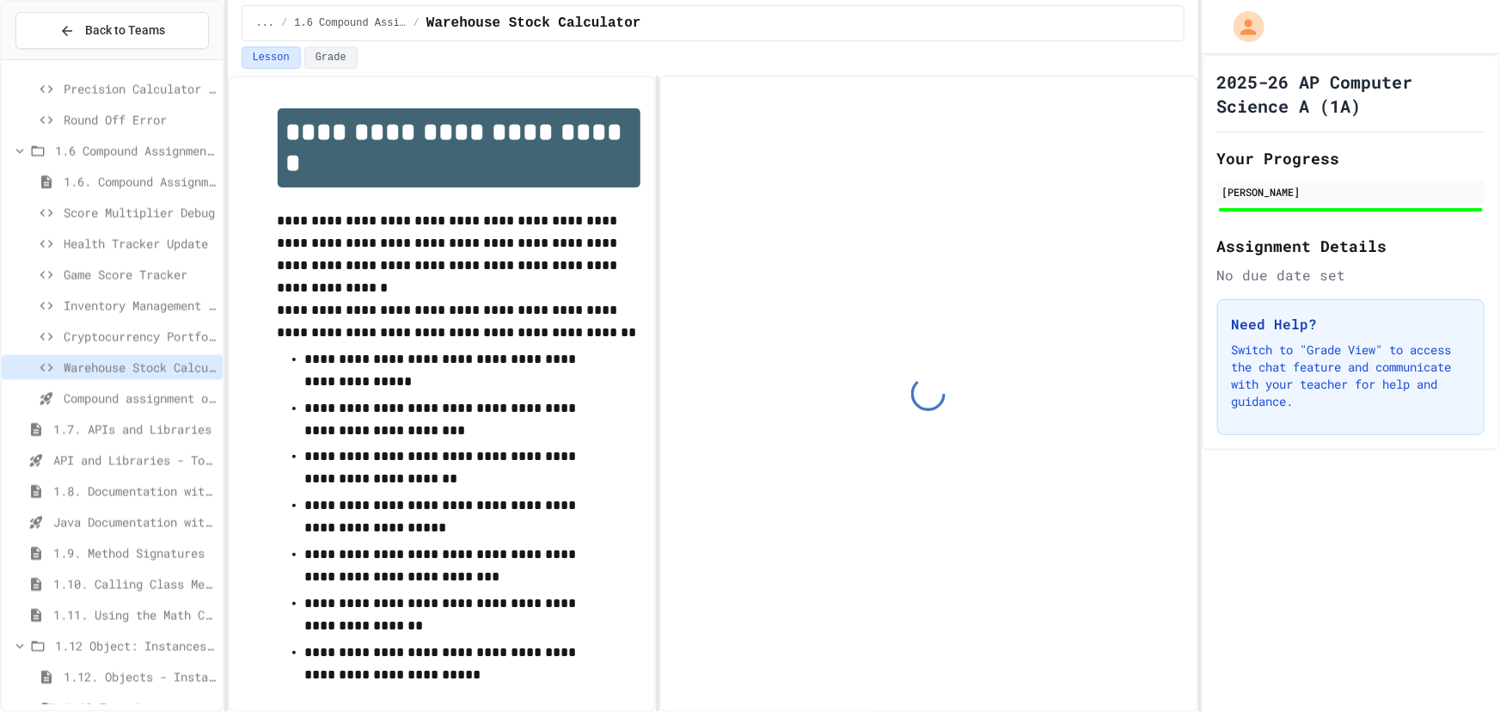
click at [185, 425] on span "1.7. APIs and Libraries" at bounding box center [134, 429] width 162 height 18
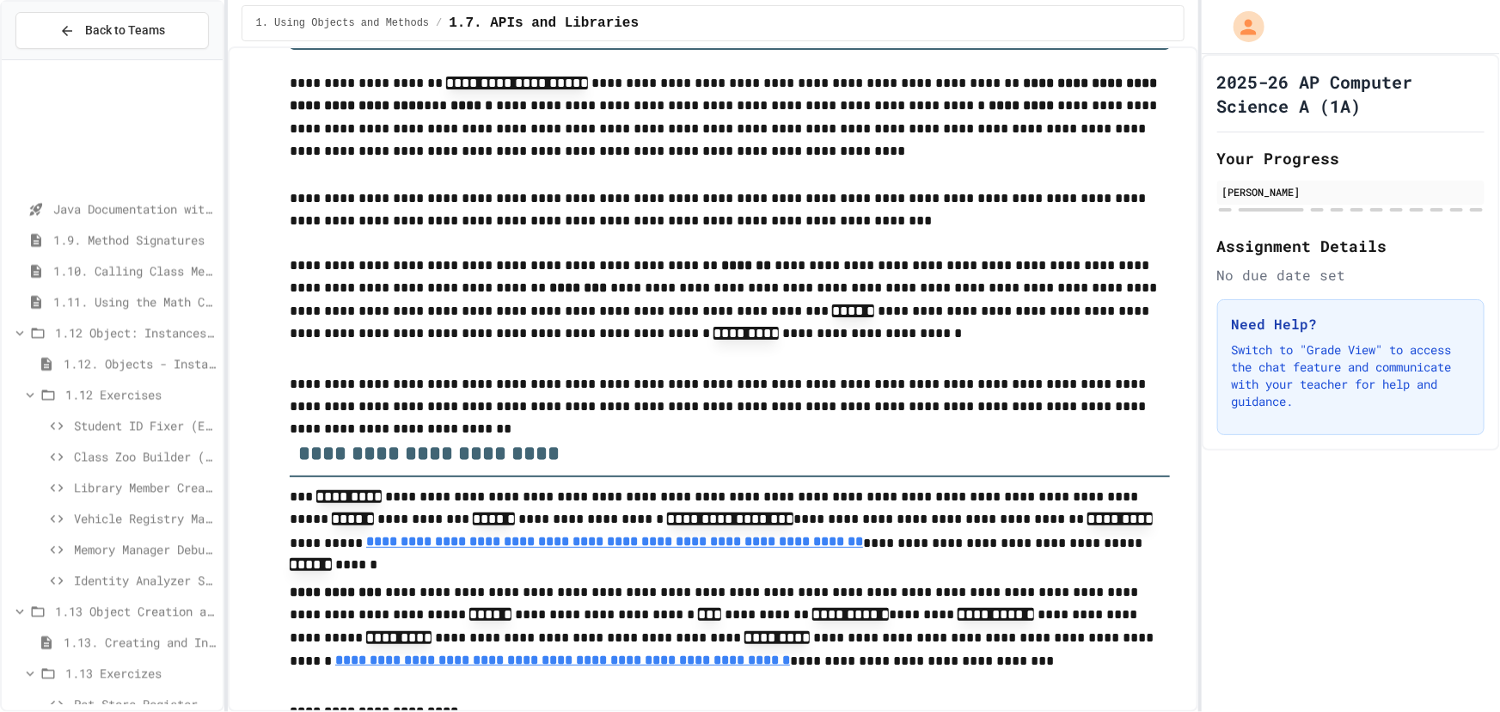
scroll to position [1821, 0]
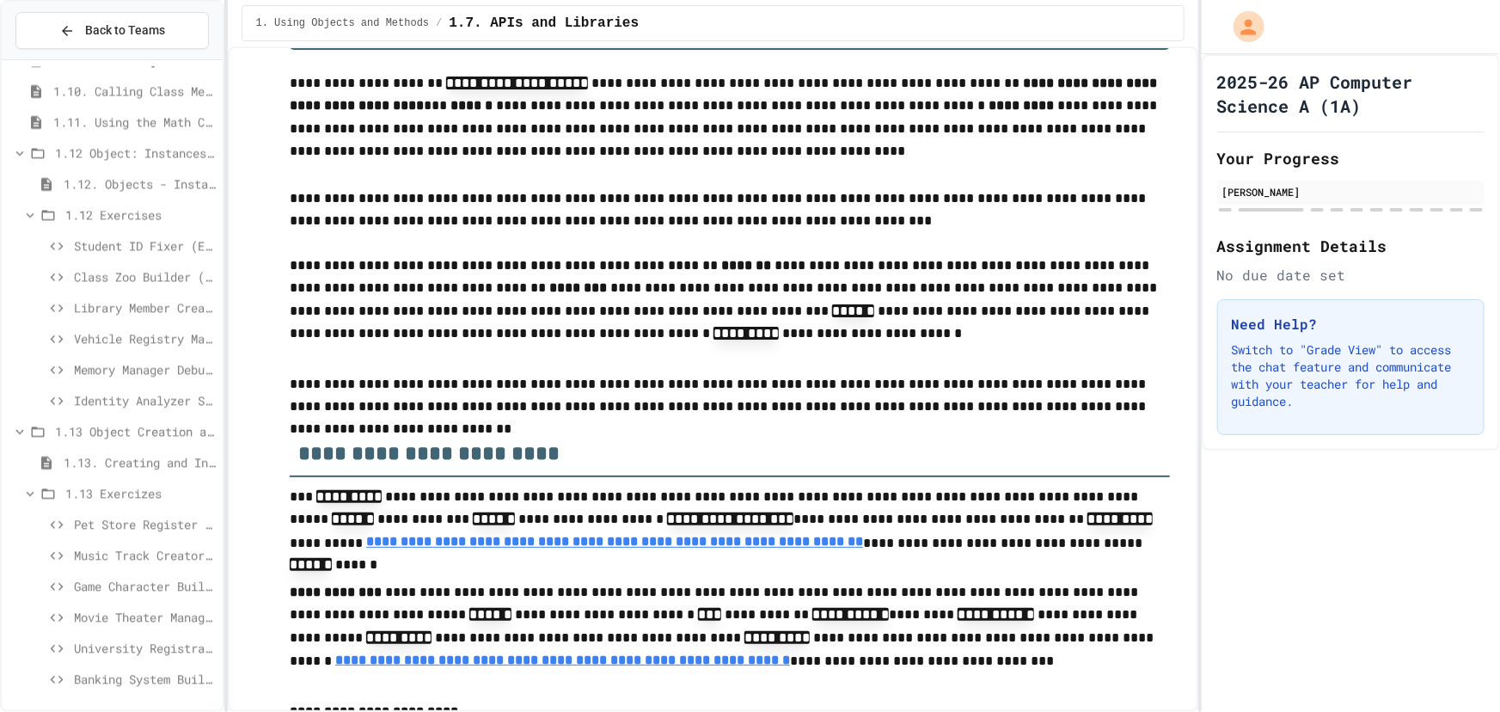
click at [140, 445] on div "1.13 Object Creation and Storage" at bounding box center [112, 434] width 221 height 31
click at [130, 495] on div "1.13 Exercizes" at bounding box center [112, 507] width 221 height 25
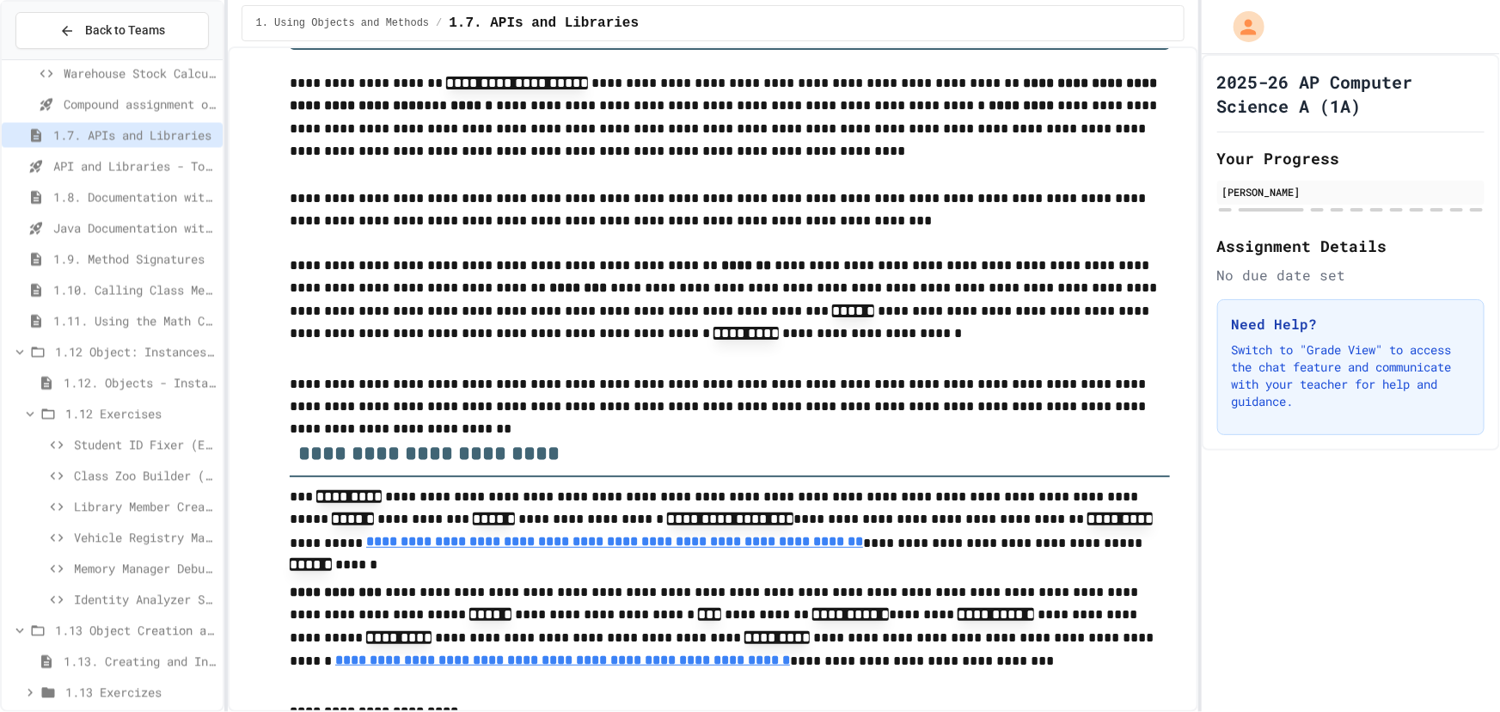
click at [113, 683] on span "1.13 Exercizes" at bounding box center [140, 692] width 150 height 18
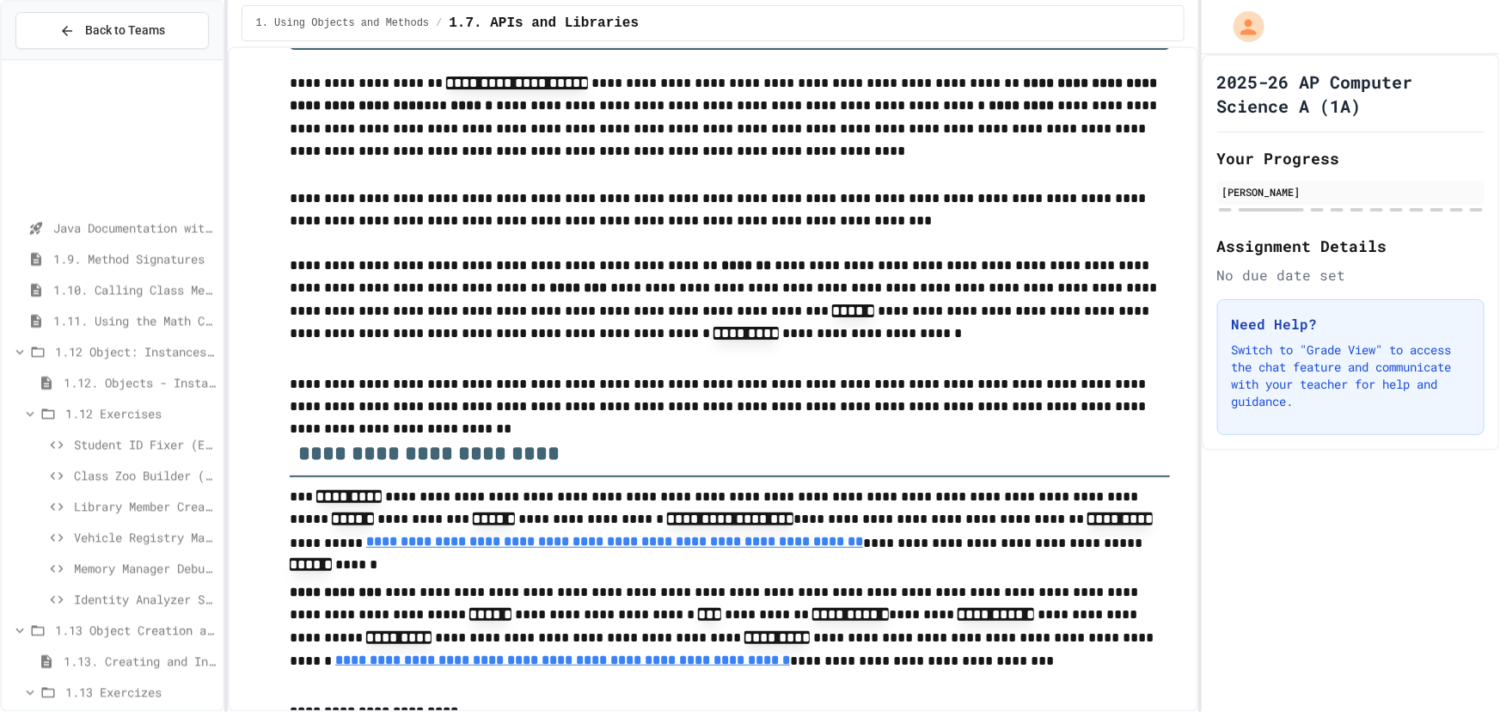
scroll to position [1821, 0]
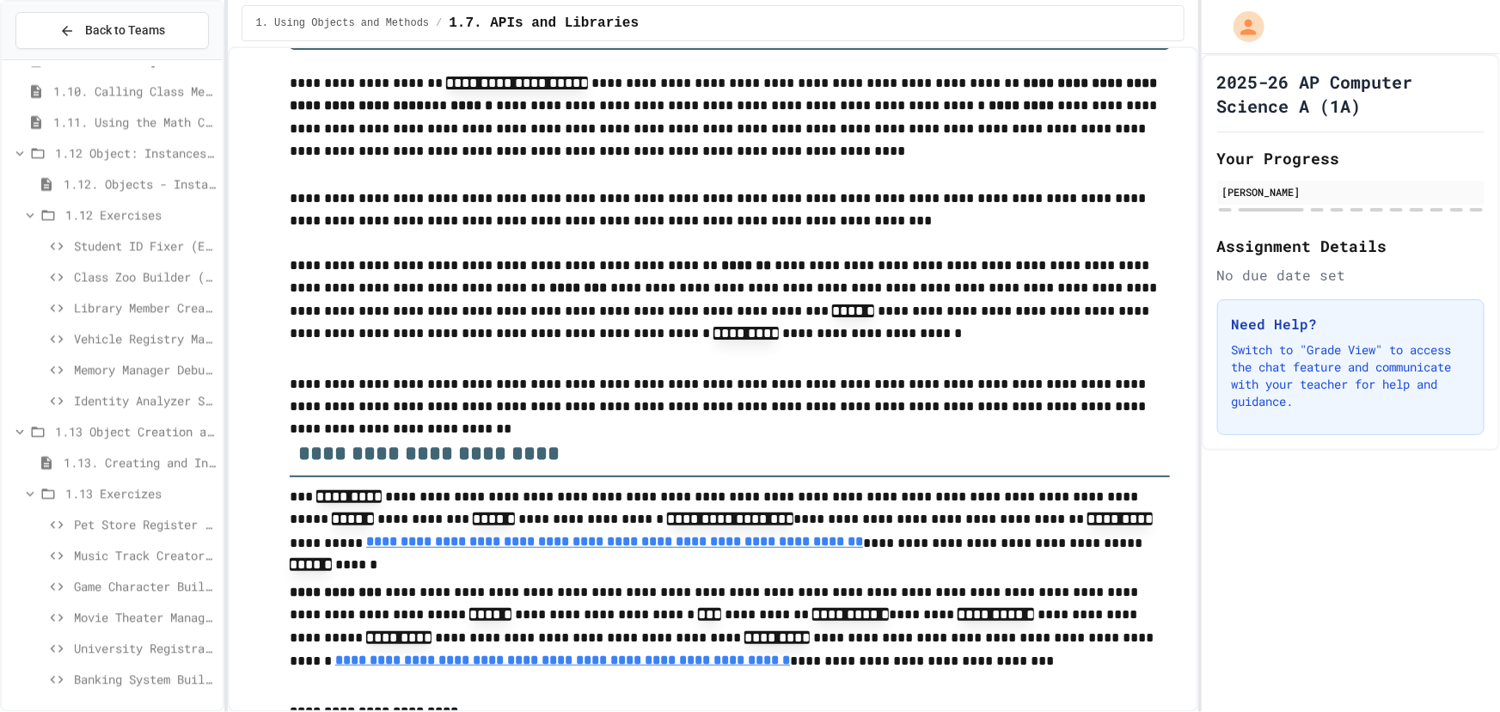
click at [130, 517] on span "Pet Store Register (Easy)" at bounding box center [145, 524] width 142 height 18
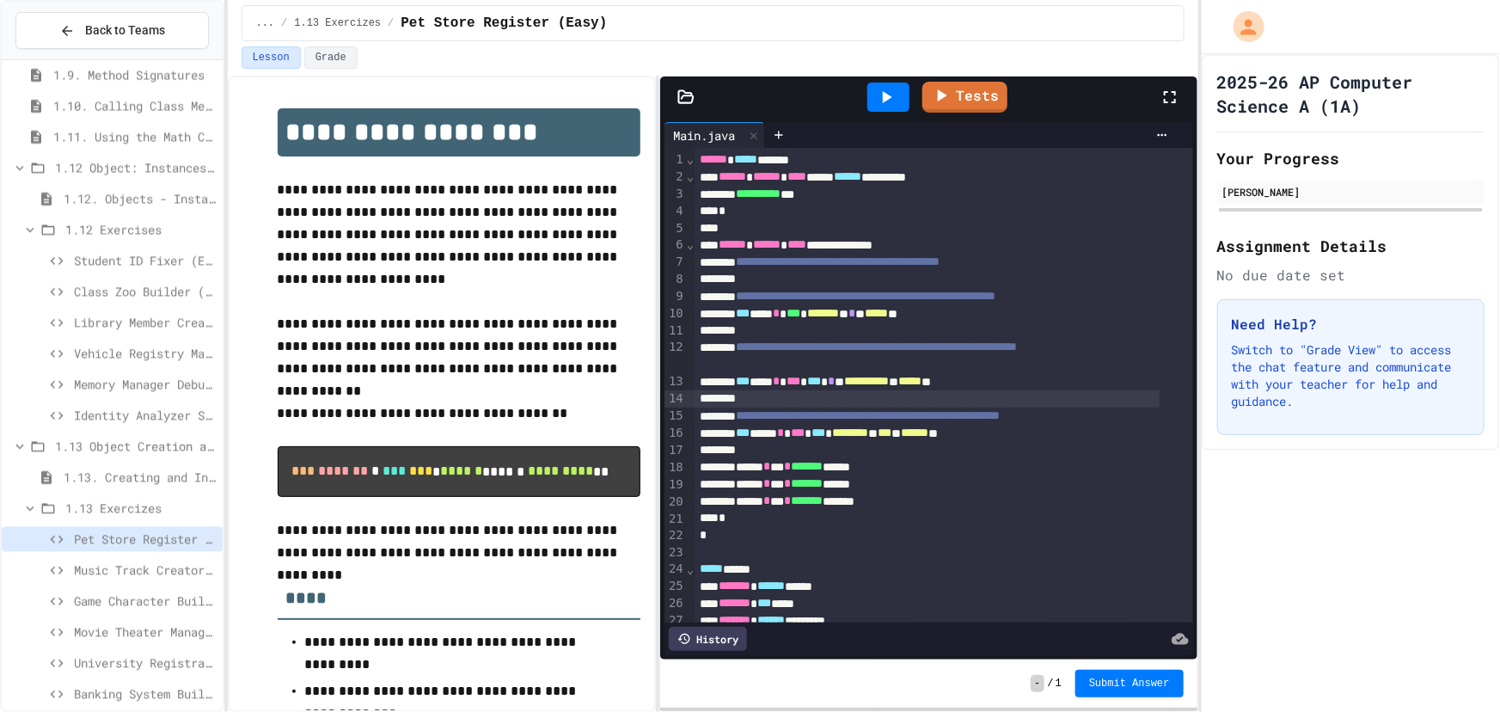
click at [1086, 397] on div at bounding box center [926, 398] width 465 height 17
click at [1068, 464] on div "****** * *** * ******* ******" at bounding box center [926, 466] width 465 height 17
click at [1072, 434] on div "*** **** * *** *** * ******** * *** * ****** **" at bounding box center [926, 433] width 465 height 17
click at [113, 472] on span "1.13. Creating and Initializing Objects: Constructors" at bounding box center [140, 477] width 152 height 18
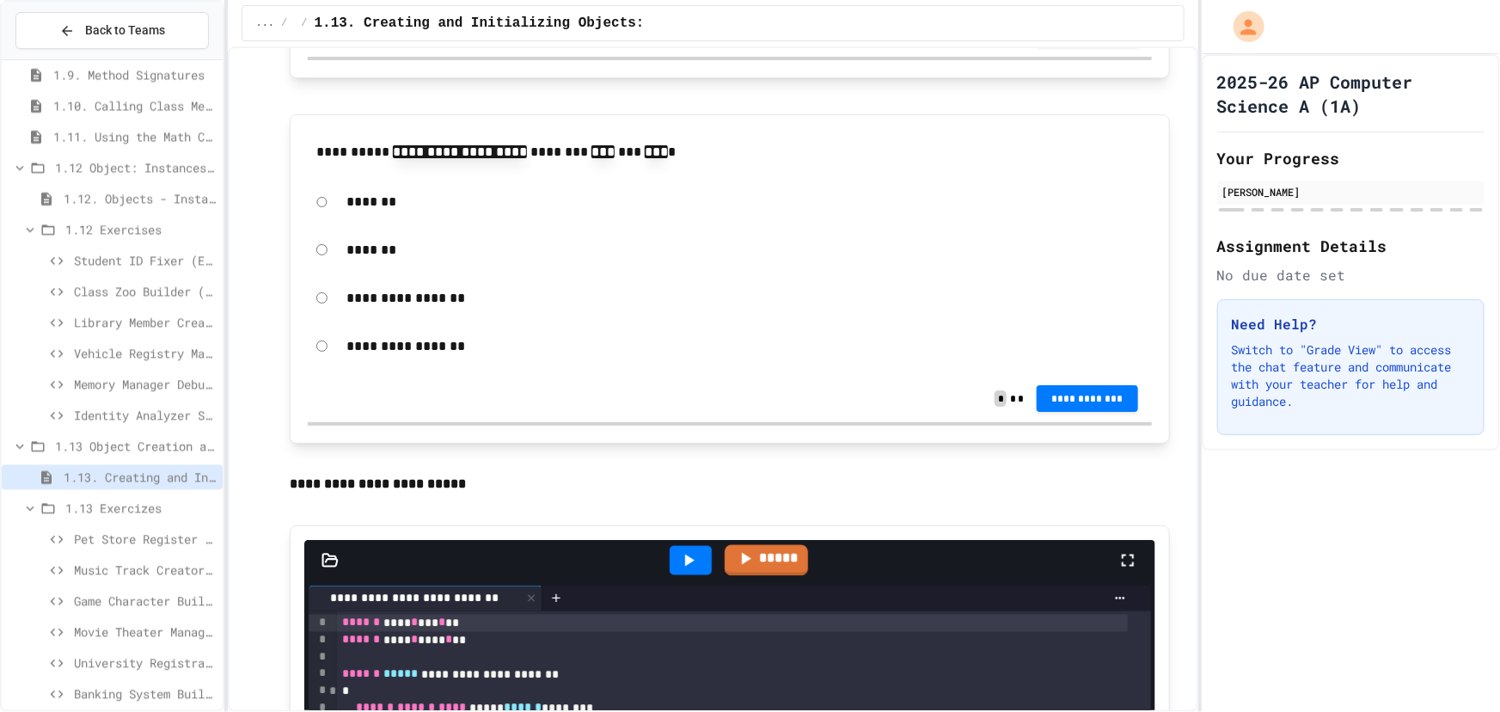
scroll to position [7579, 0]
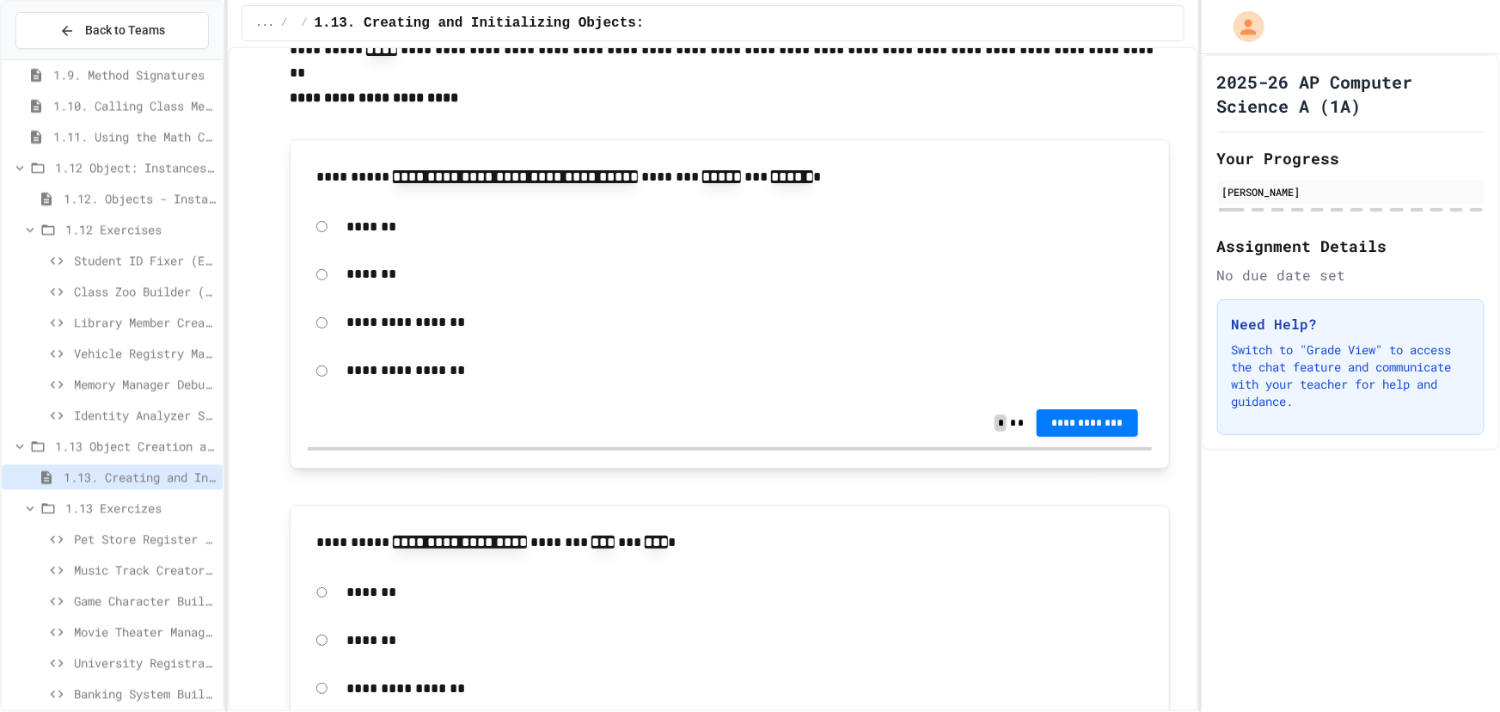
click at [121, 189] on span "1.12. Objects - Instances of Classes" at bounding box center [140, 198] width 152 height 18
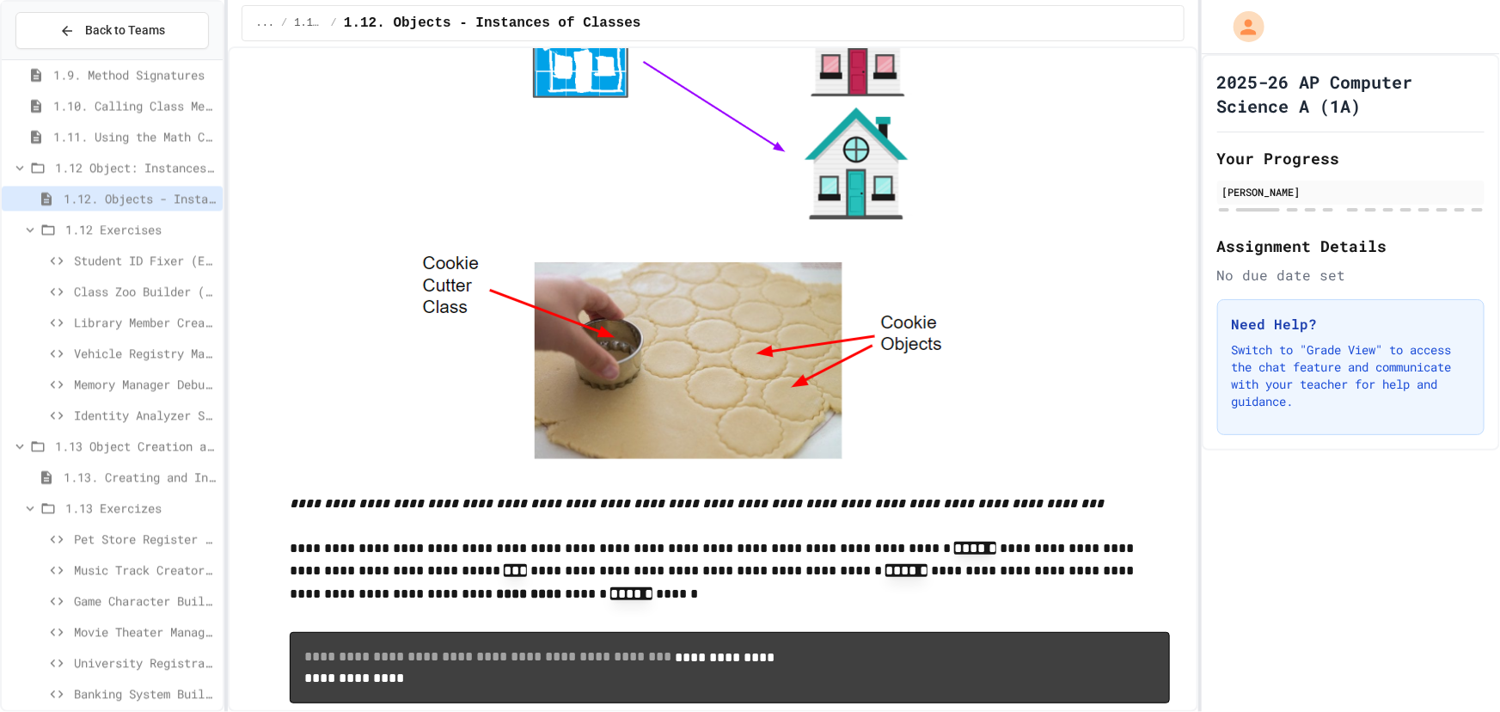
scroll to position [234, 0]
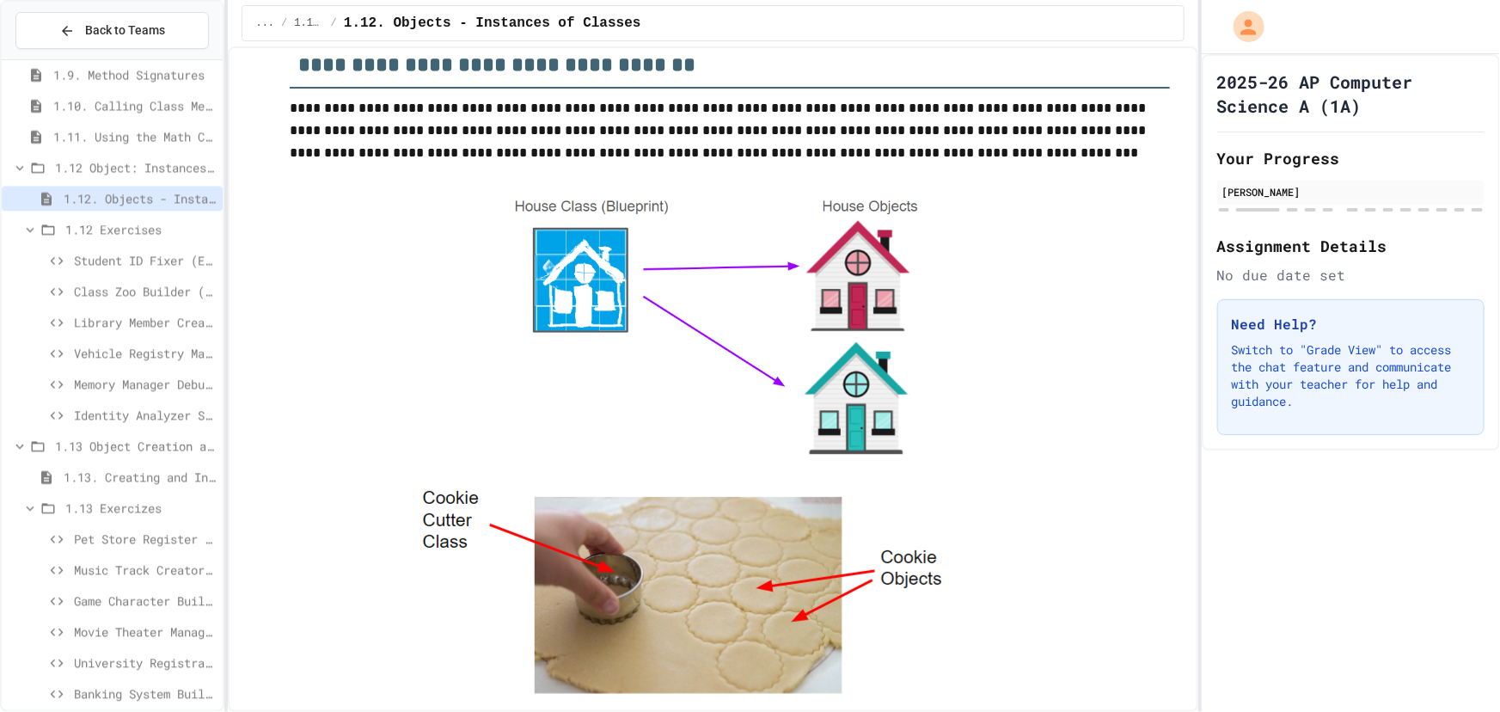
drag, startPoint x: 917, startPoint y: 411, endPoint x: 776, endPoint y: 248, distance: 215.7
click at [781, 240] on img at bounding box center [730, 323] width 440 height 272
drag, startPoint x: 805, startPoint y: 249, endPoint x: 884, endPoint y: 747, distance: 503.8
click at [884, 711] on html "**********" at bounding box center [750, 356] width 1500 height 712
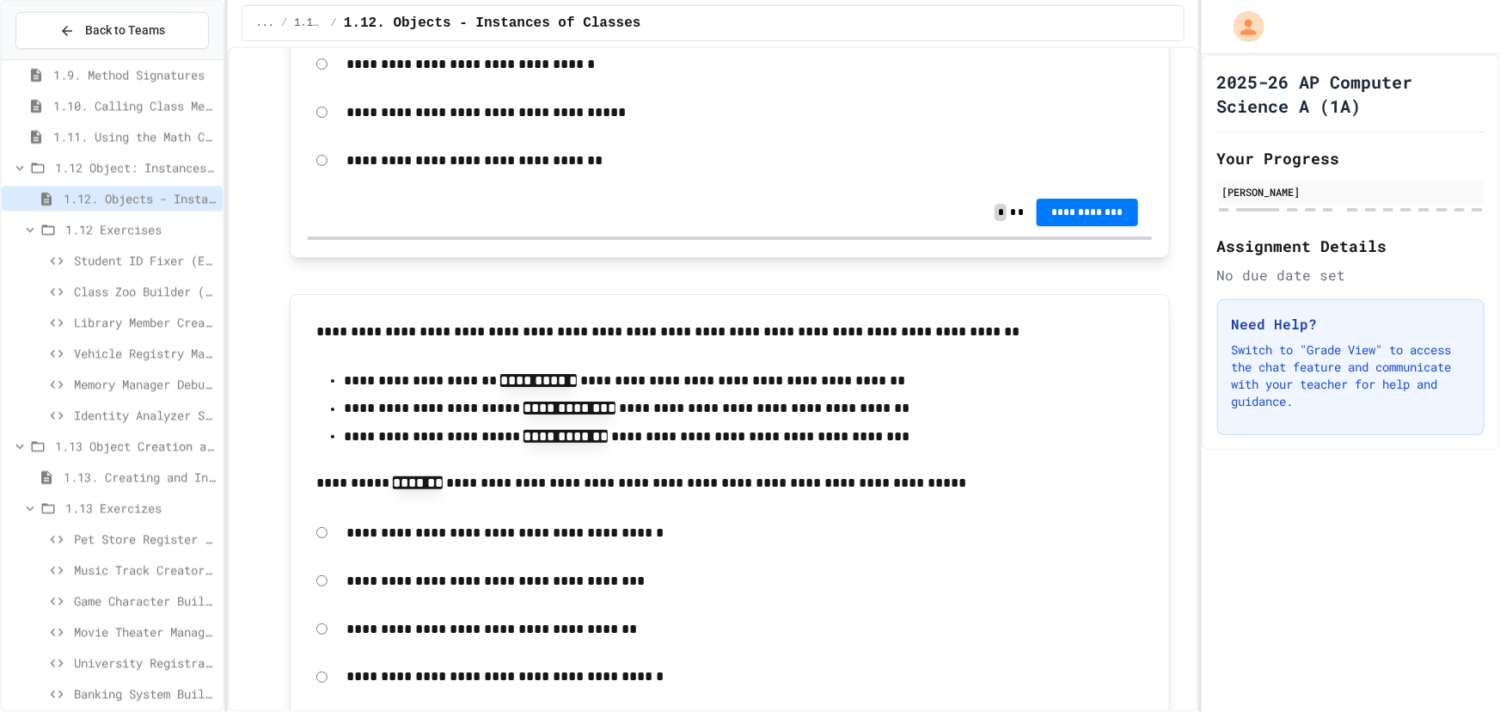
scroll to position [15721, 0]
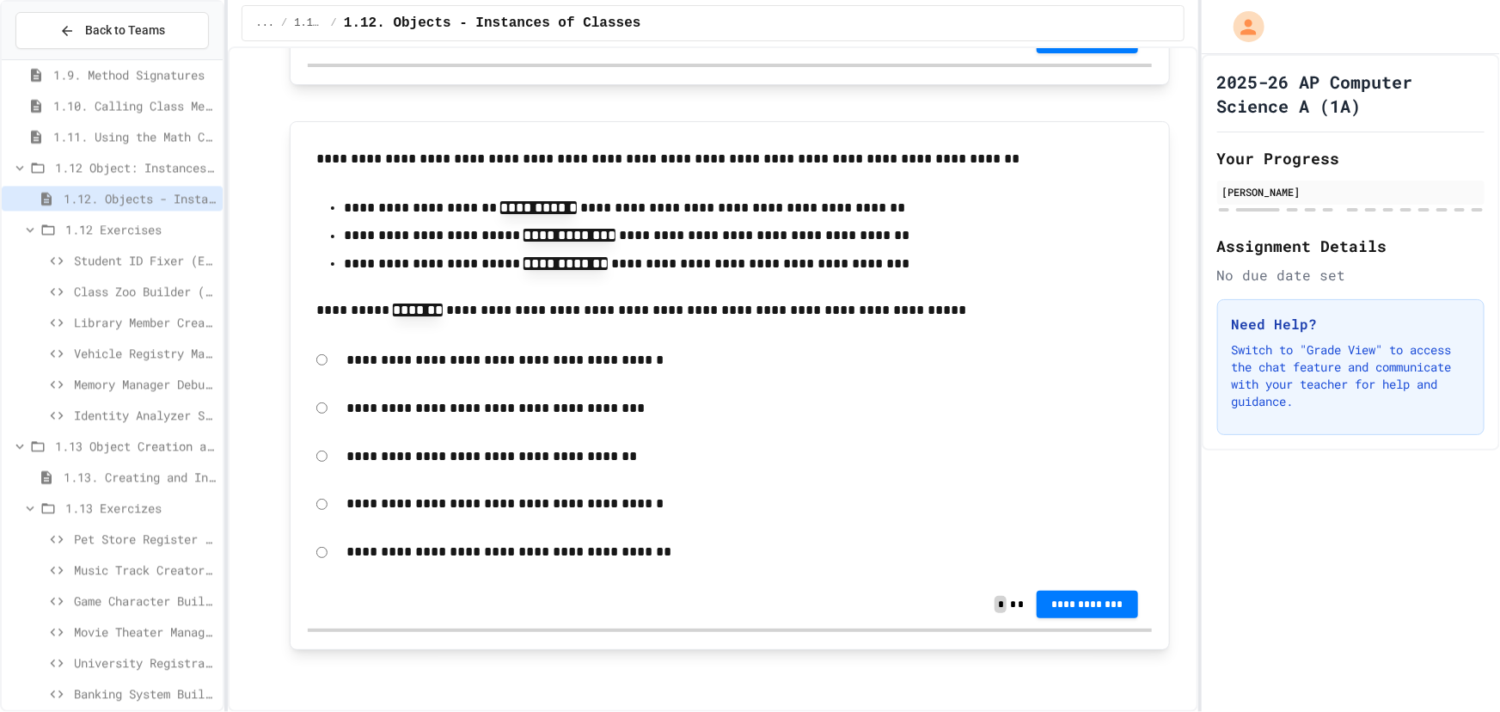
click at [148, 283] on span "Class Zoo Builder (Easy)" at bounding box center [145, 291] width 142 height 18
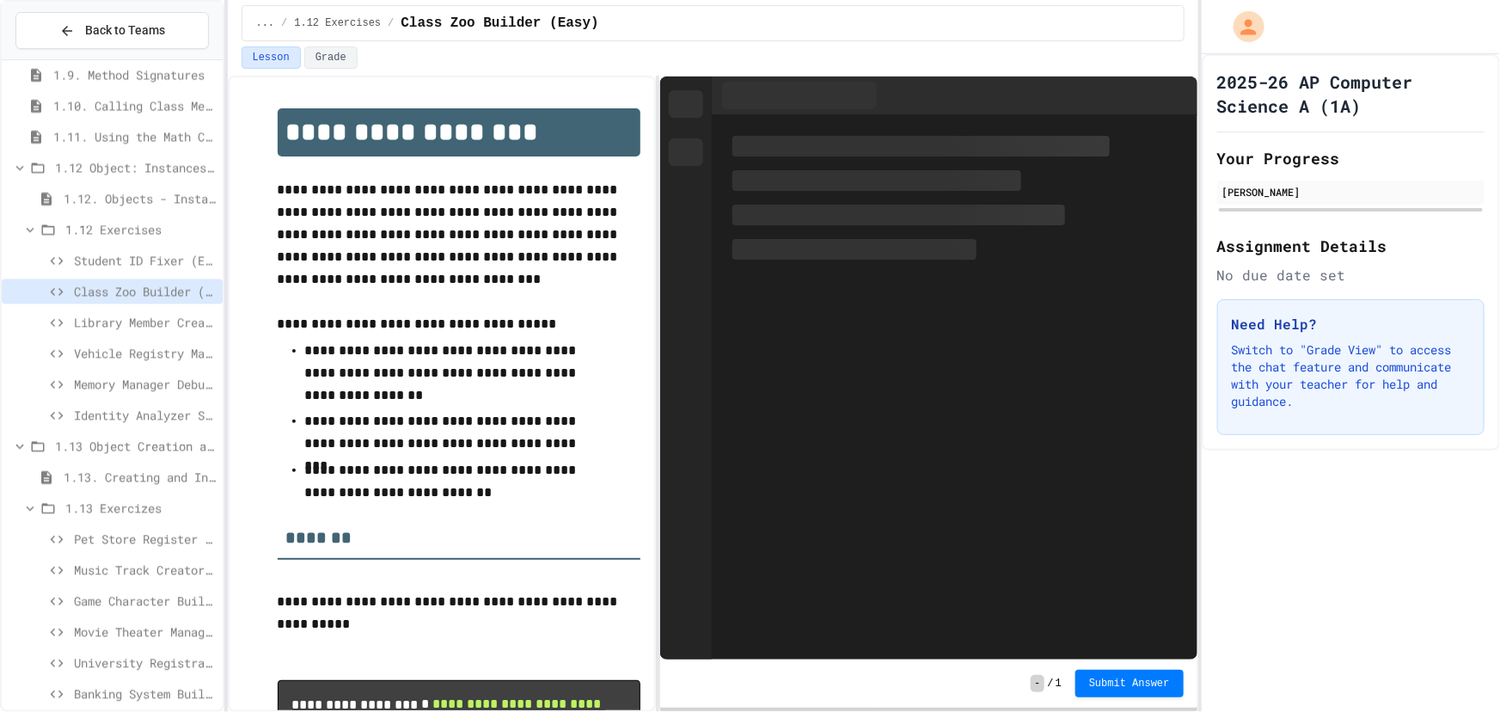
click at [140, 490] on div "1.13. Creating and Initializing Objects: Constructors" at bounding box center [112, 479] width 221 height 31
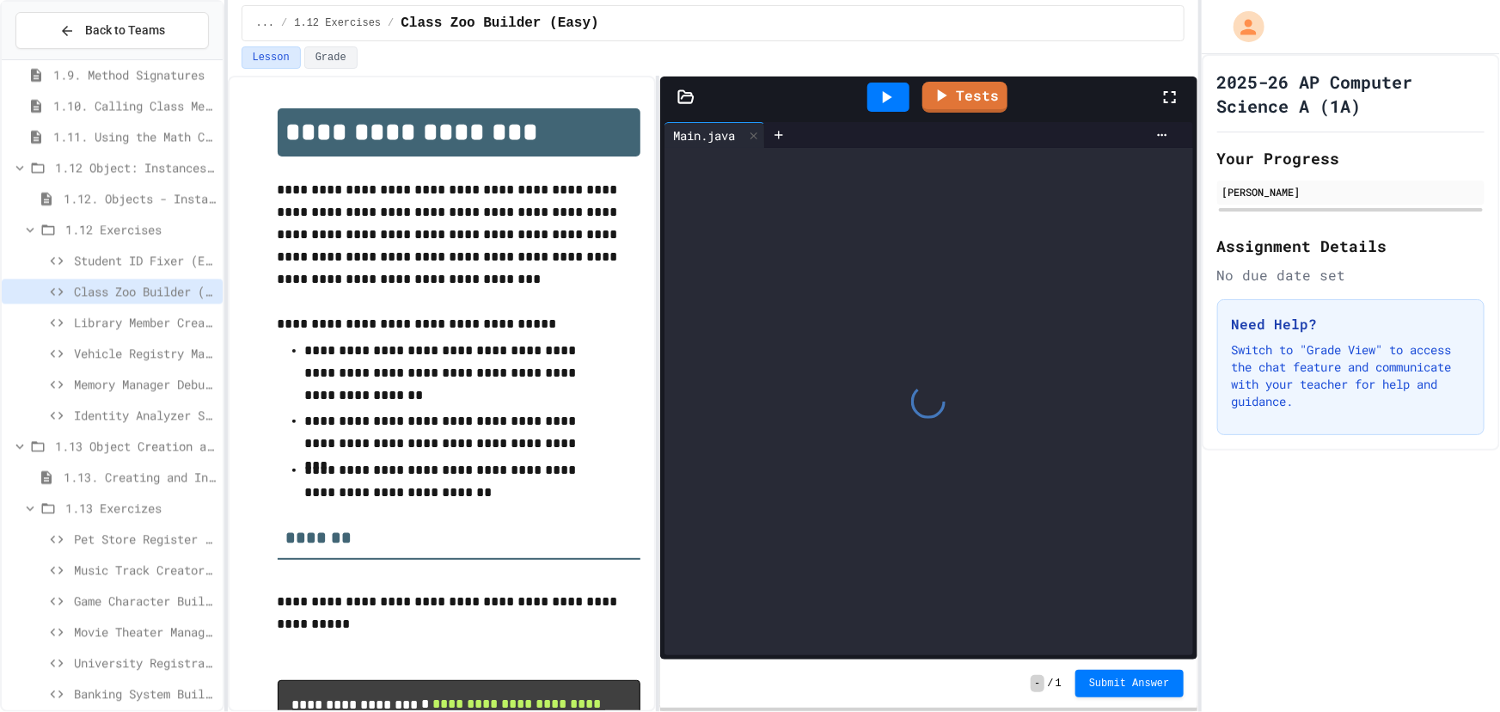
click at [135, 471] on span "1.13. Creating and Initializing Objects: Constructors" at bounding box center [140, 477] width 152 height 18
